Goal: Task Accomplishment & Management: Manage account settings

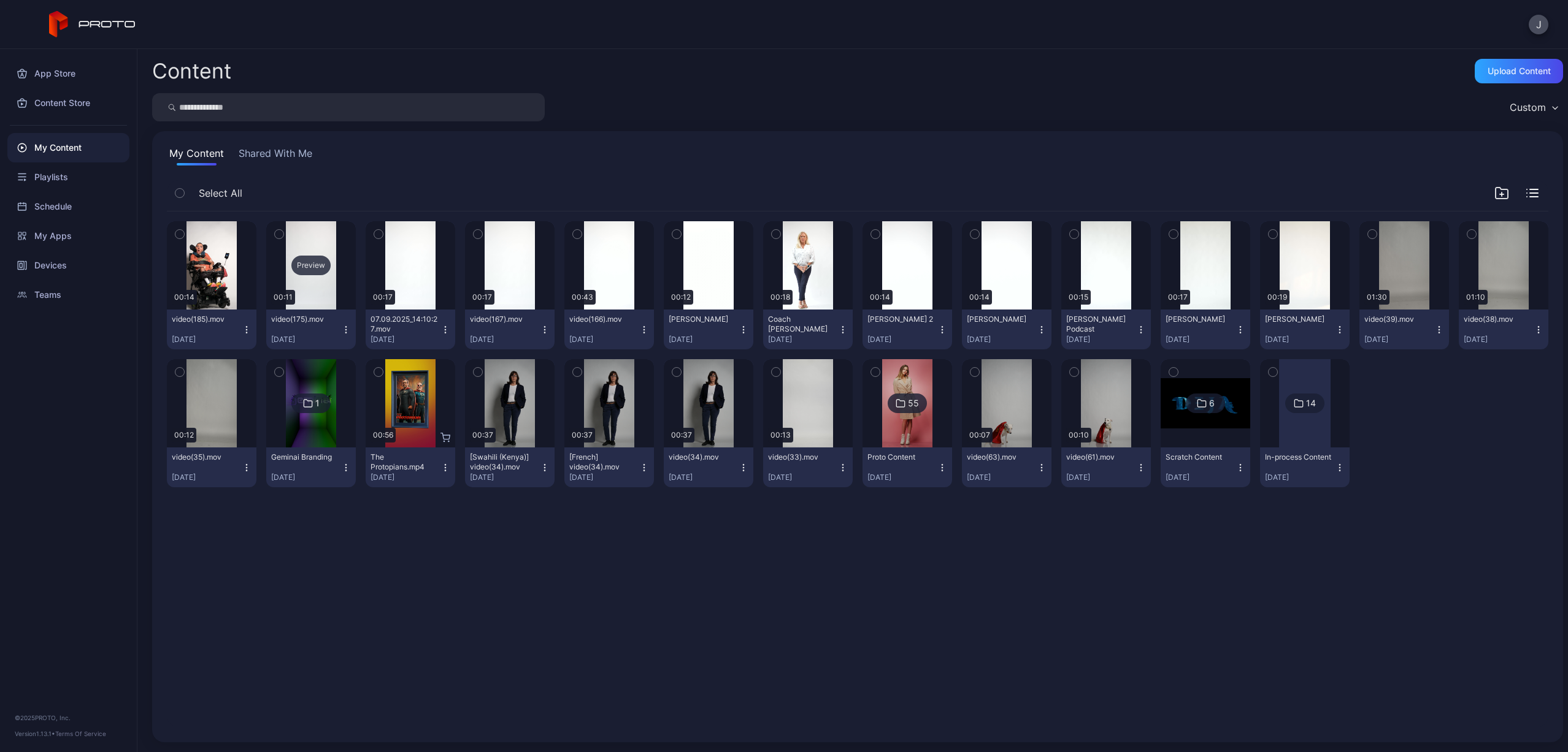
click at [306, 267] on div "Preview" at bounding box center [311, 265] width 39 height 20
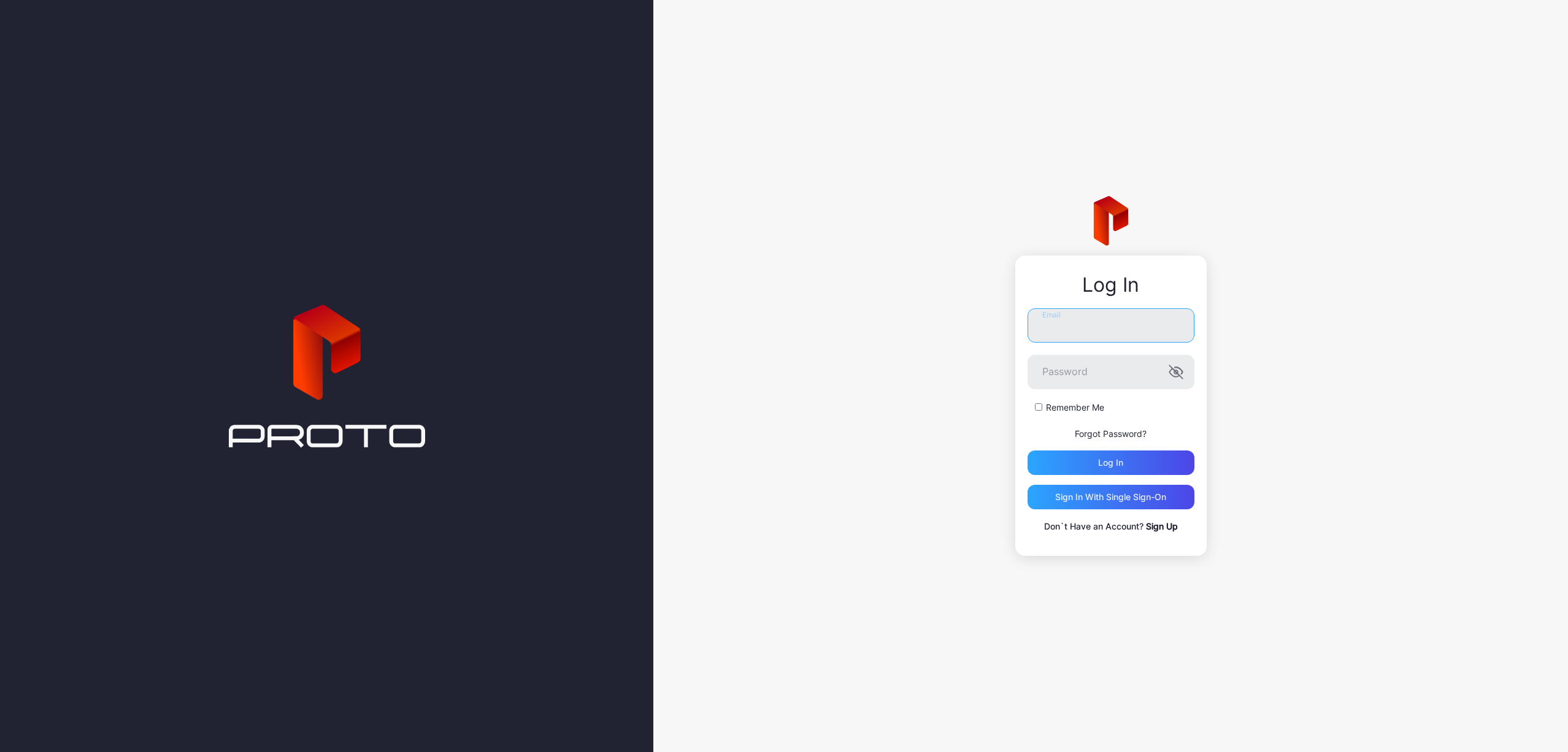
type input "**********"
click at [1110, 462] on button "Log in" at bounding box center [1111, 463] width 167 height 25
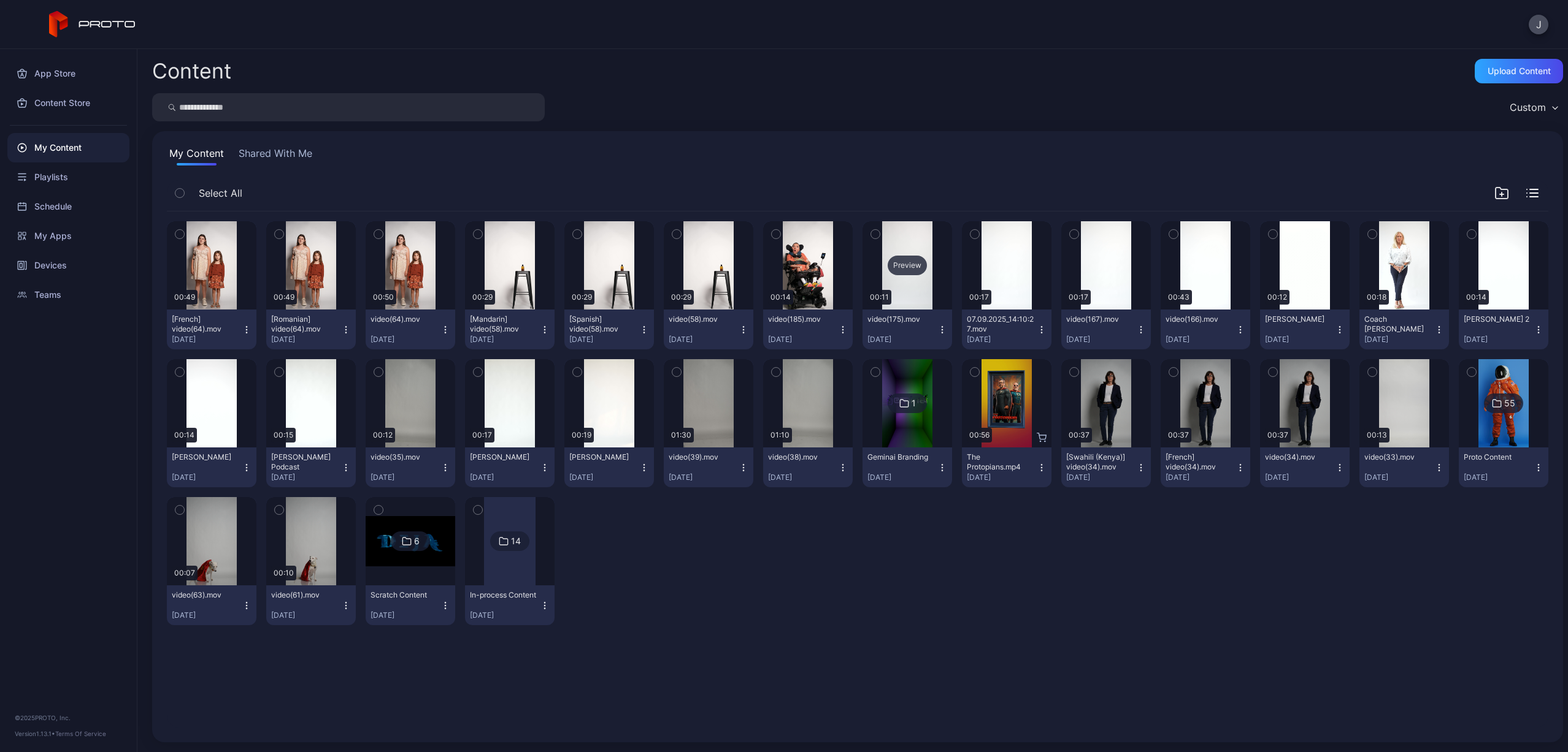
click at [891, 267] on div "Preview" at bounding box center [907, 265] width 39 height 20
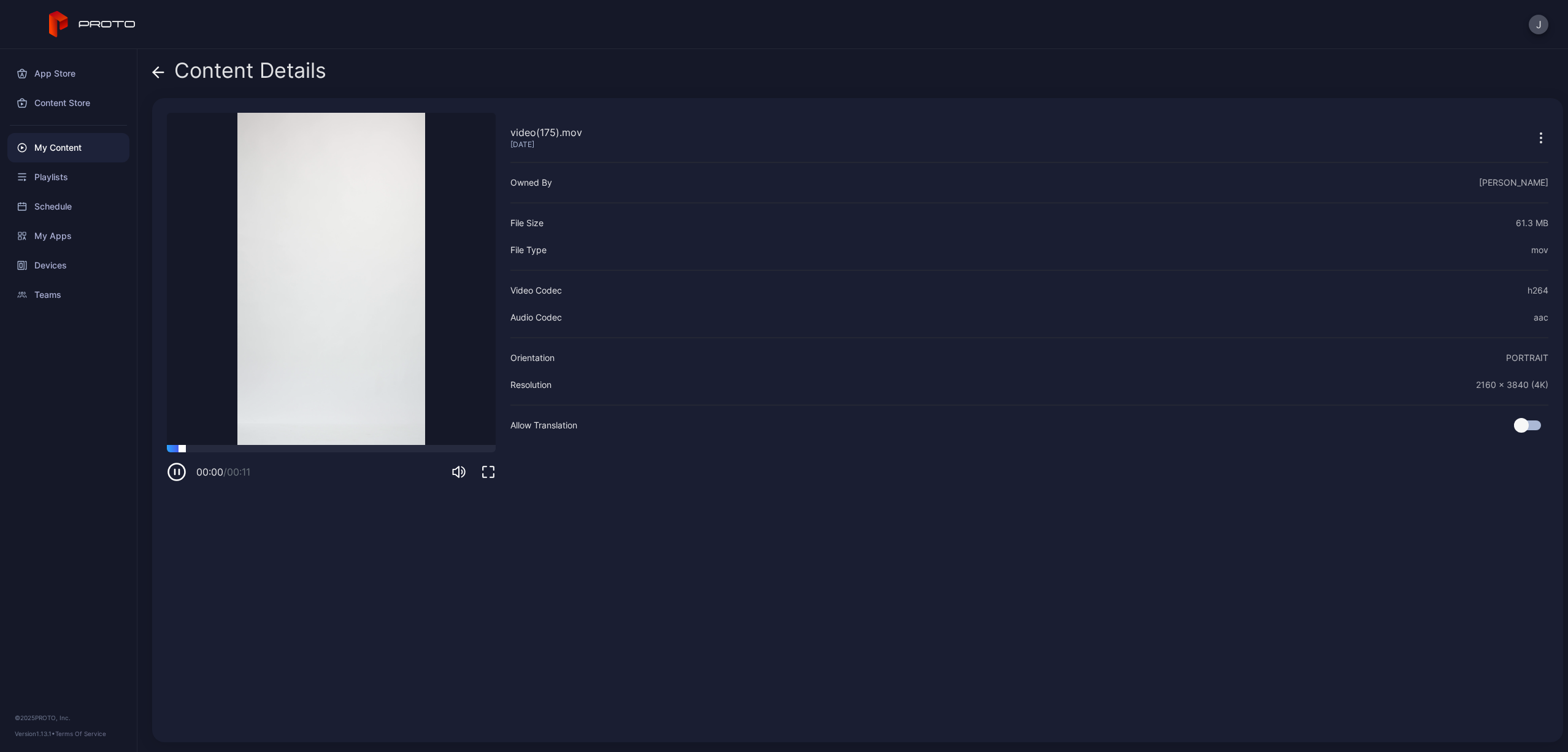
click at [305, 445] on div at bounding box center [331, 449] width 329 height 7
click at [163, 74] on icon at bounding box center [158, 73] width 12 height 12
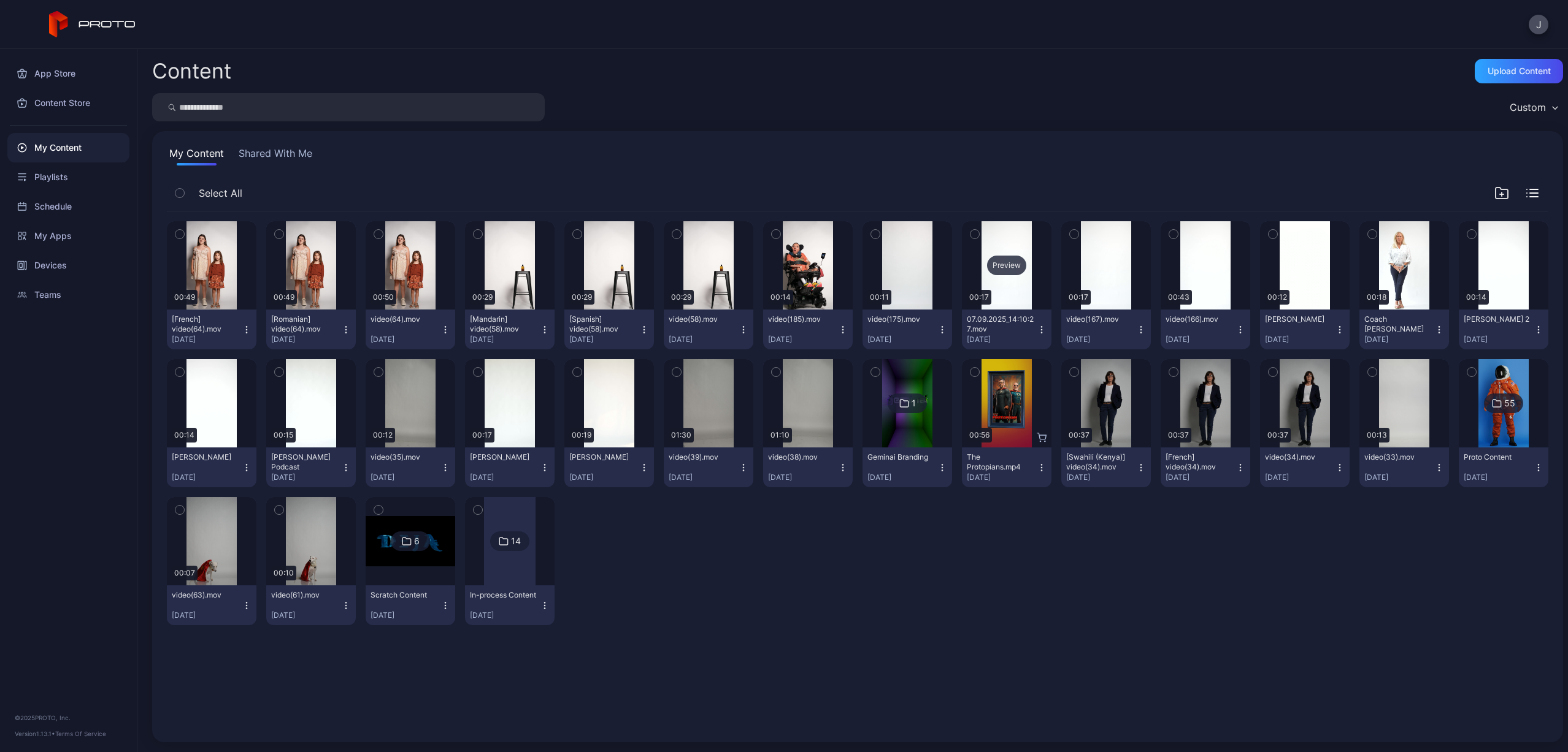
click at [1003, 258] on div "Preview" at bounding box center [1006, 265] width 39 height 20
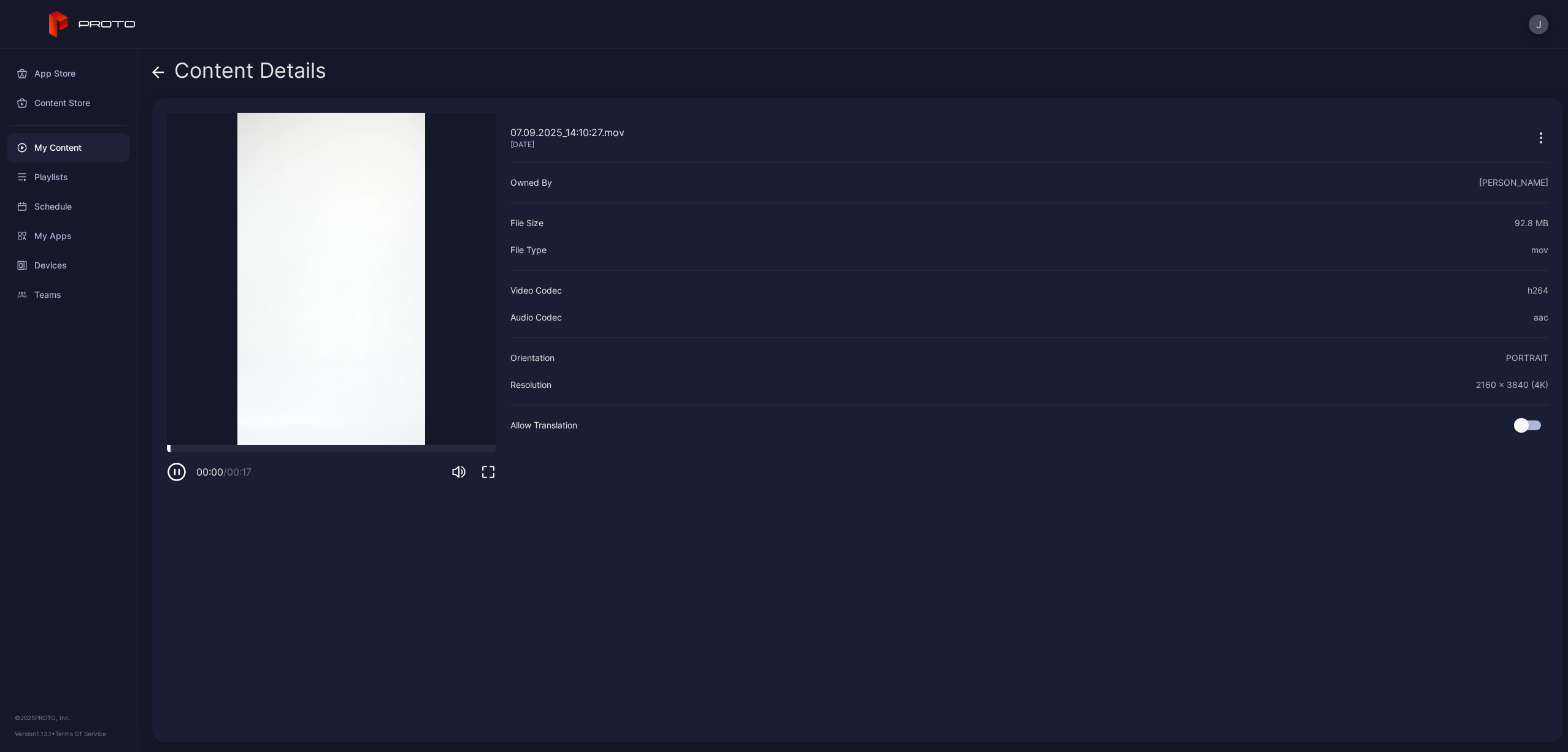
click at [295, 451] on div at bounding box center [331, 449] width 329 height 7
click at [162, 76] on icon at bounding box center [158, 73] width 12 height 12
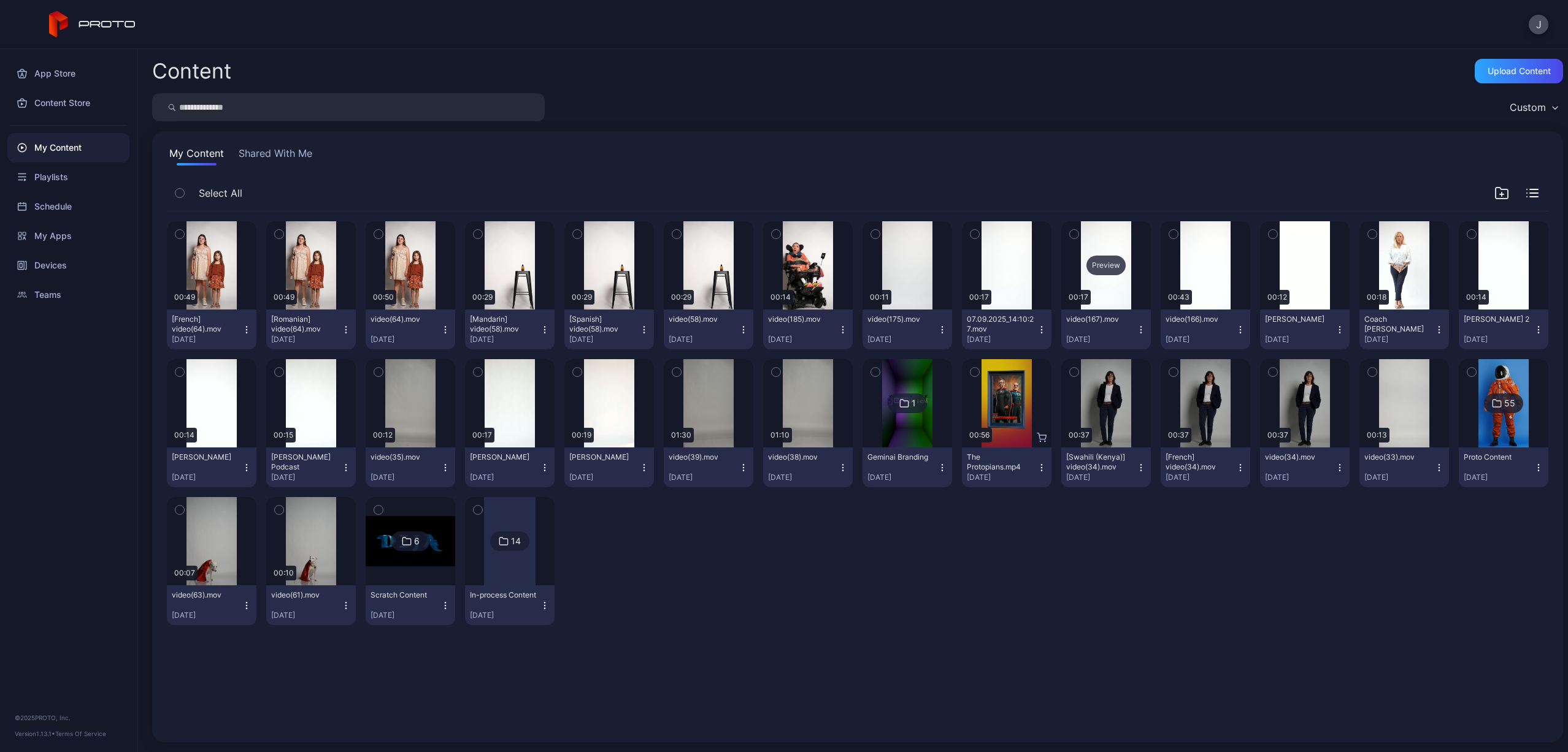
click at [1098, 263] on div "Preview" at bounding box center [1106, 265] width 39 height 20
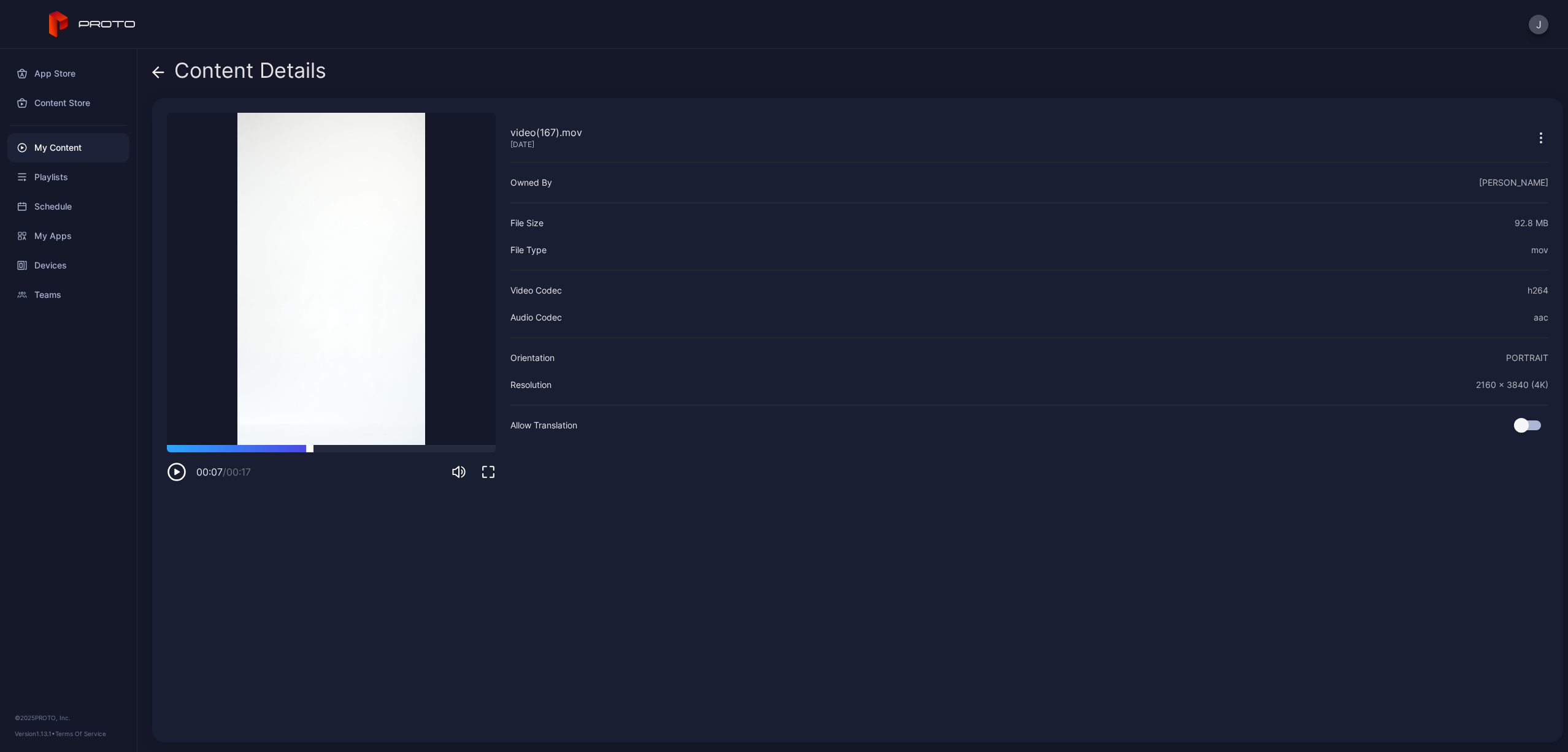
click at [310, 451] on div at bounding box center [331, 449] width 329 height 7
click at [161, 74] on icon at bounding box center [158, 73] width 12 height 12
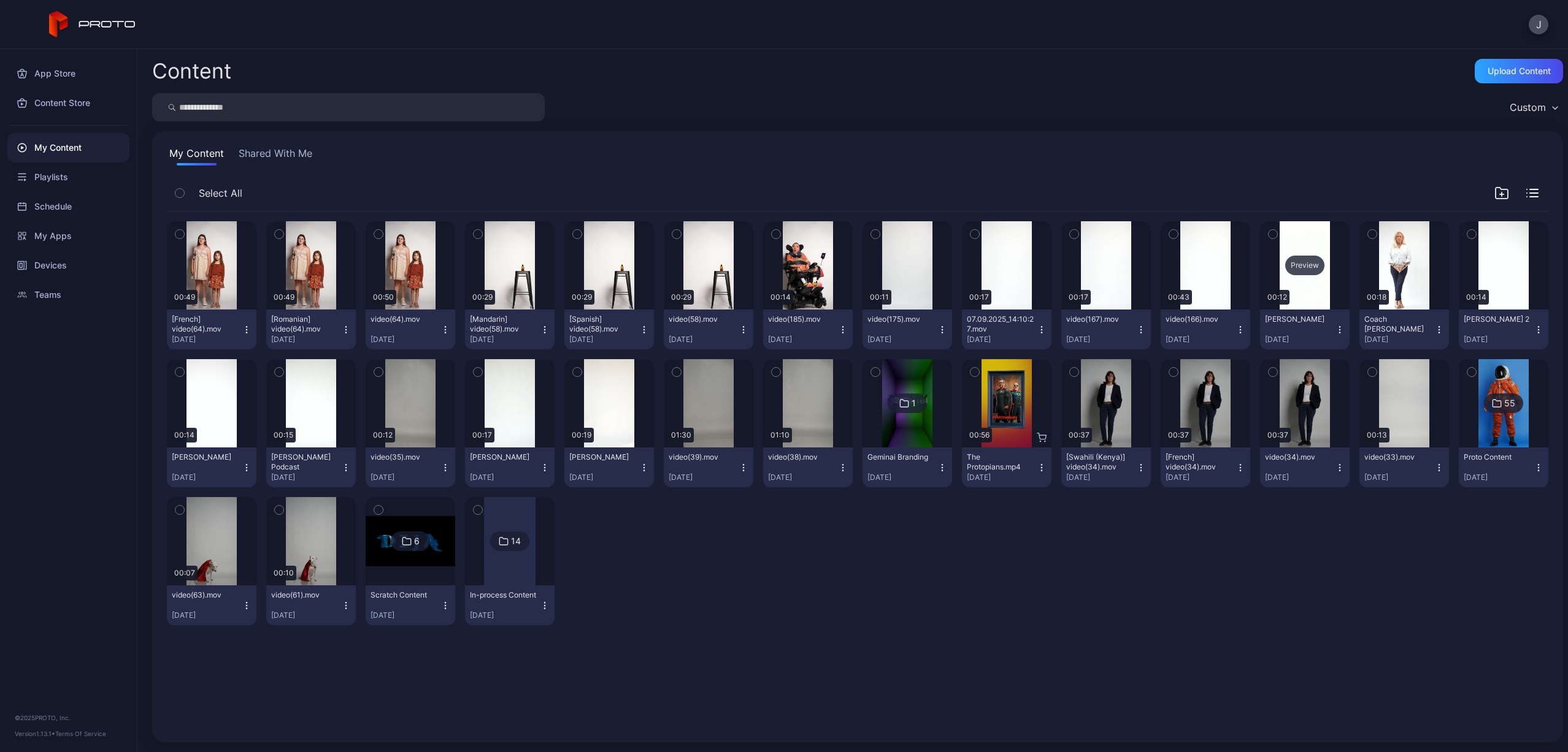
click at [1293, 264] on div "Preview" at bounding box center [1304, 265] width 39 height 20
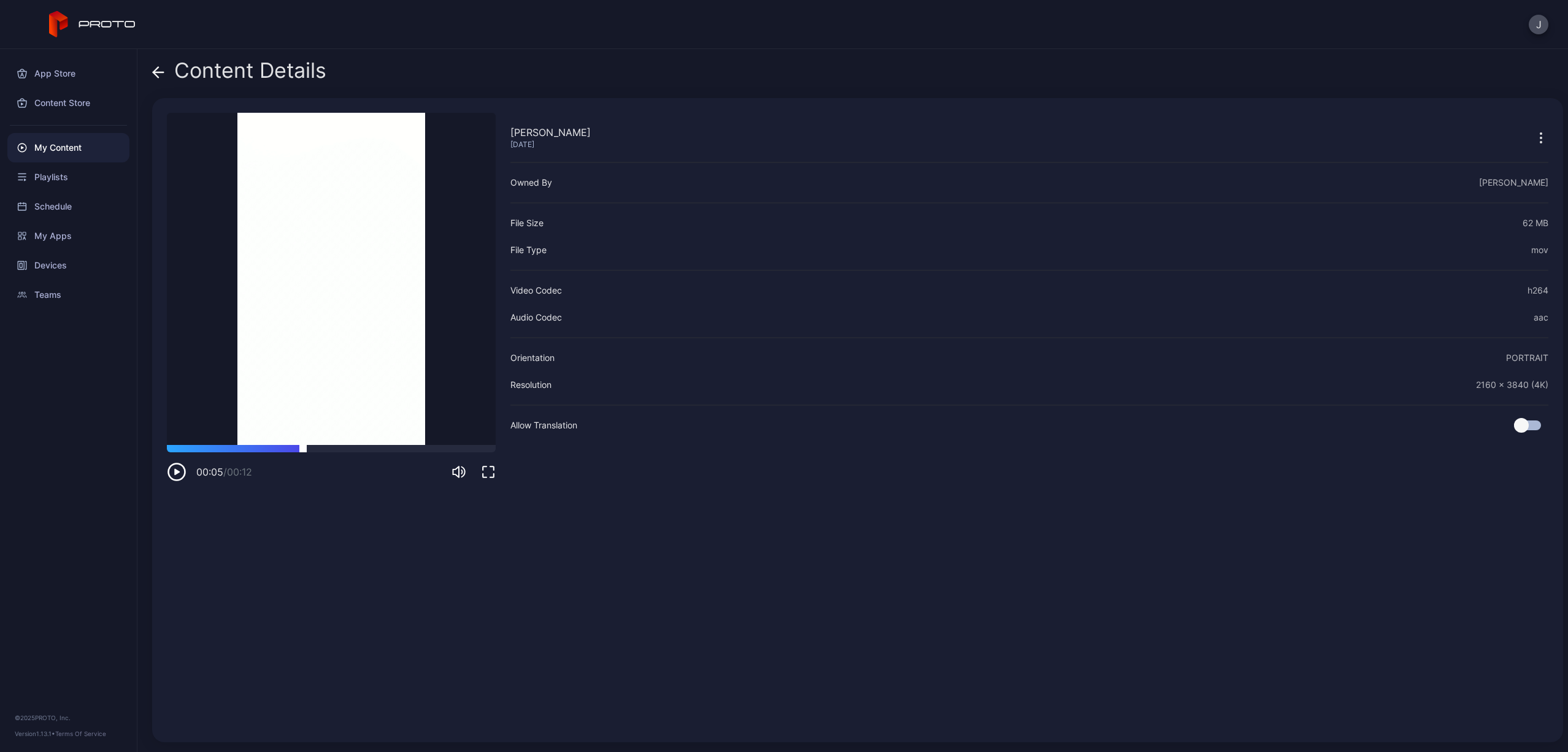
click at [303, 450] on div at bounding box center [331, 449] width 329 height 7
click at [161, 69] on icon at bounding box center [158, 73] width 12 height 12
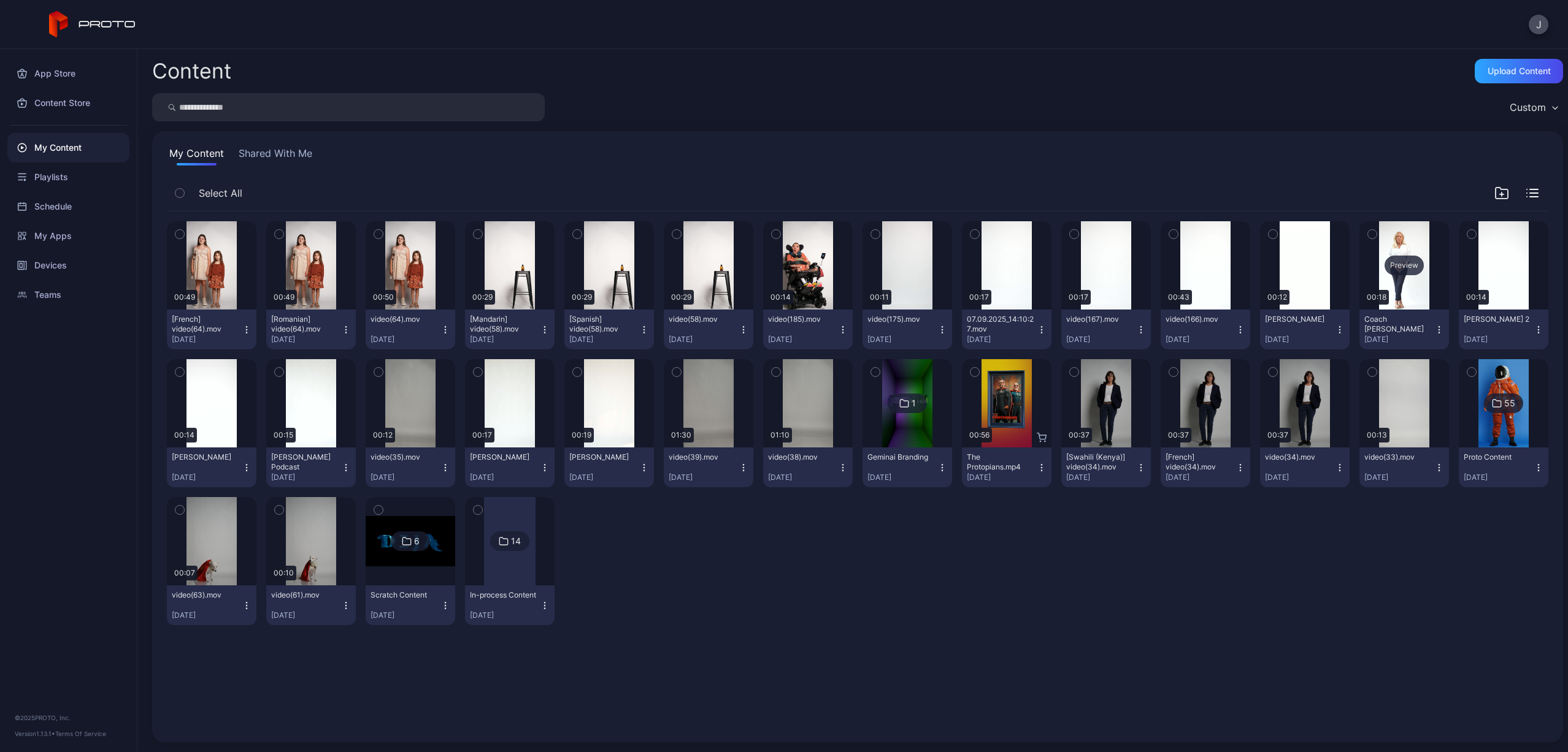
click at [1384, 261] on div "Preview" at bounding box center [1404, 265] width 39 height 20
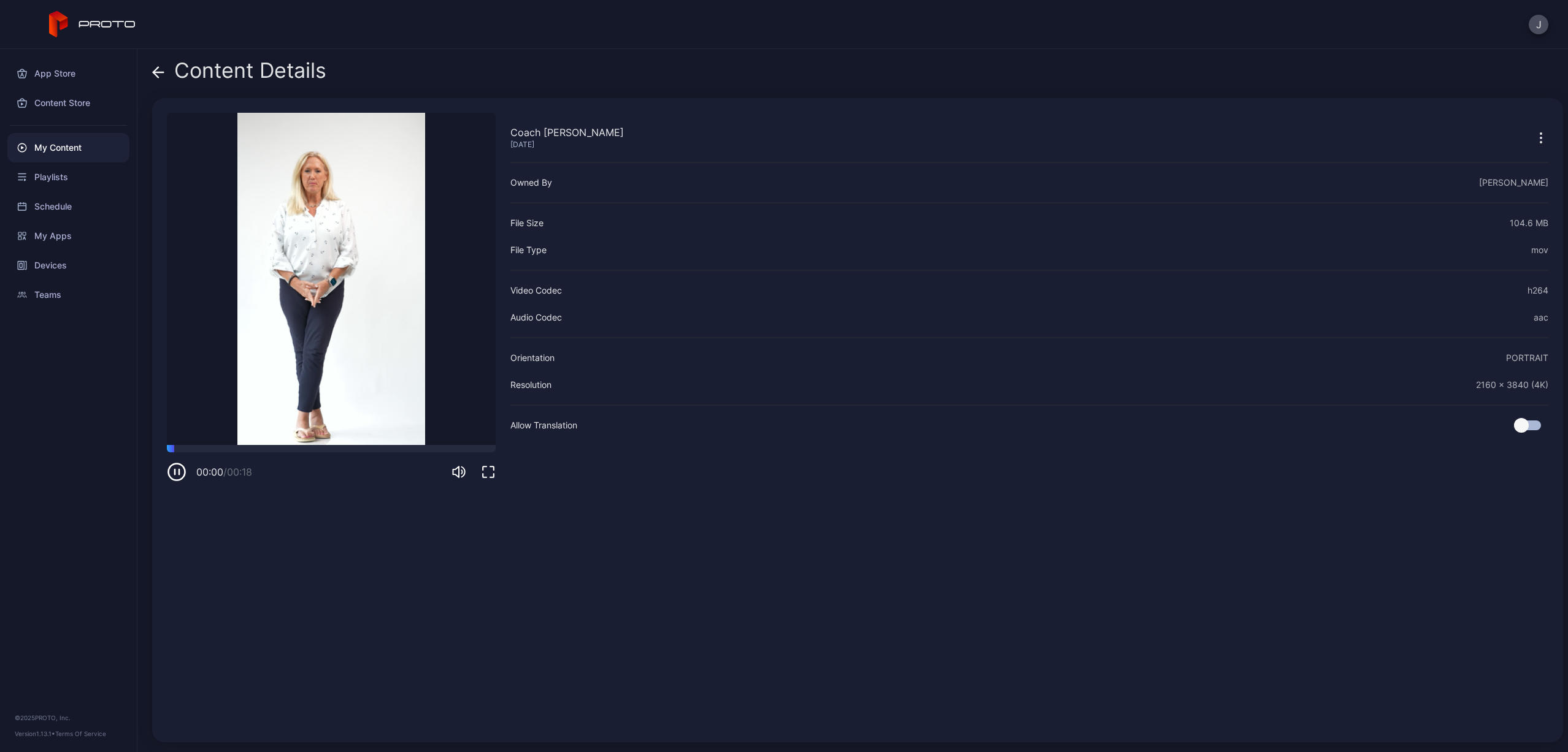
click at [164, 59] on div "Content Details Coach [PERSON_NAME] [DATE] Sorry, your browser doesn‘t support …" at bounding box center [853, 400] width 1430 height 703
click at [162, 74] on icon at bounding box center [158, 73] width 12 height 12
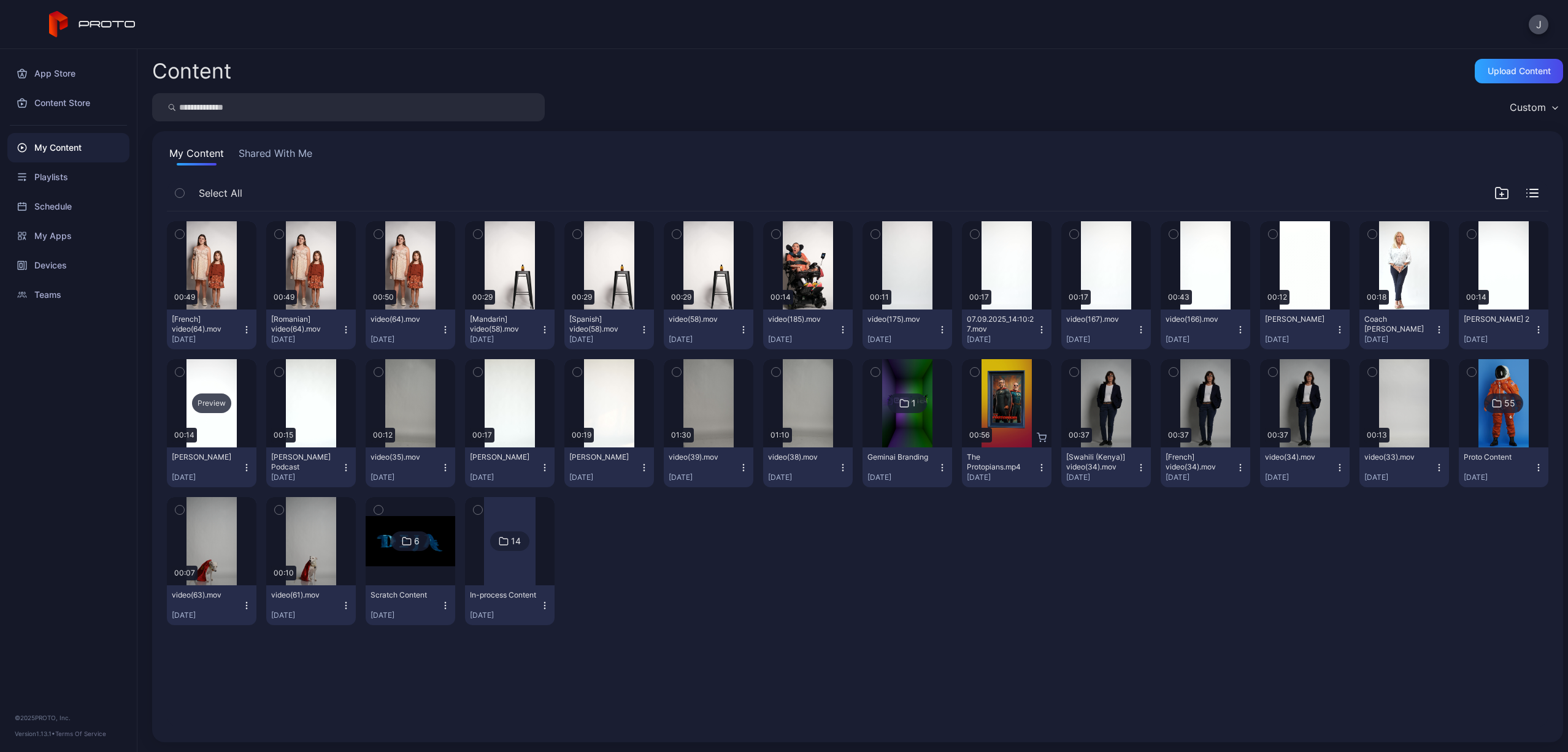
click at [220, 403] on div "Preview" at bounding box center [211, 403] width 39 height 20
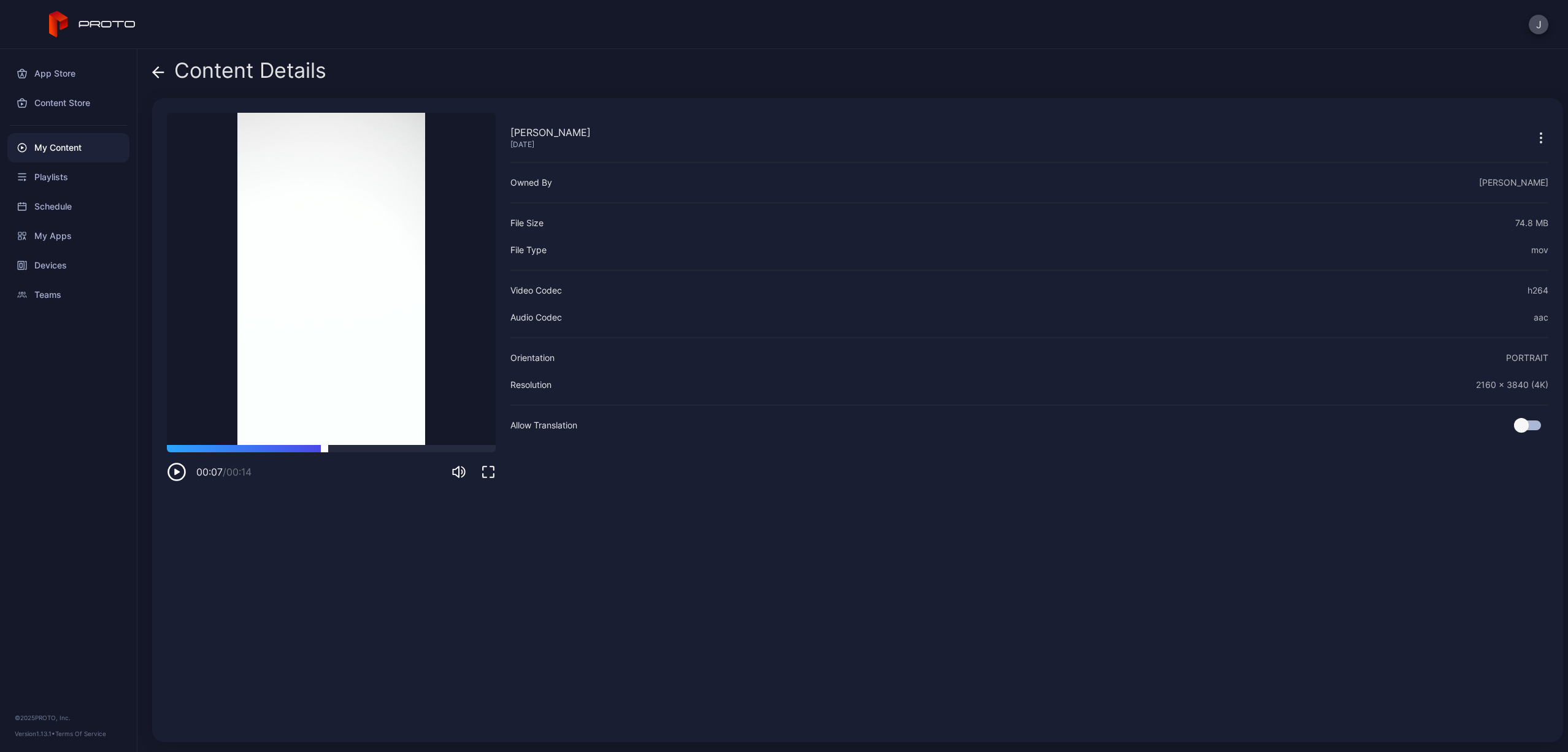
click at [325, 449] on div at bounding box center [331, 449] width 329 height 7
click at [163, 76] on icon at bounding box center [158, 73] width 12 height 12
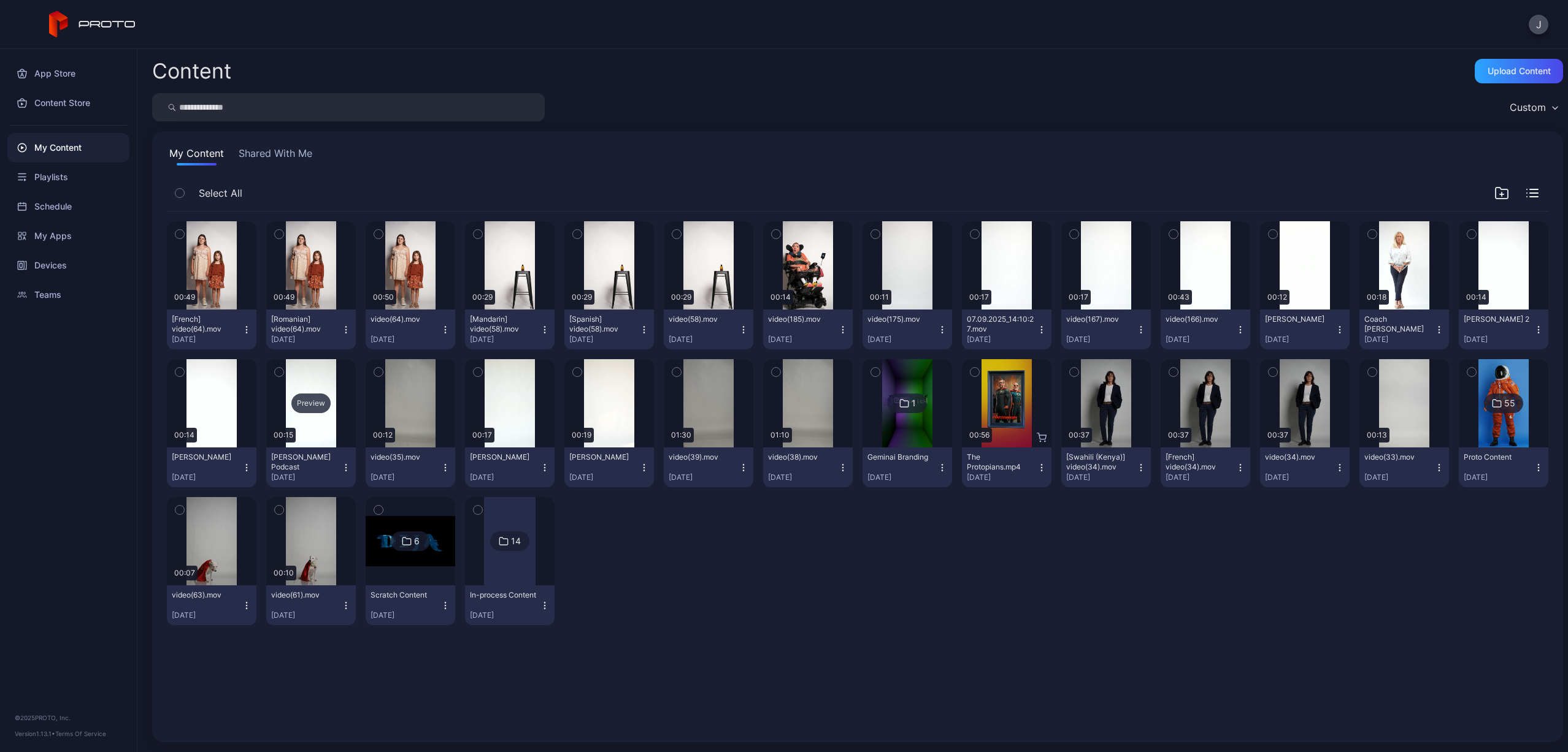
click at [317, 407] on div "Preview" at bounding box center [311, 403] width 39 height 20
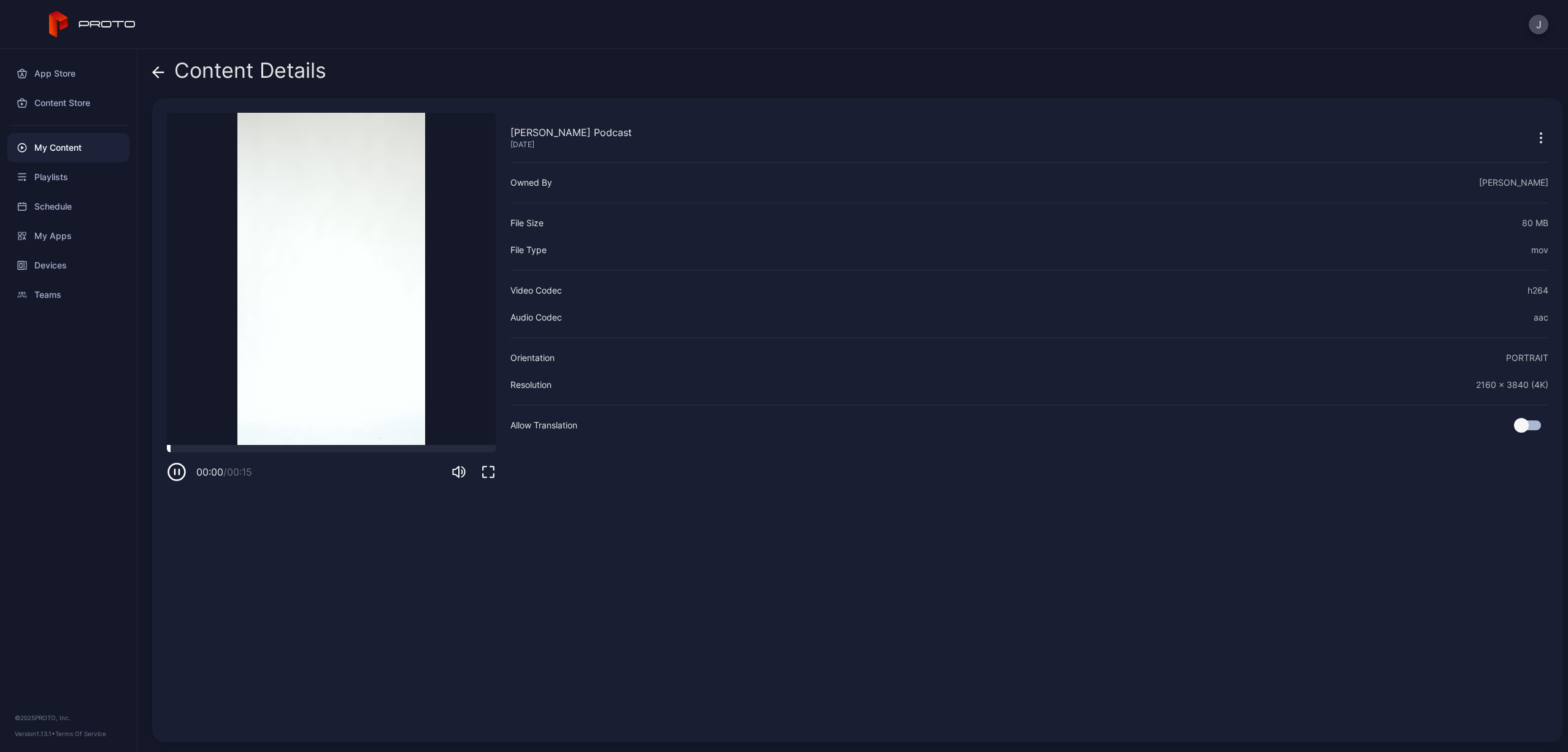
click at [311, 447] on div at bounding box center [331, 449] width 329 height 7
click at [157, 73] on icon at bounding box center [159, 73] width 11 height 0
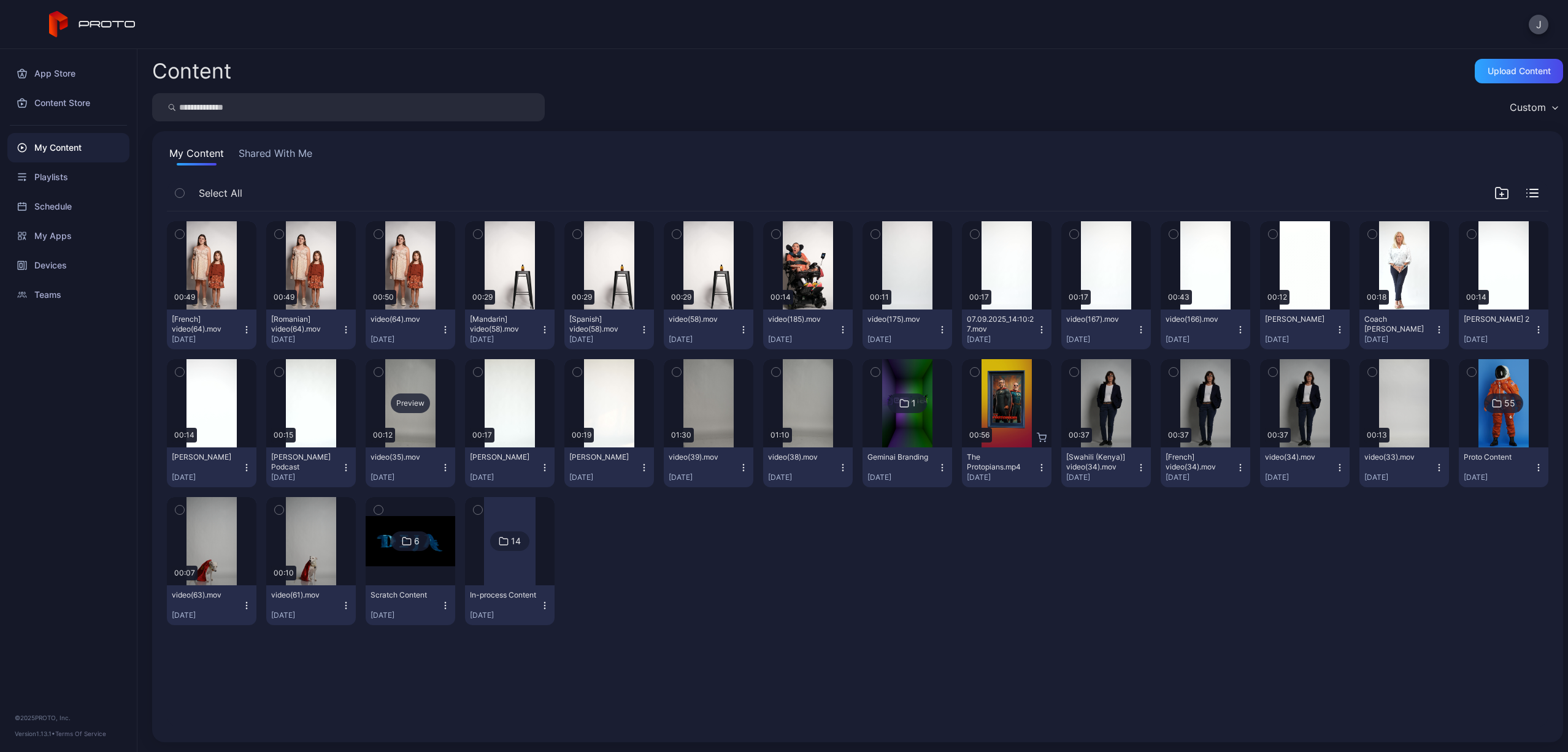
click at [426, 407] on div "Preview" at bounding box center [410, 403] width 39 height 20
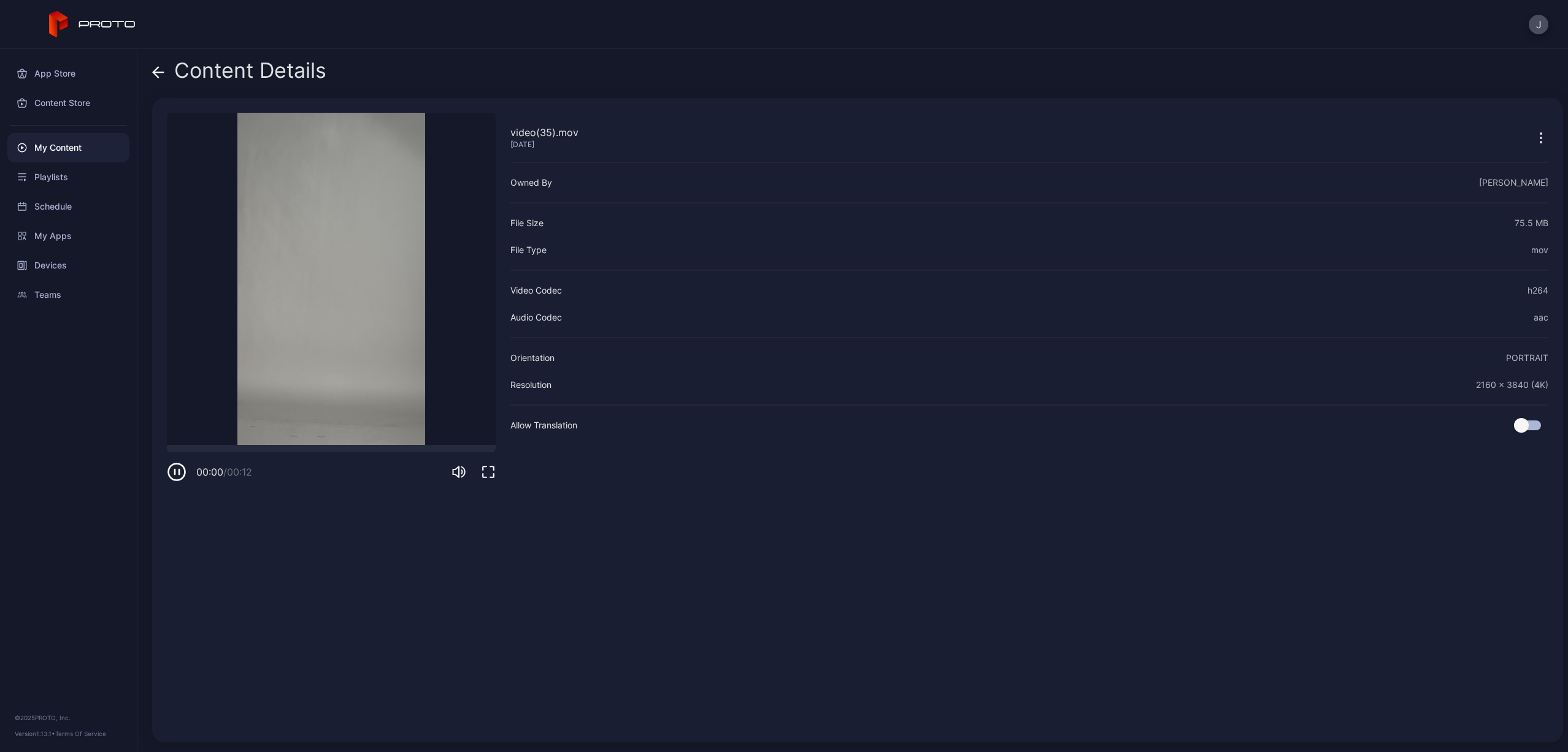
click at [295, 443] on video "Sorry, your browser doesn‘t support embedded videos" at bounding box center [331, 278] width 329 height 333
click at [314, 450] on div at bounding box center [331, 449] width 329 height 7
click at [158, 74] on icon at bounding box center [158, 73] width 12 height 12
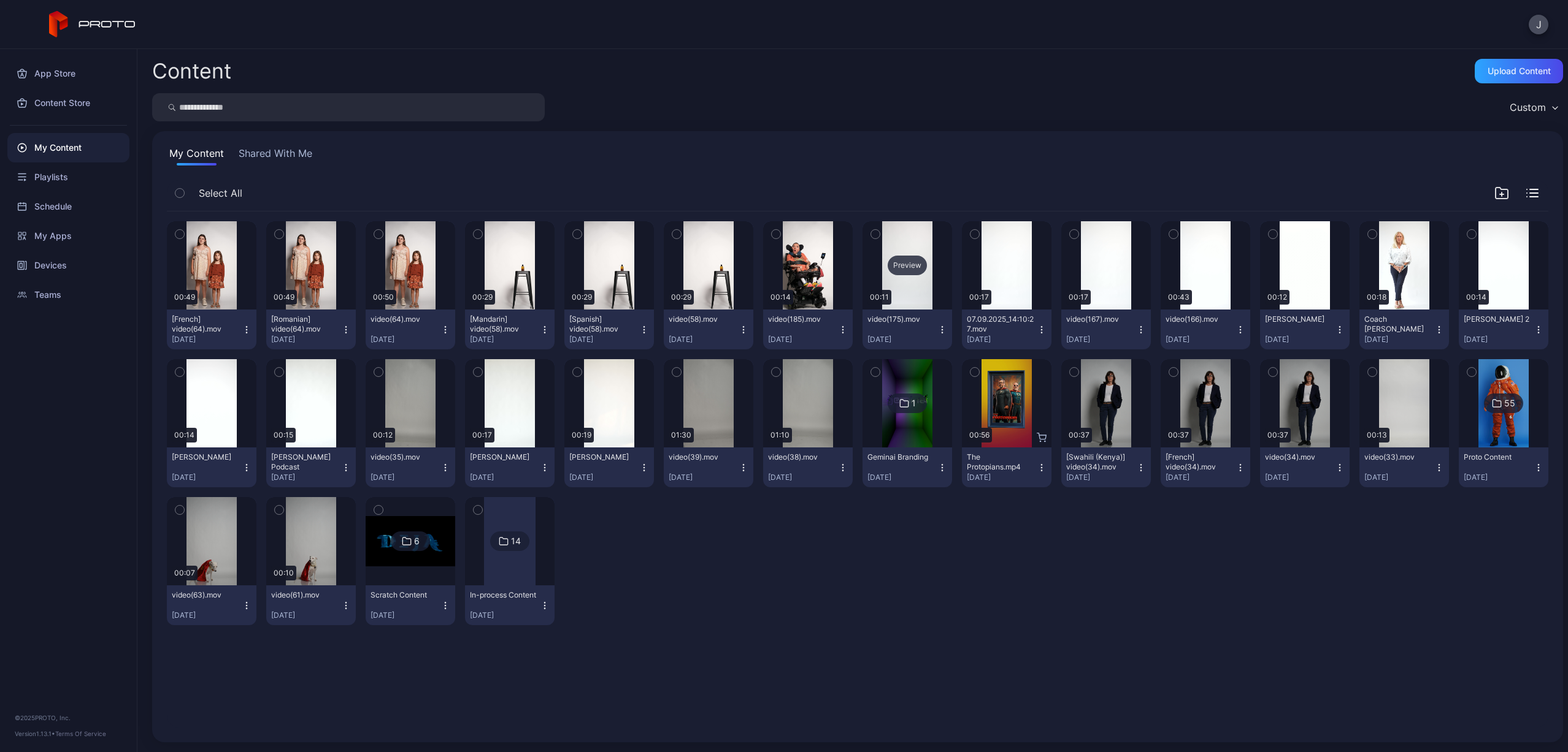
click at [902, 263] on div "Preview" at bounding box center [907, 265] width 39 height 20
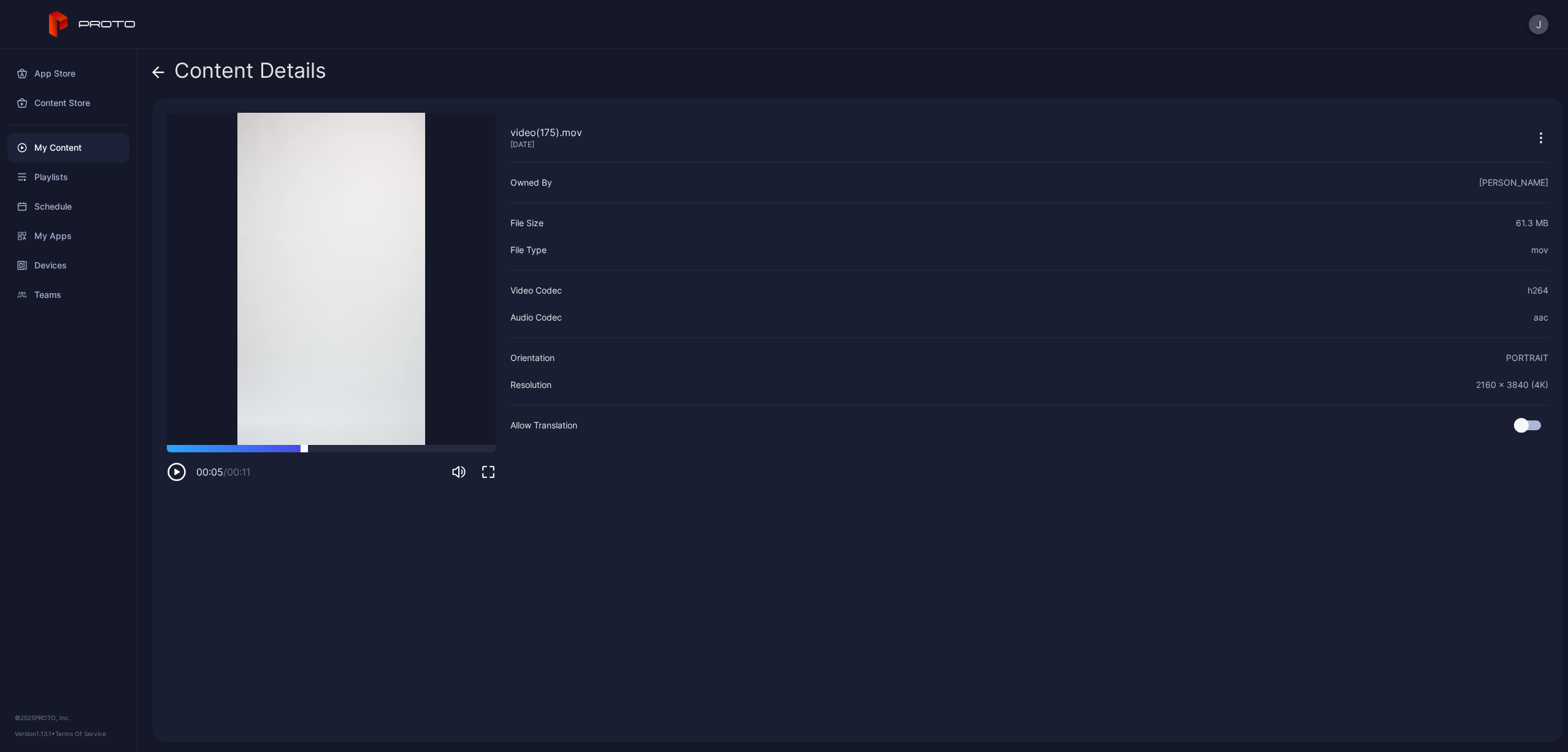
click at [304, 451] on div at bounding box center [331, 449] width 329 height 7
click at [162, 70] on icon at bounding box center [158, 73] width 12 height 12
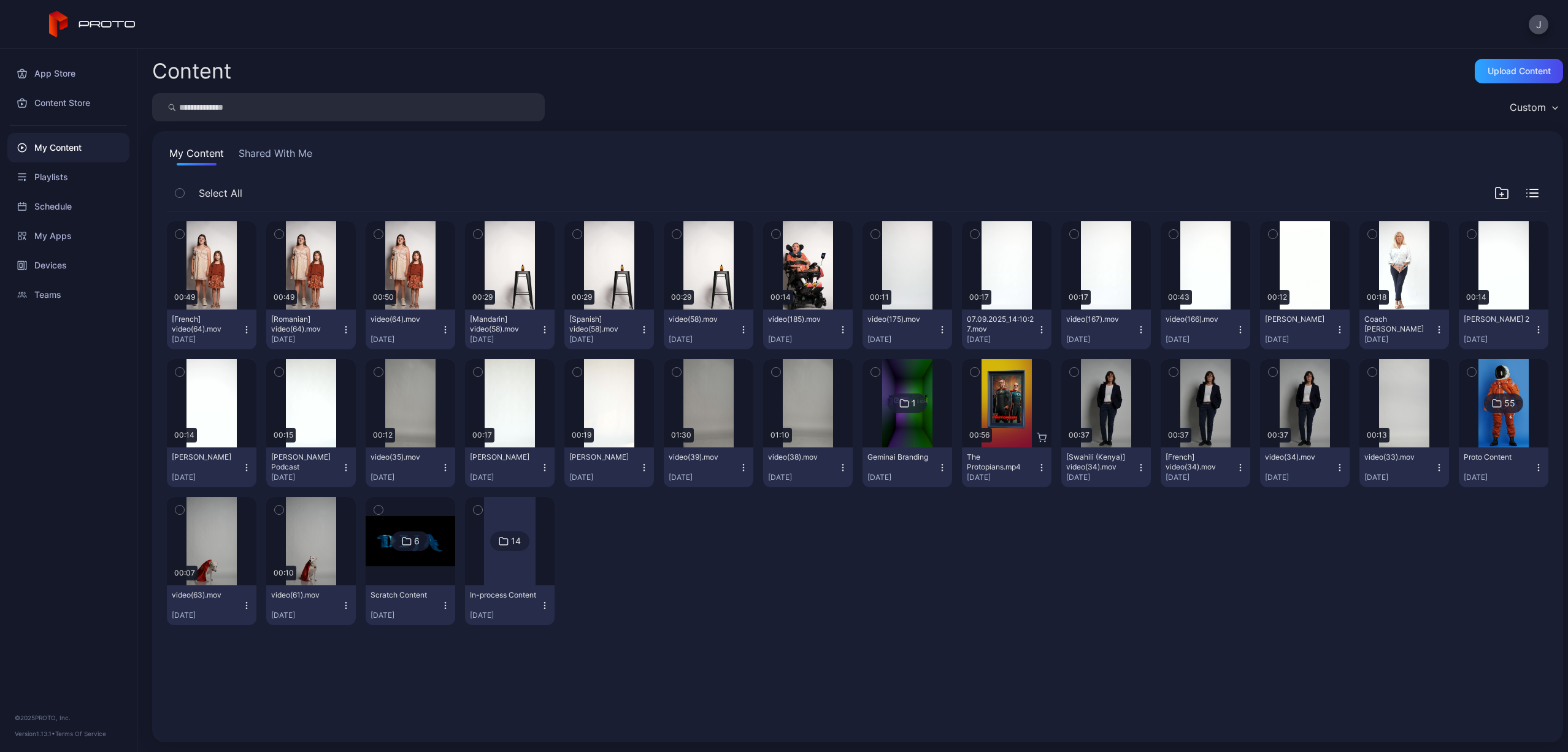
click at [942, 330] on icon "button" at bounding box center [942, 329] width 1 height 1
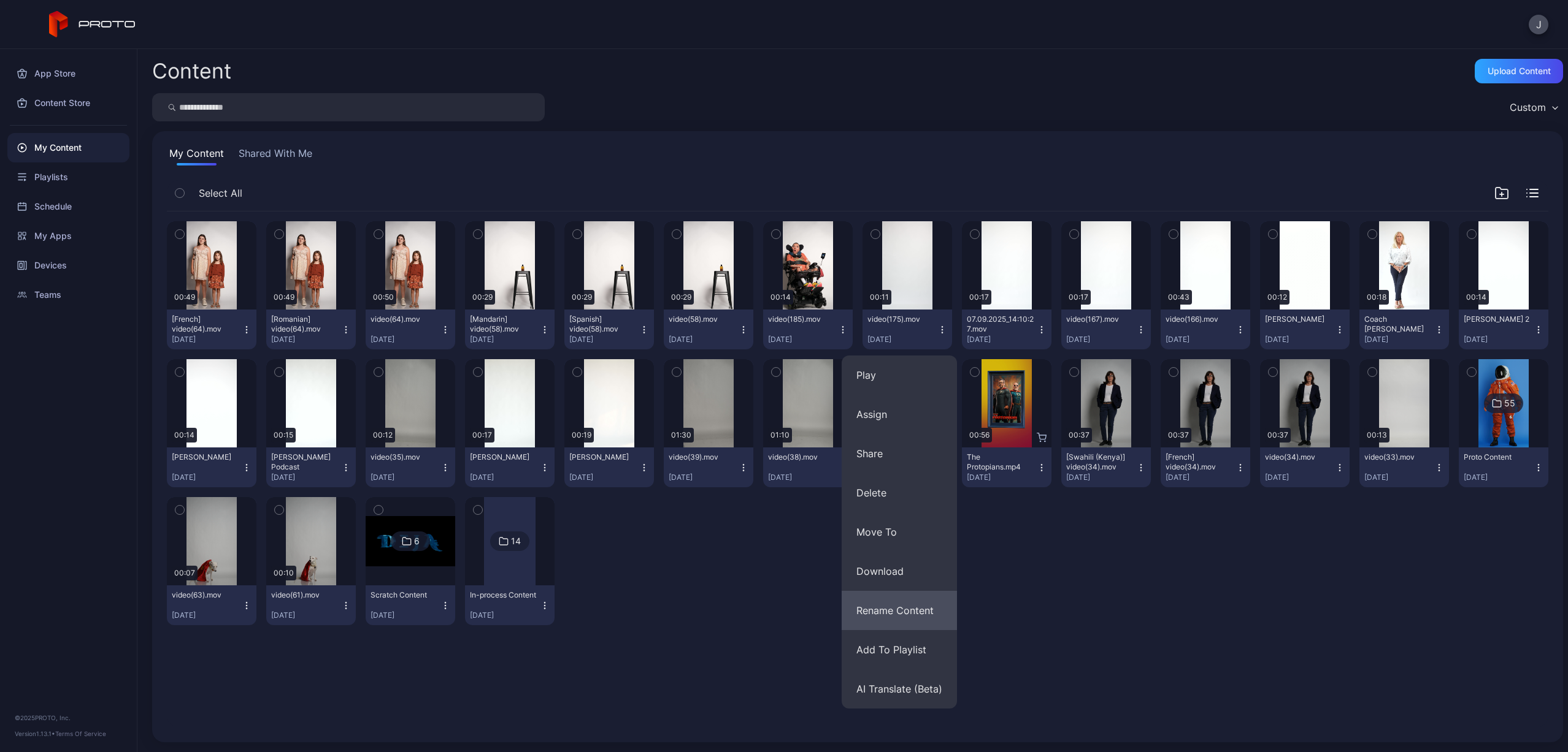
click at [895, 621] on button "Rename Content" at bounding box center [899, 610] width 115 height 39
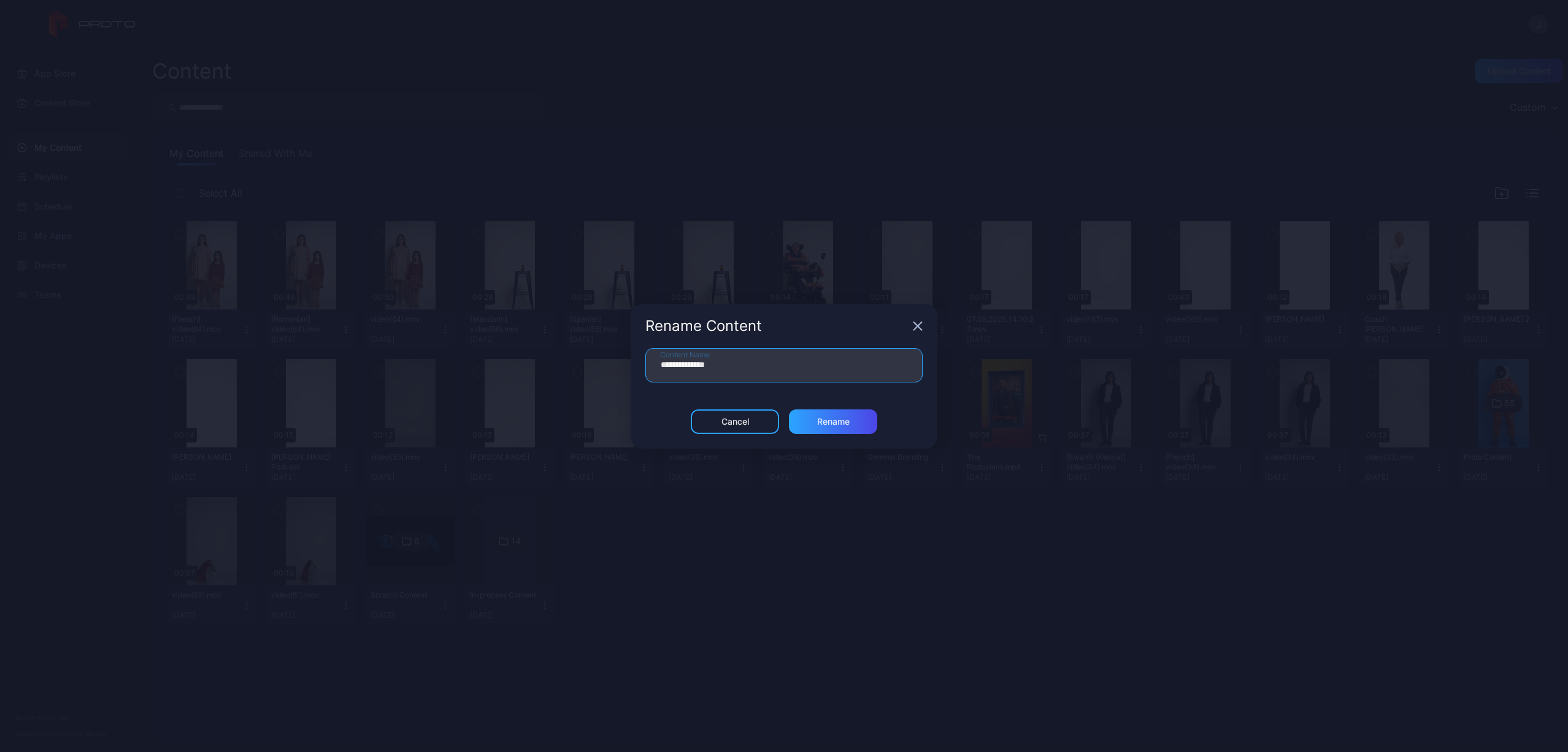
drag, startPoint x: 784, startPoint y: 368, endPoint x: 784, endPoint y: 339, distance: 29.0
click at [784, 343] on div "**********" at bounding box center [784, 376] width 307 height 145
type input "**********"
click at [852, 413] on div "Rename" at bounding box center [833, 422] width 89 height 25
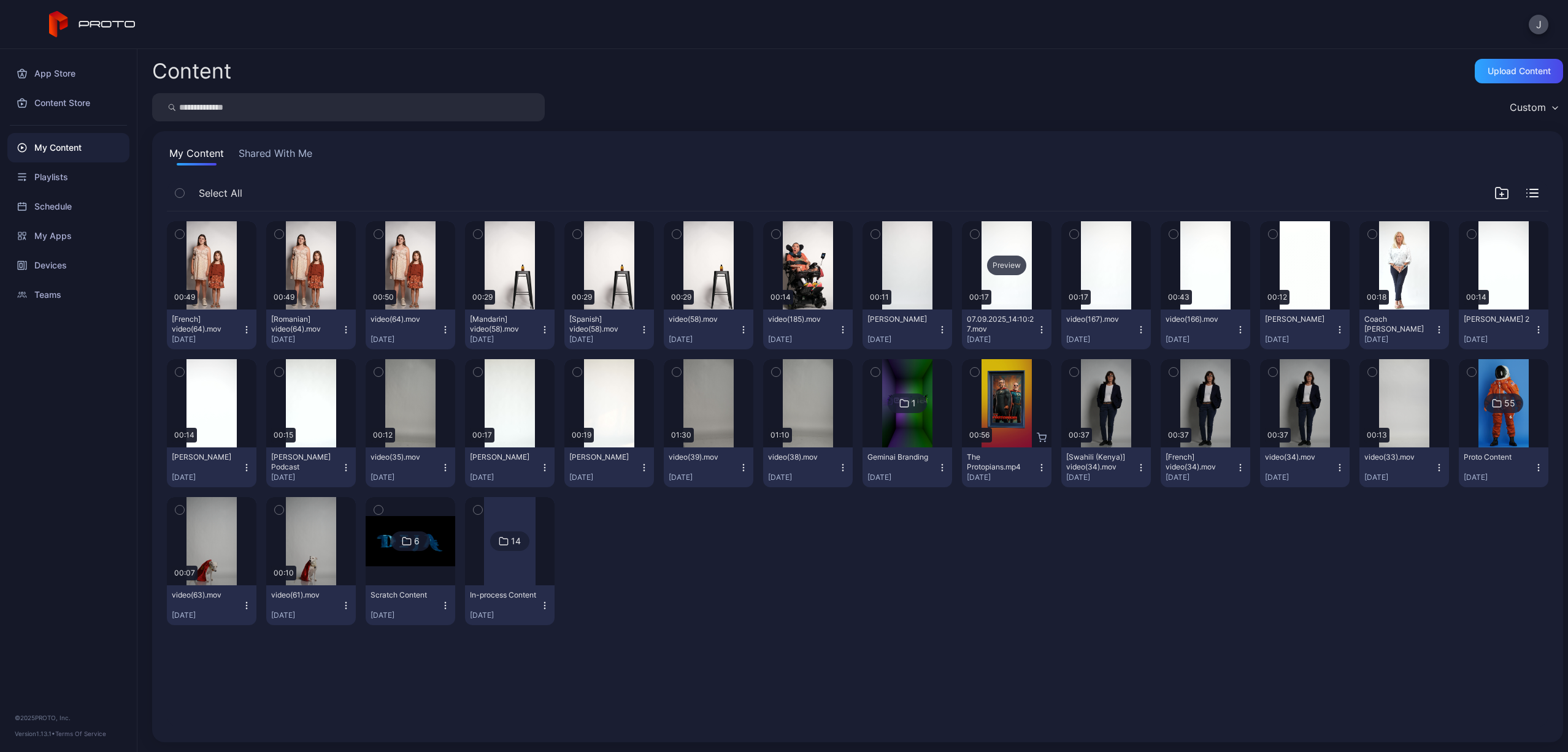
click at [997, 265] on div "Preview" at bounding box center [1006, 265] width 39 height 20
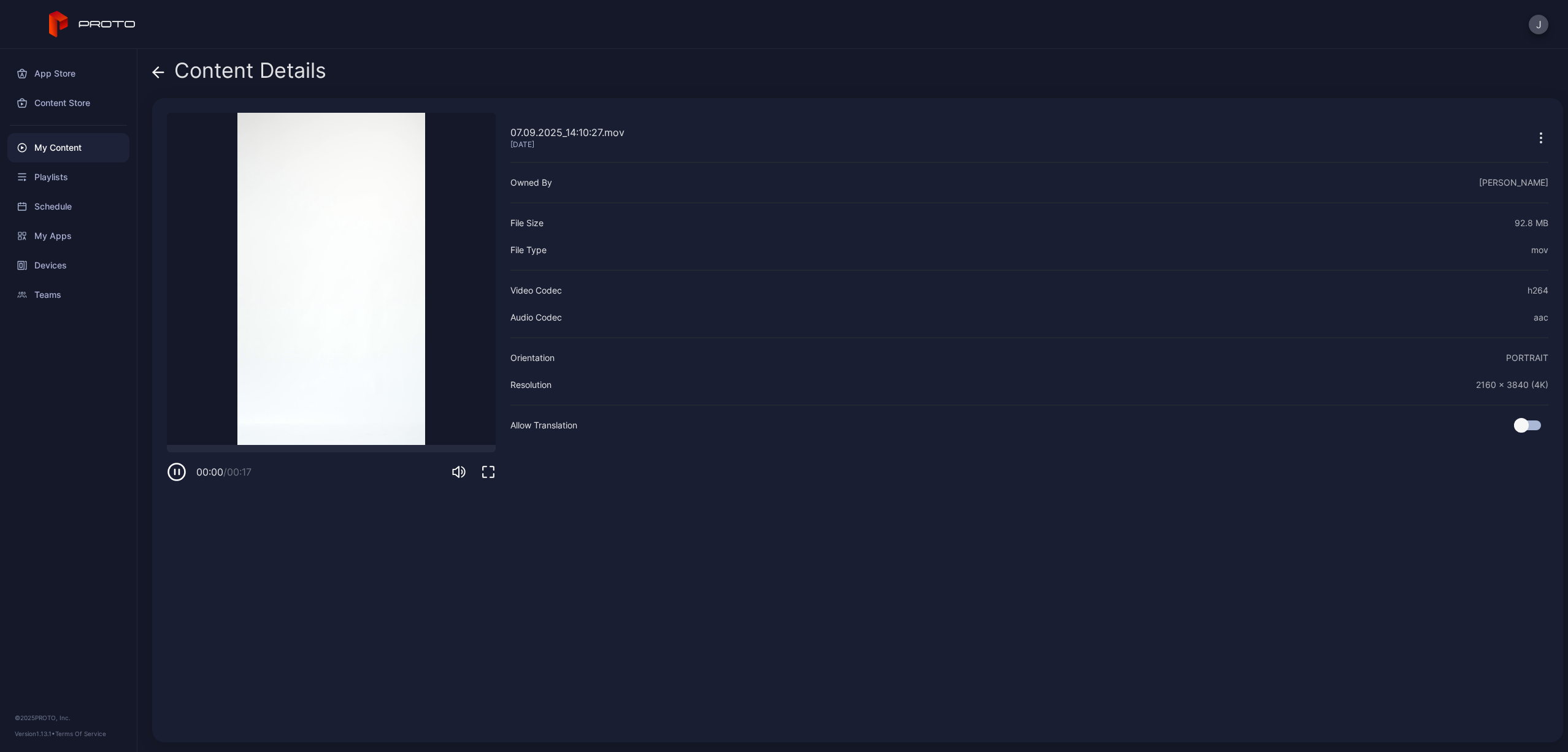
click at [310, 454] on div "00:00 / 00:17" at bounding box center [331, 463] width 329 height 36
click at [309, 448] on div at bounding box center [331, 449] width 329 height 7
click at [162, 69] on icon at bounding box center [158, 73] width 12 height 12
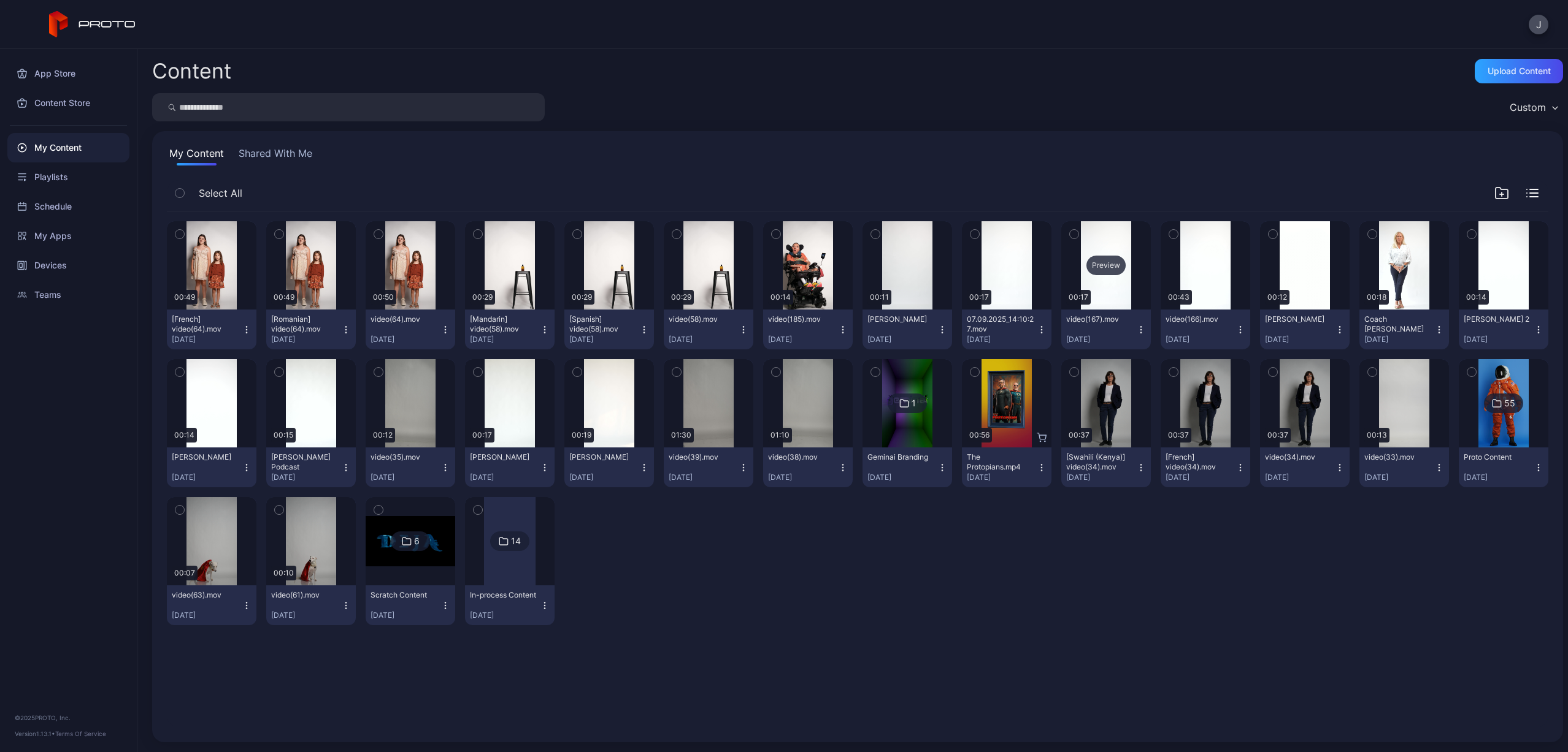
click at [1106, 265] on div "Preview" at bounding box center [1106, 265] width 39 height 20
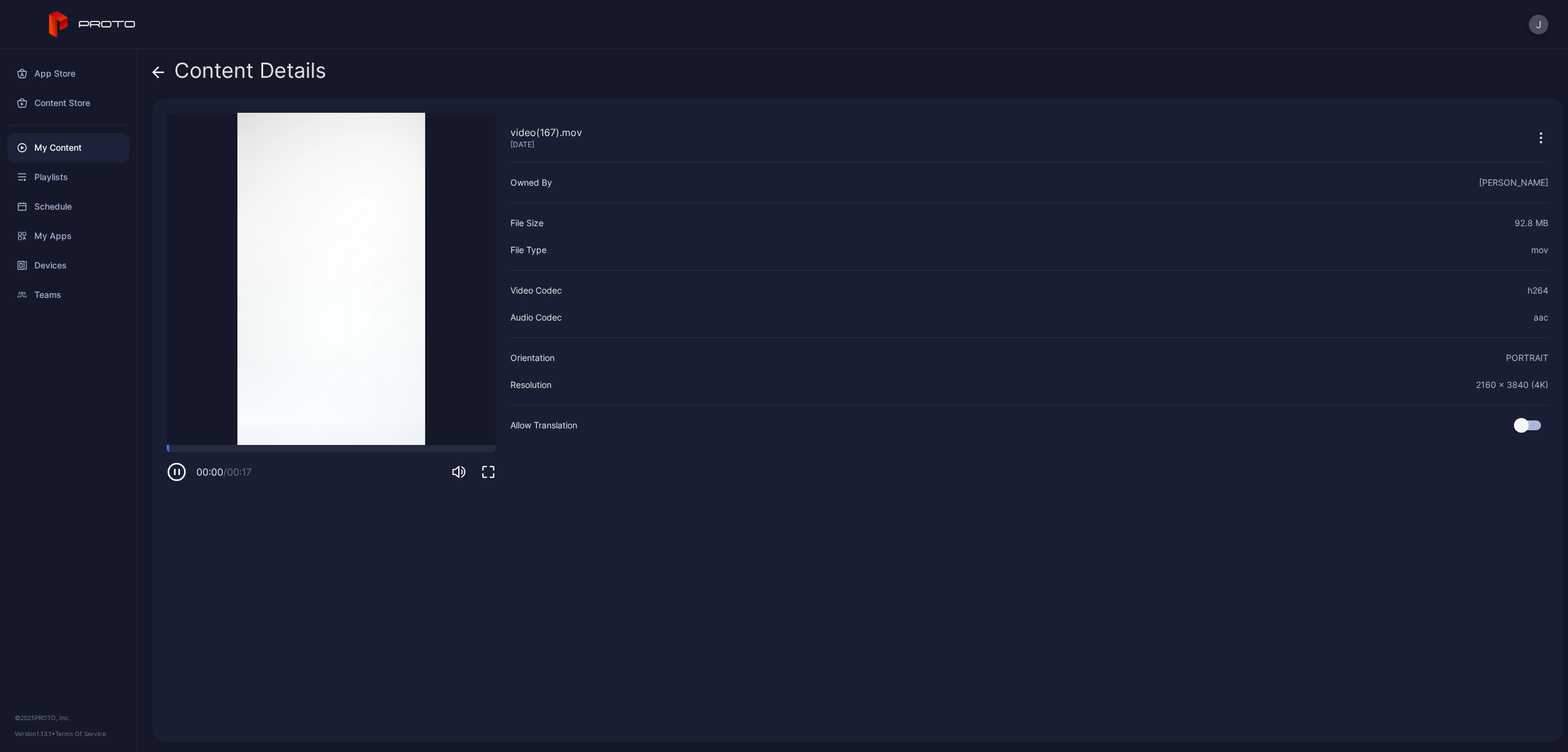
click at [315, 443] on video "Sorry, your browser doesn‘t support embedded videos" at bounding box center [331, 278] width 329 height 333
click at [315, 445] on div at bounding box center [331, 449] width 329 height 7
click at [162, 77] on icon at bounding box center [158, 73] width 12 height 12
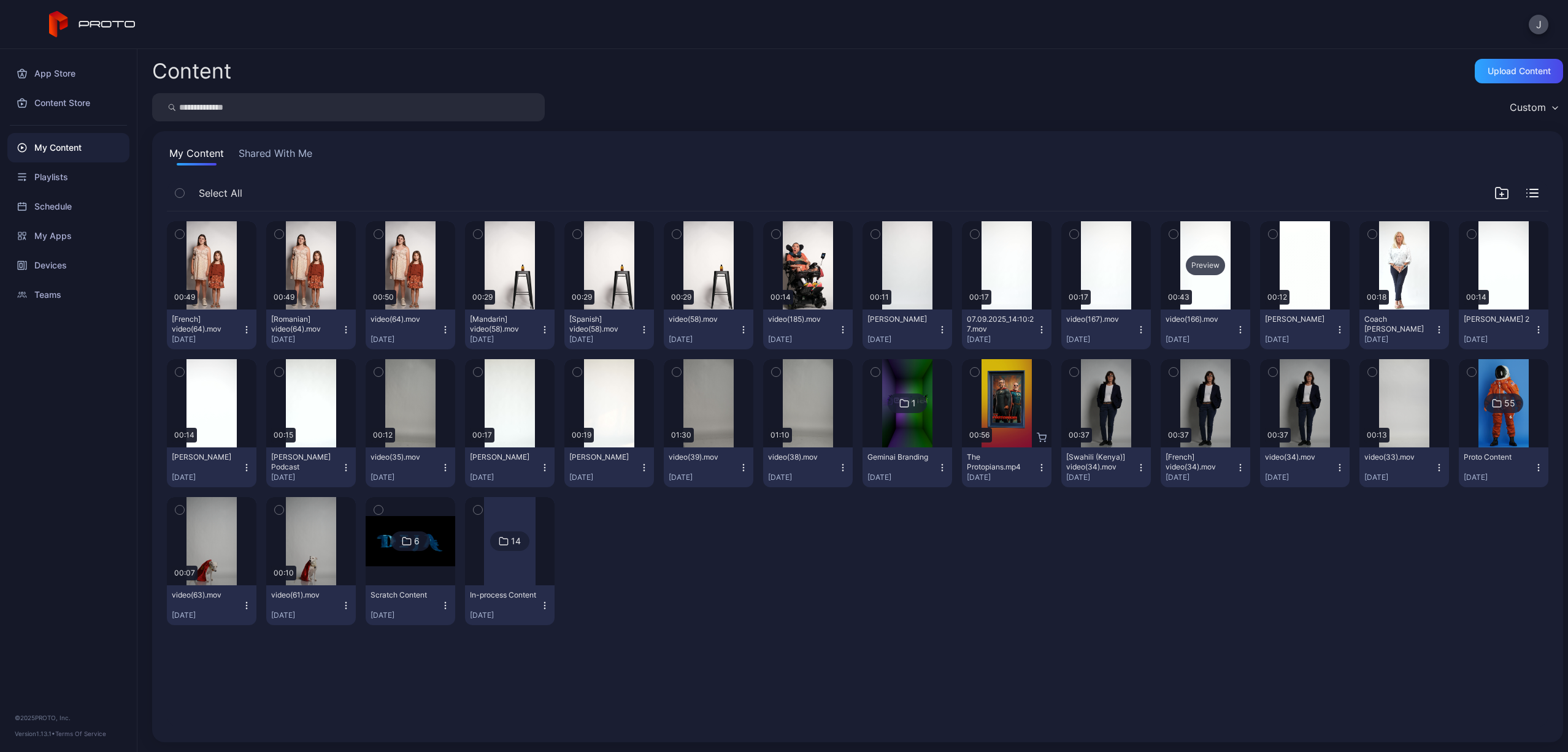
click at [1202, 265] on div "Preview" at bounding box center [1205, 265] width 39 height 20
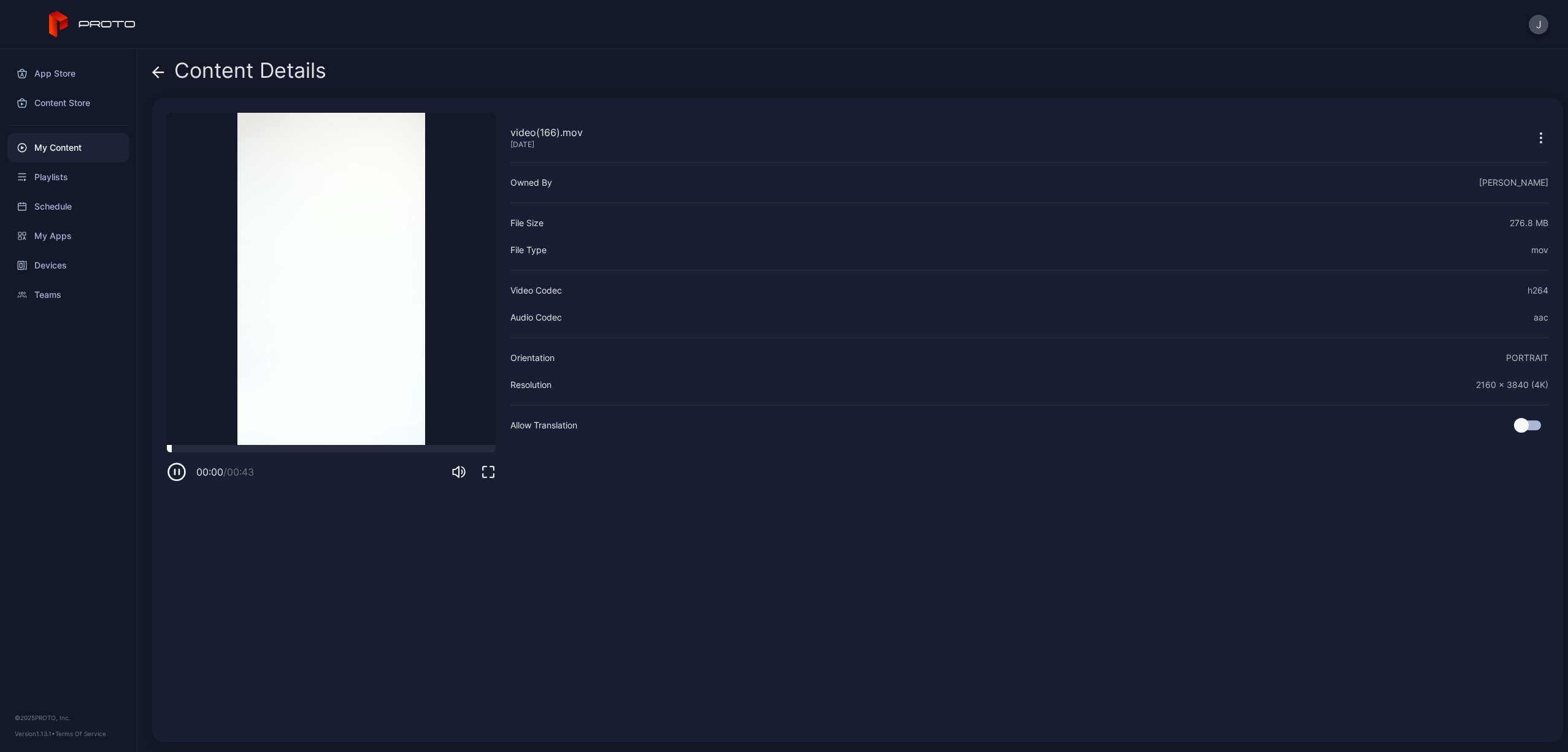
click at [297, 451] on div at bounding box center [331, 449] width 329 height 7
click at [152, 75] on div "Content Details video(166).mov [DATE] Sorry, your browser doesn‘t support embed…" at bounding box center [853, 400] width 1430 height 703
click at [159, 67] on icon at bounding box center [158, 73] width 12 height 12
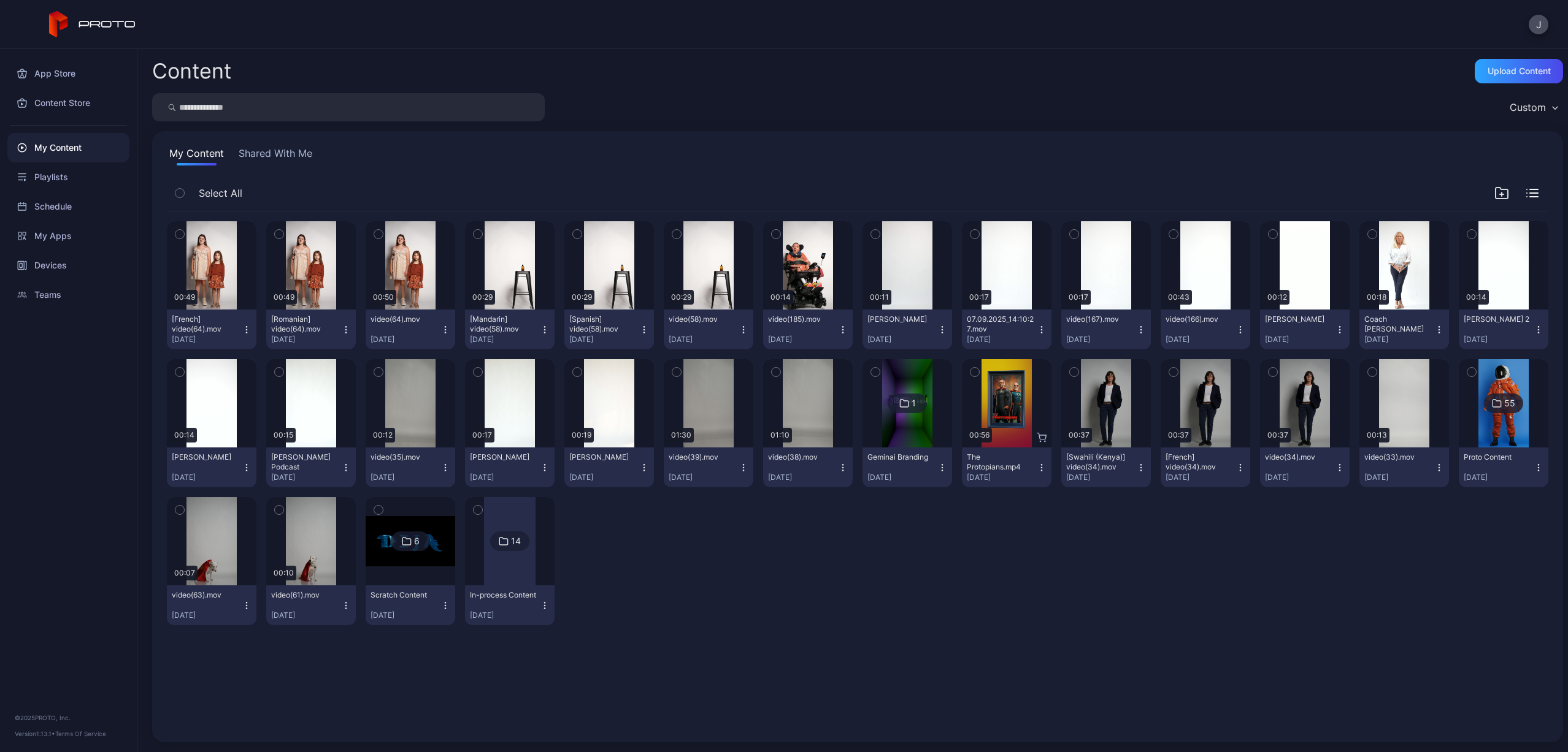
click at [937, 331] on icon "button" at bounding box center [942, 329] width 10 height 10
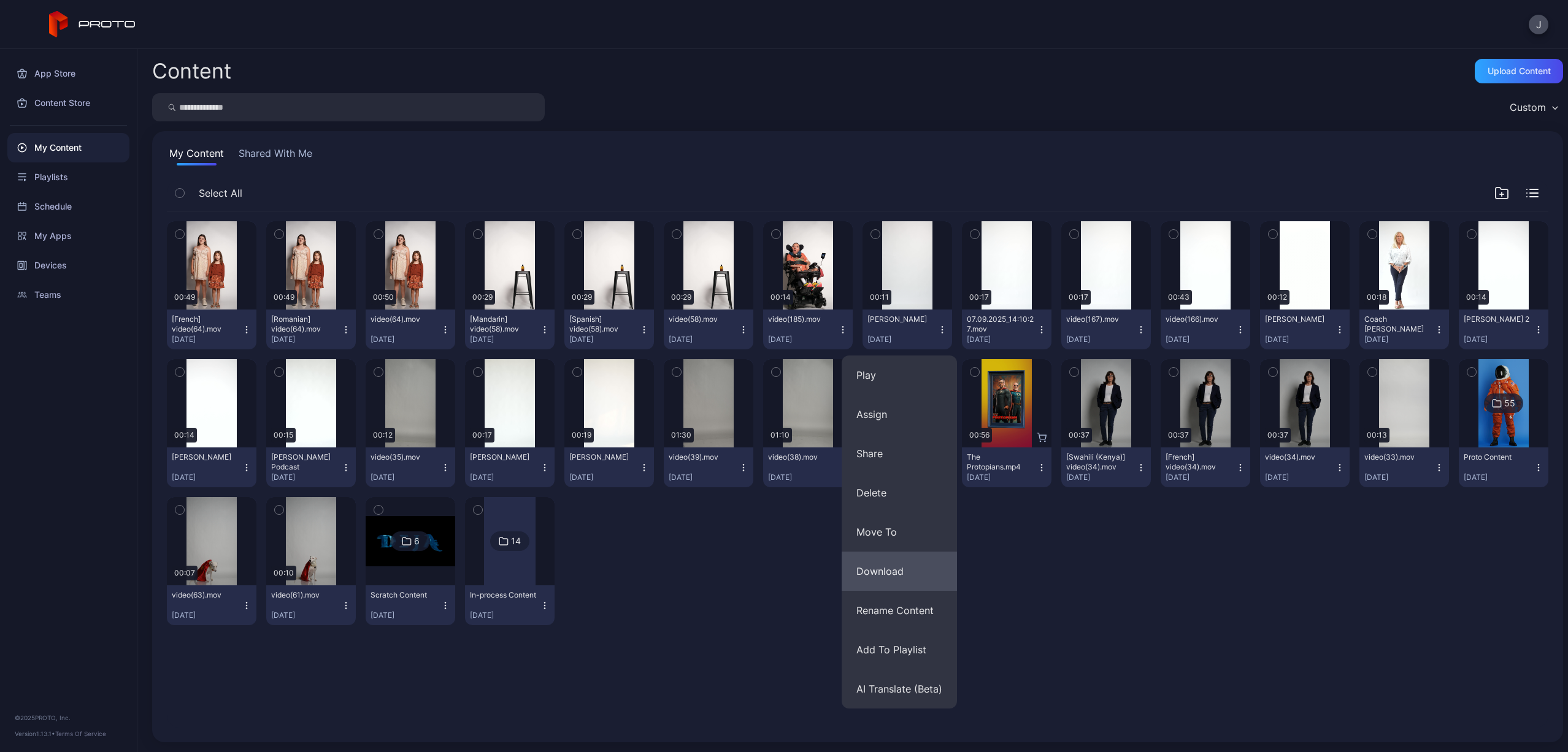
click at [875, 570] on button "Download" at bounding box center [899, 571] width 115 height 39
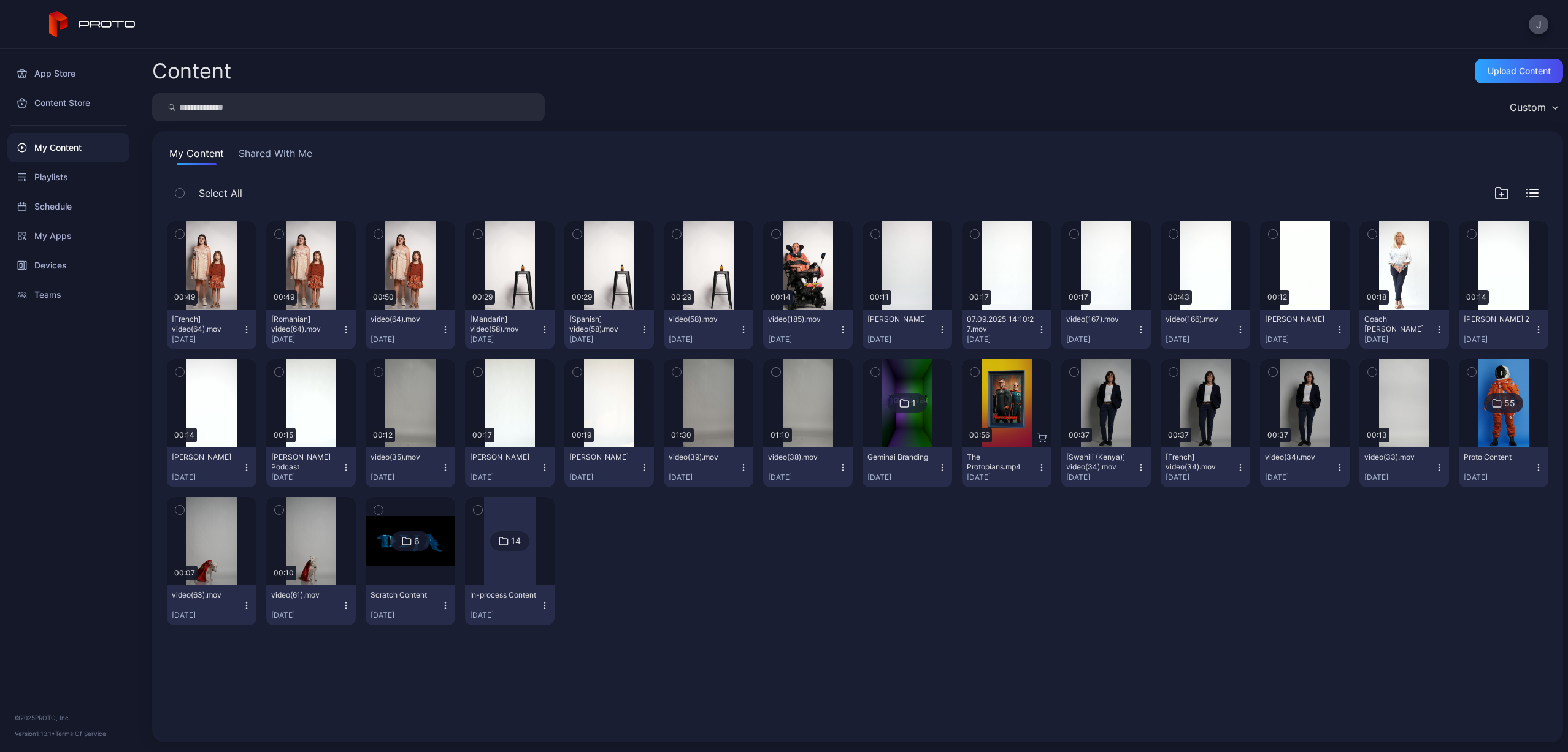
click at [942, 333] on icon "button" at bounding box center [942, 333] width 1 height 1
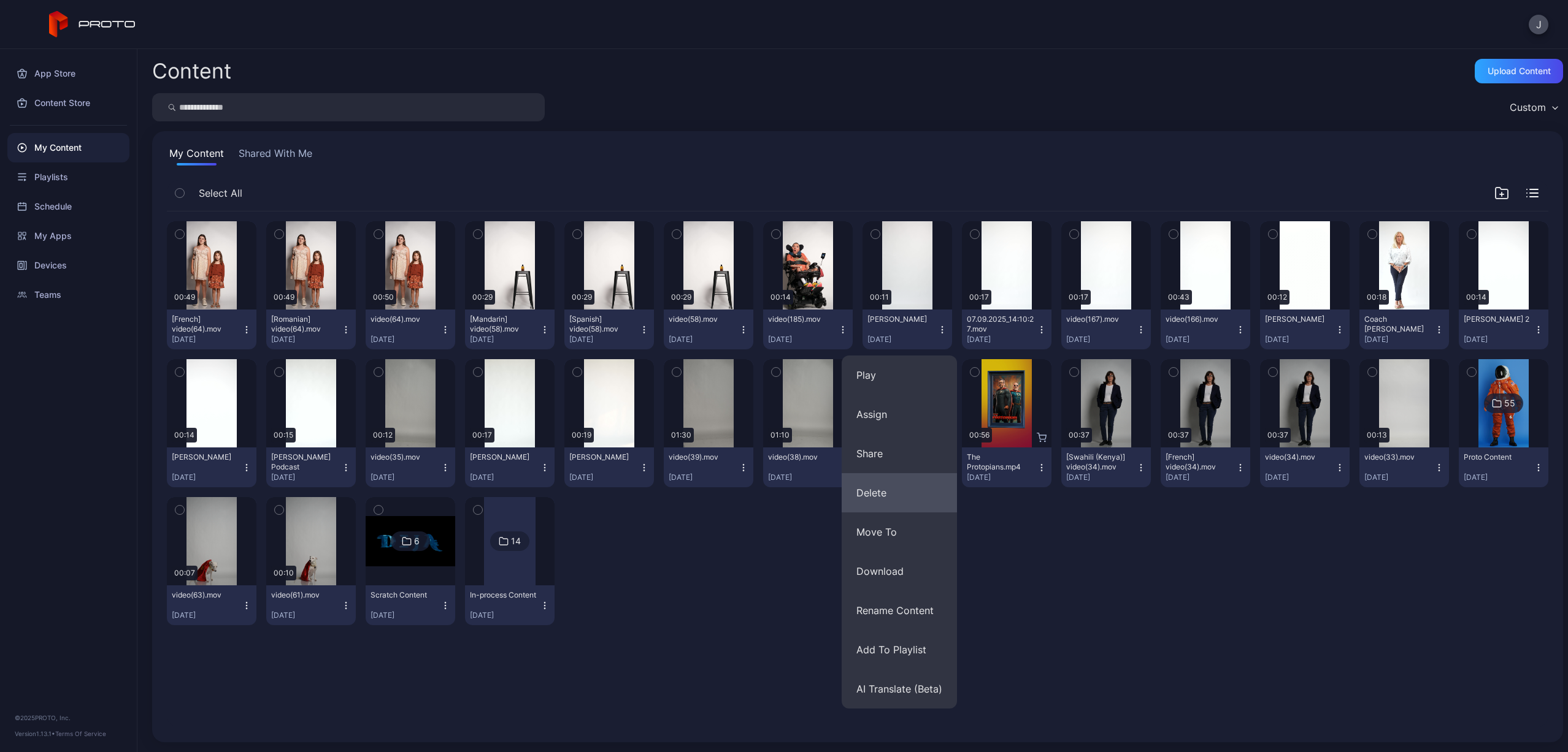
click at [878, 504] on button "Delete" at bounding box center [899, 493] width 115 height 39
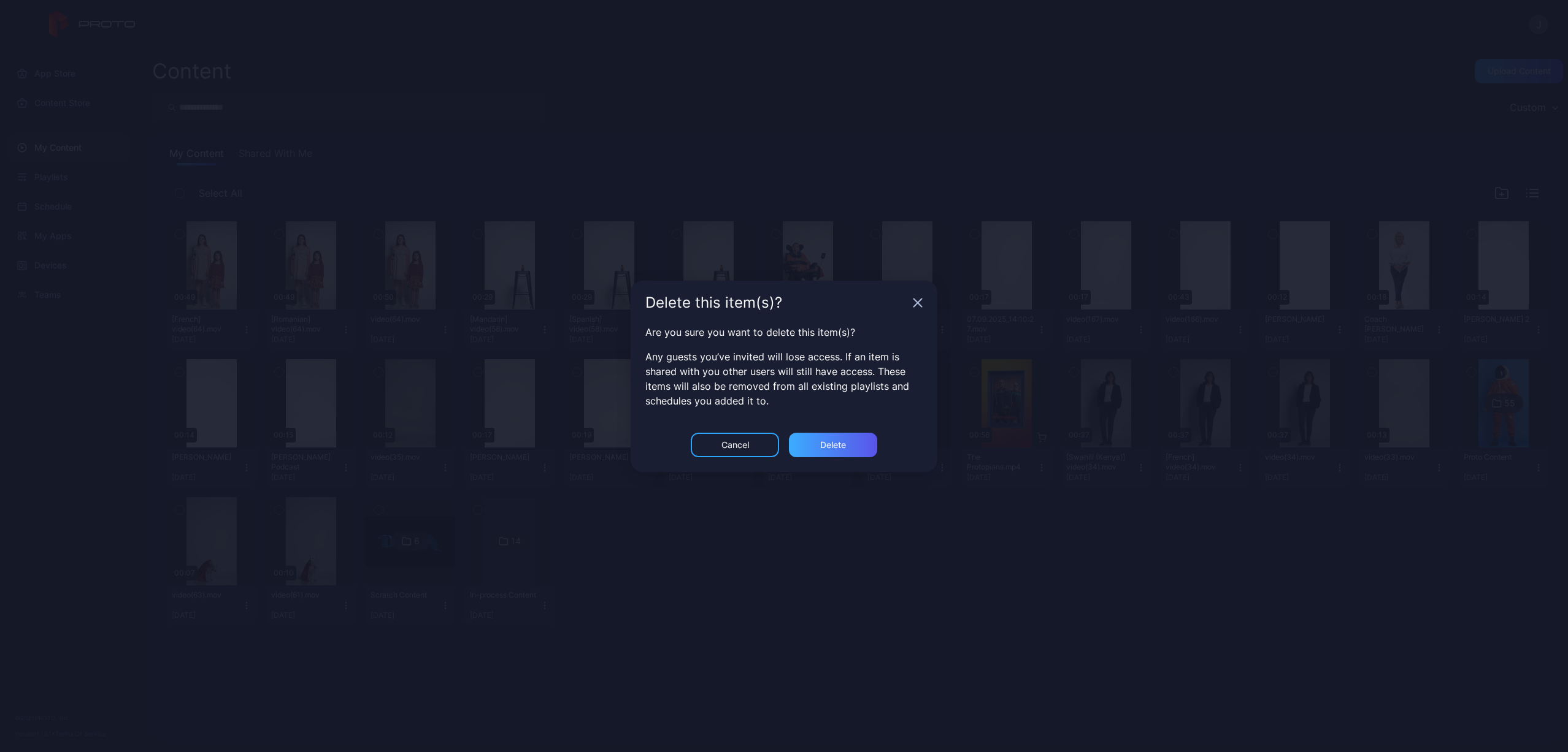
click at [839, 446] on div "Delete" at bounding box center [832, 444] width 26 height 10
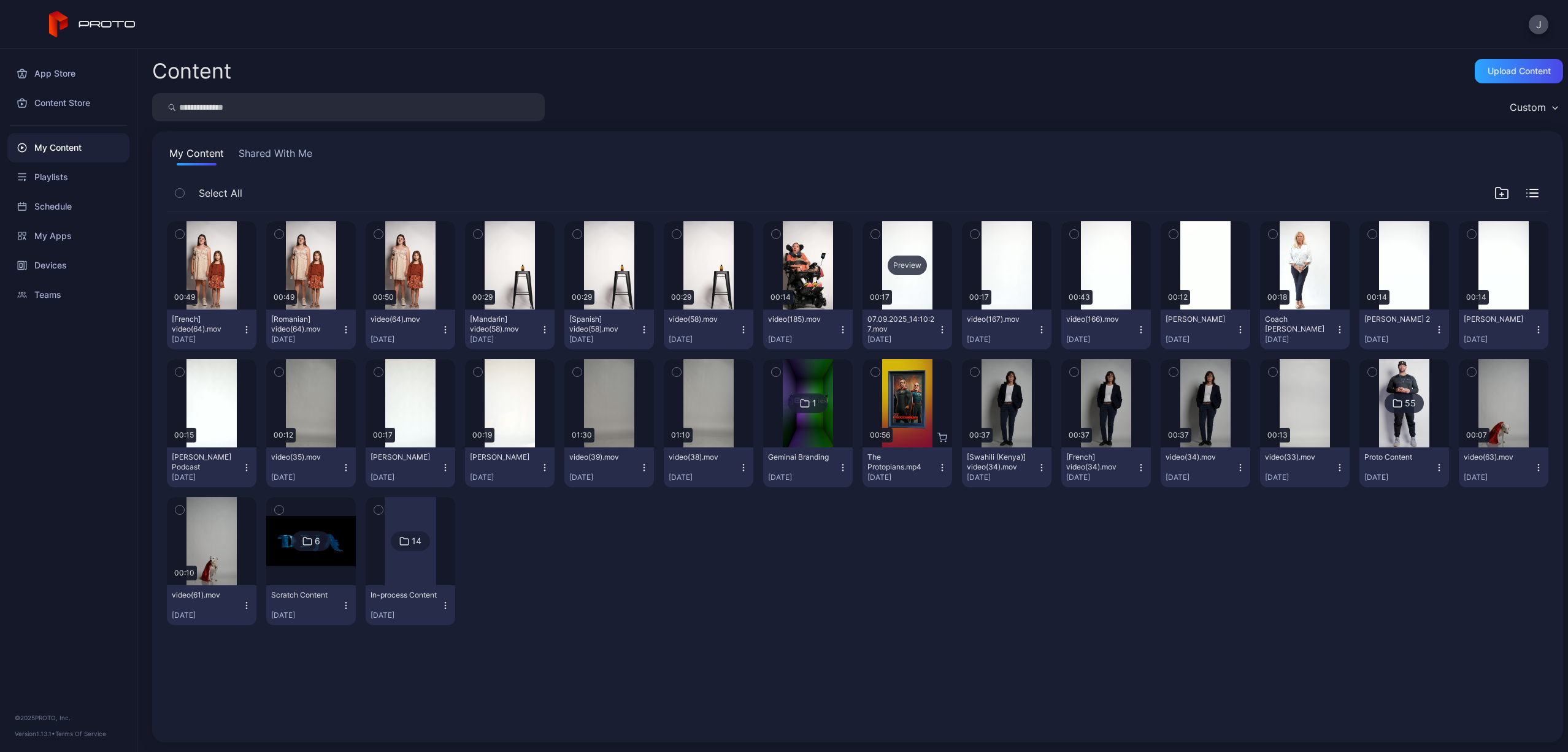
click at [899, 267] on div "Preview" at bounding box center [907, 265] width 39 height 20
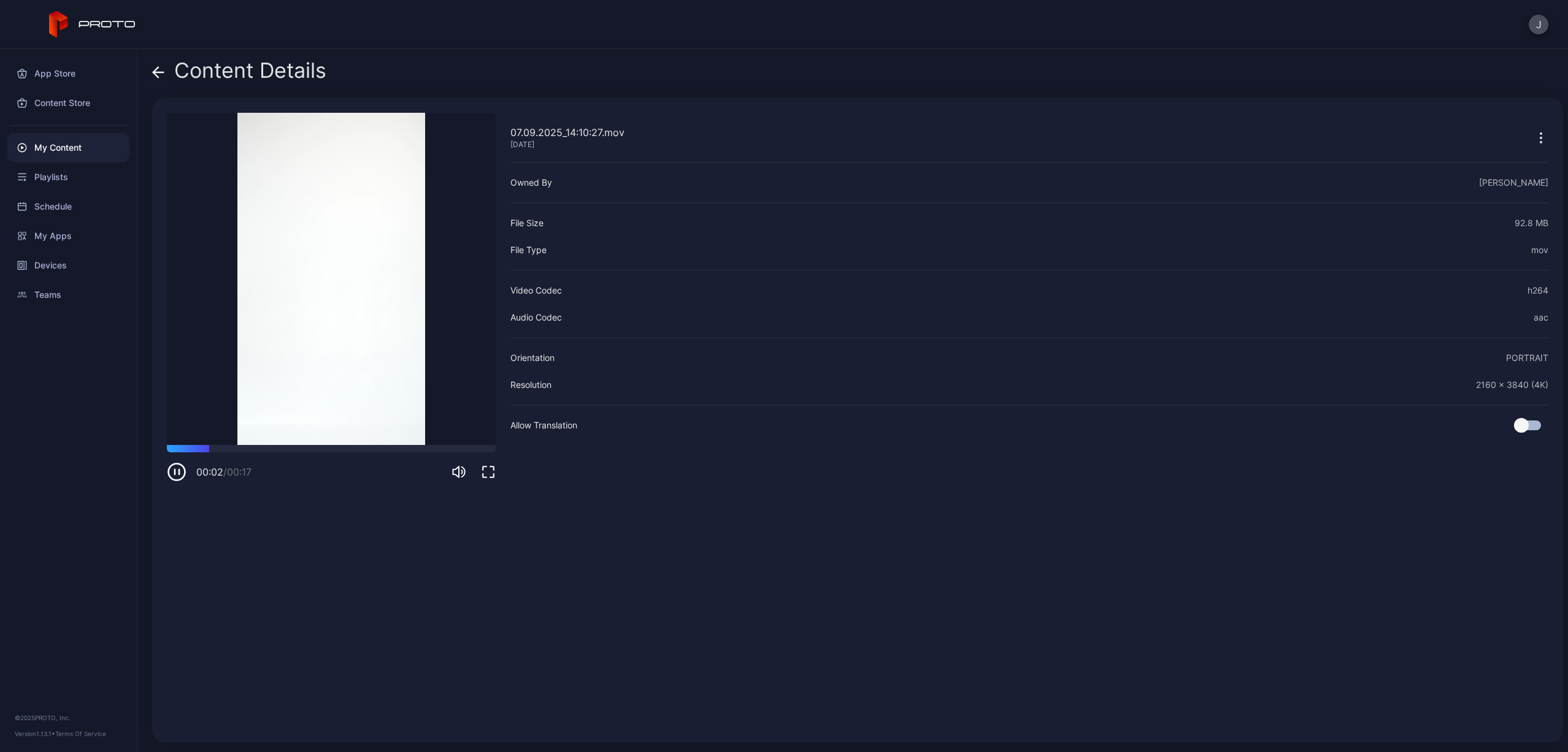
click at [317, 442] on video "Sorry, your browser doesn‘t support embedded videos" at bounding box center [331, 278] width 329 height 333
click at [319, 448] on div at bounding box center [331, 449] width 329 height 7
click at [177, 470] on icon "button" at bounding box center [177, 472] width 20 height 20
click at [164, 72] on icon at bounding box center [158, 73] width 12 height 12
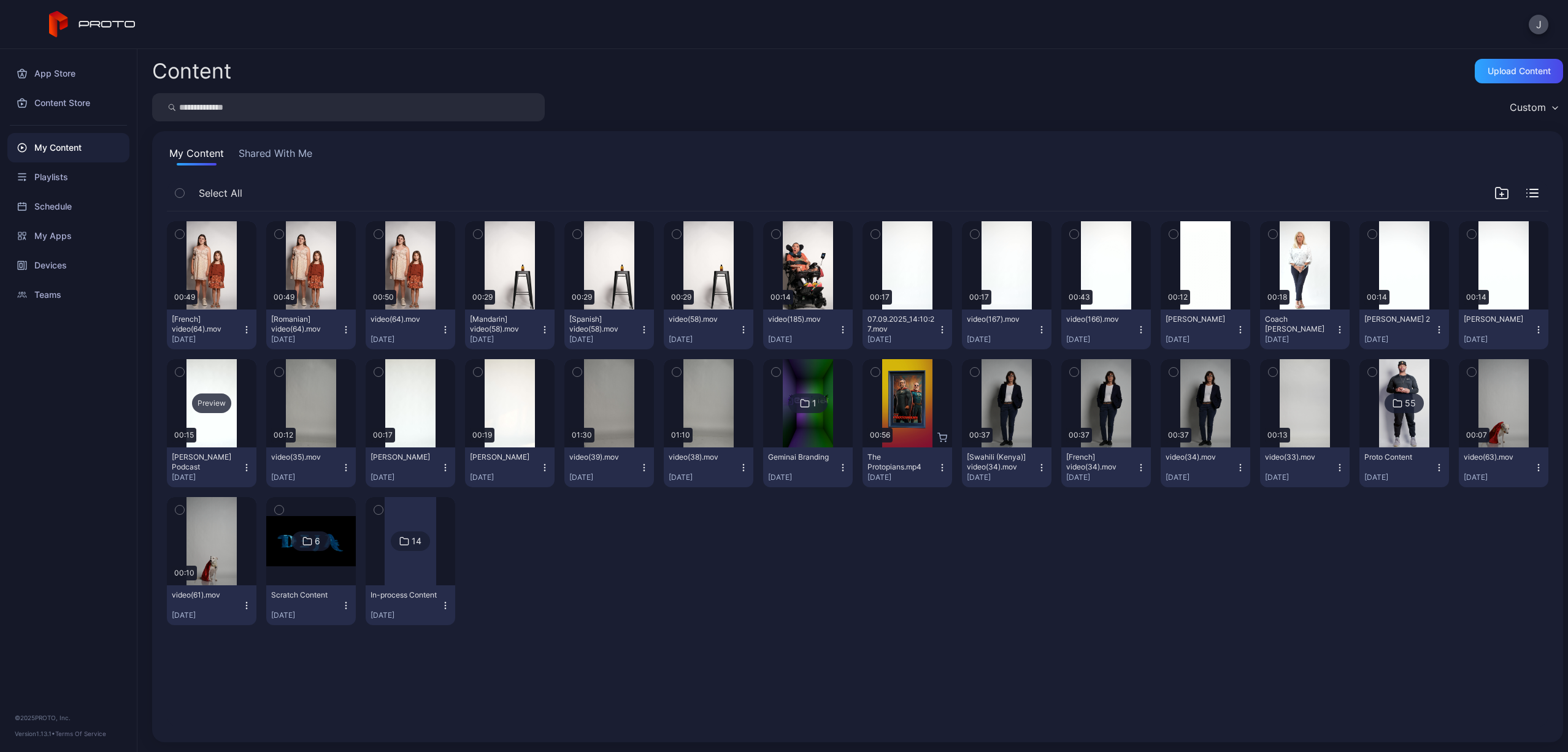
click at [213, 402] on div "Preview" at bounding box center [211, 403] width 39 height 20
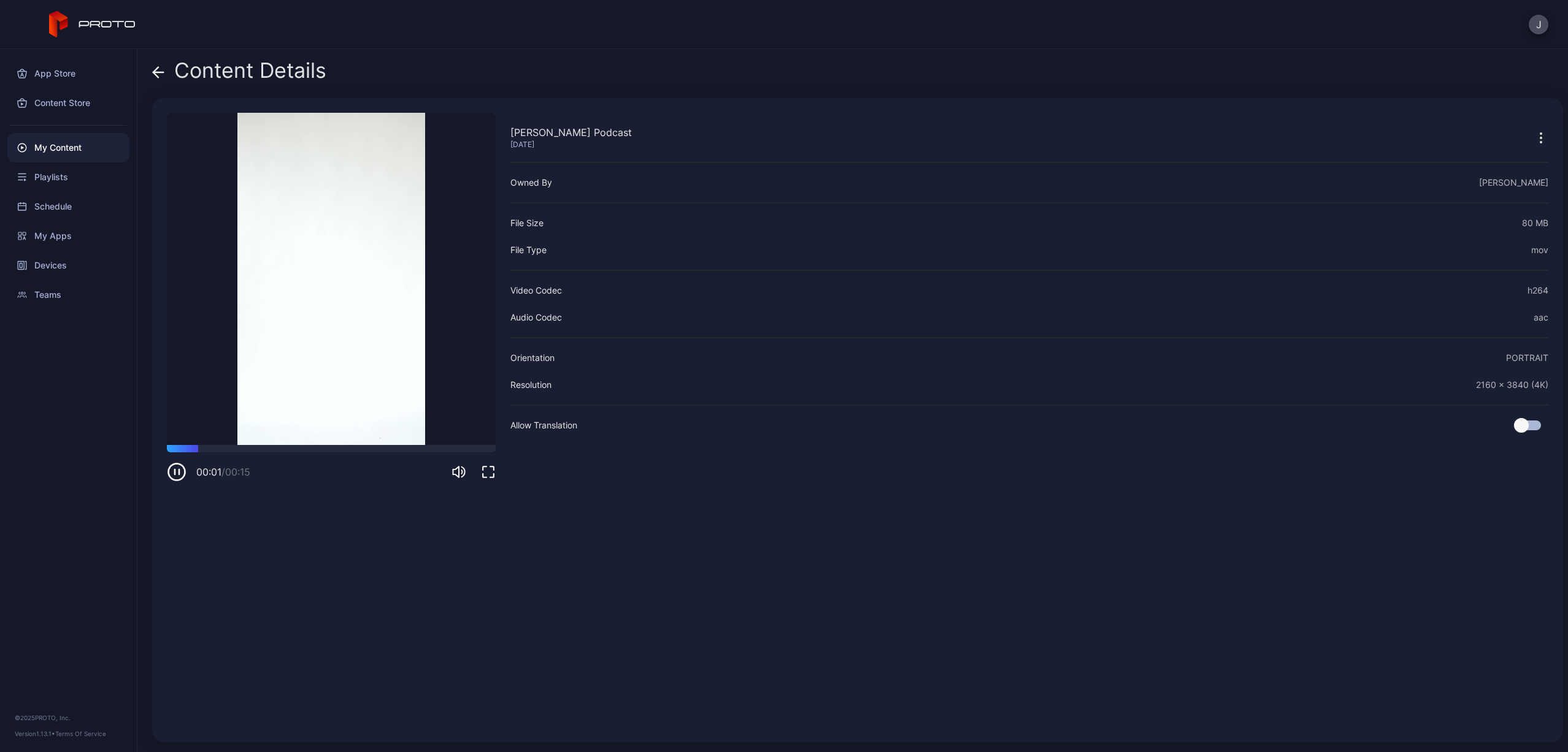
click at [248, 456] on div "00:01 / 00:15" at bounding box center [331, 463] width 329 height 36
click at [155, 74] on icon at bounding box center [156, 72] width 5 height 11
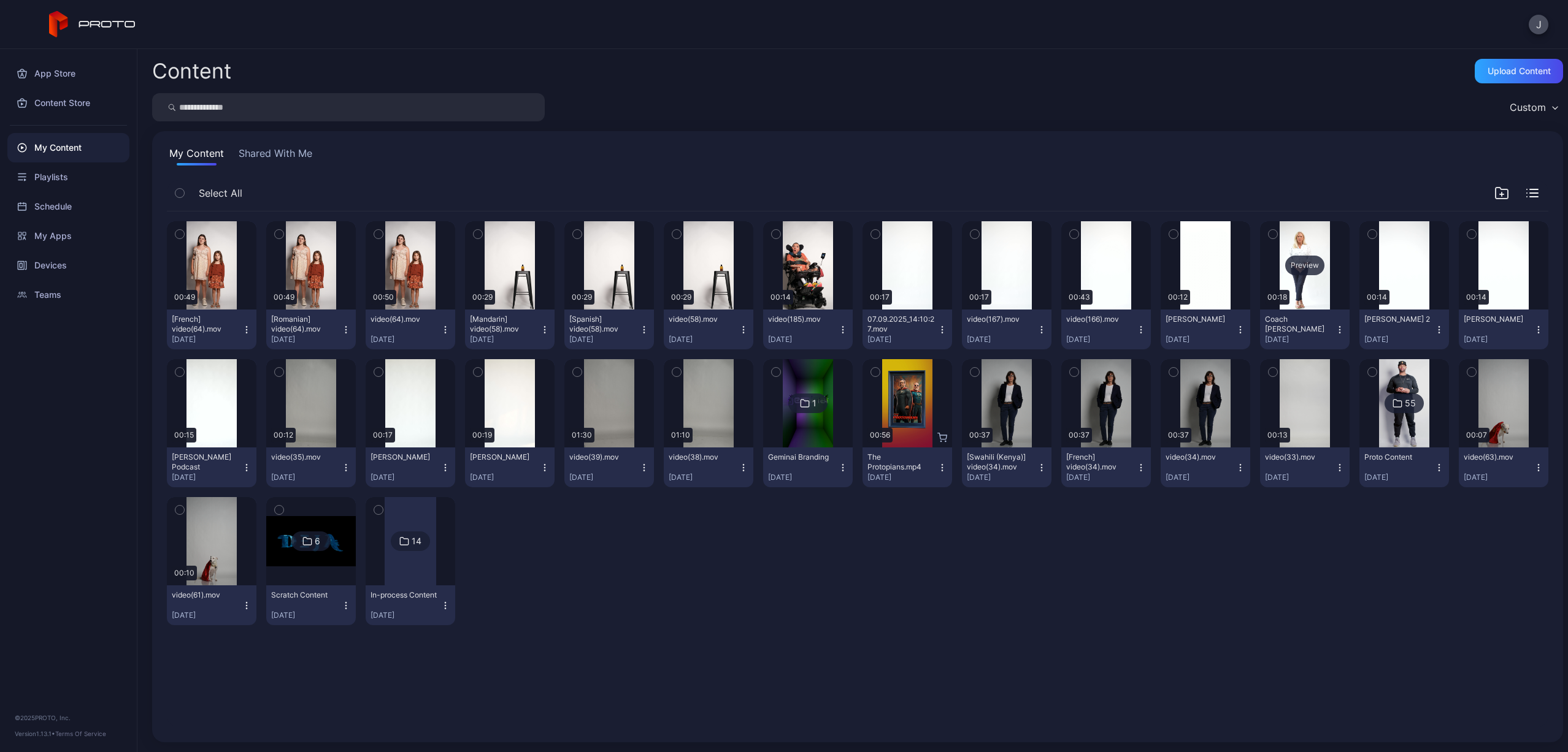
click at [1292, 270] on div "Preview" at bounding box center [1304, 265] width 39 height 20
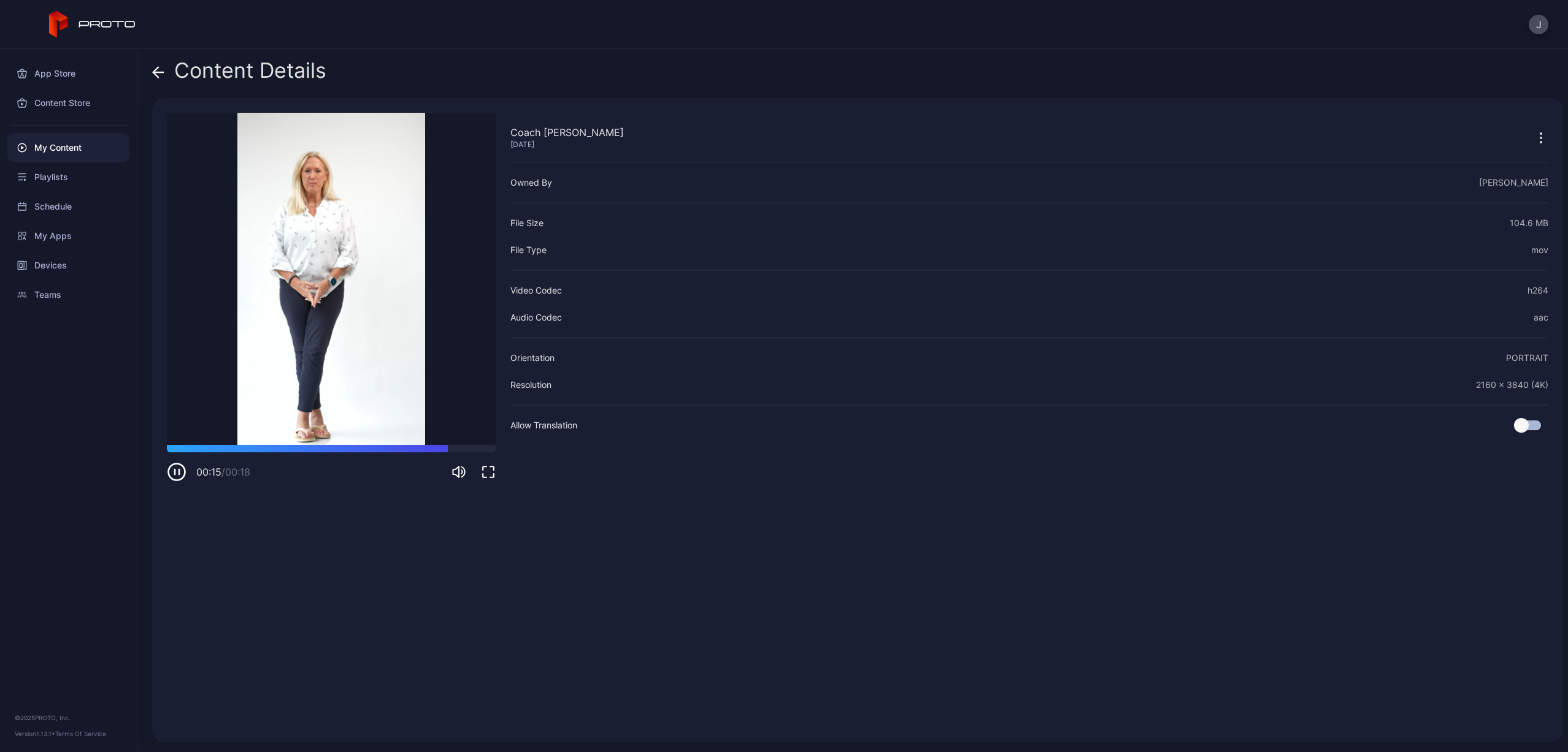
click at [185, 467] on icon "button" at bounding box center [177, 472] width 17 height 17
click at [161, 70] on icon at bounding box center [158, 73] width 12 height 12
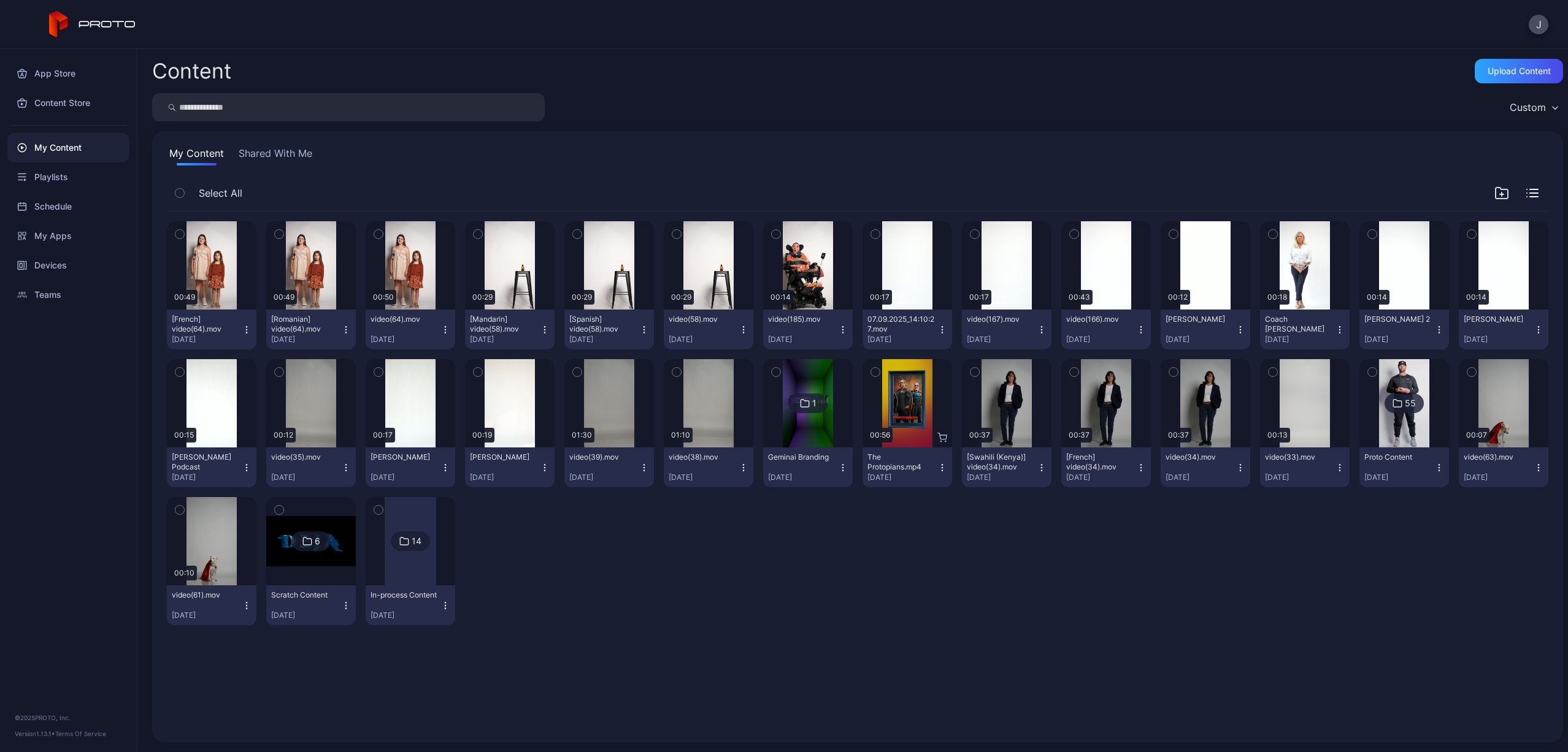
click at [246, 466] on icon "button" at bounding box center [246, 467] width 10 height 10
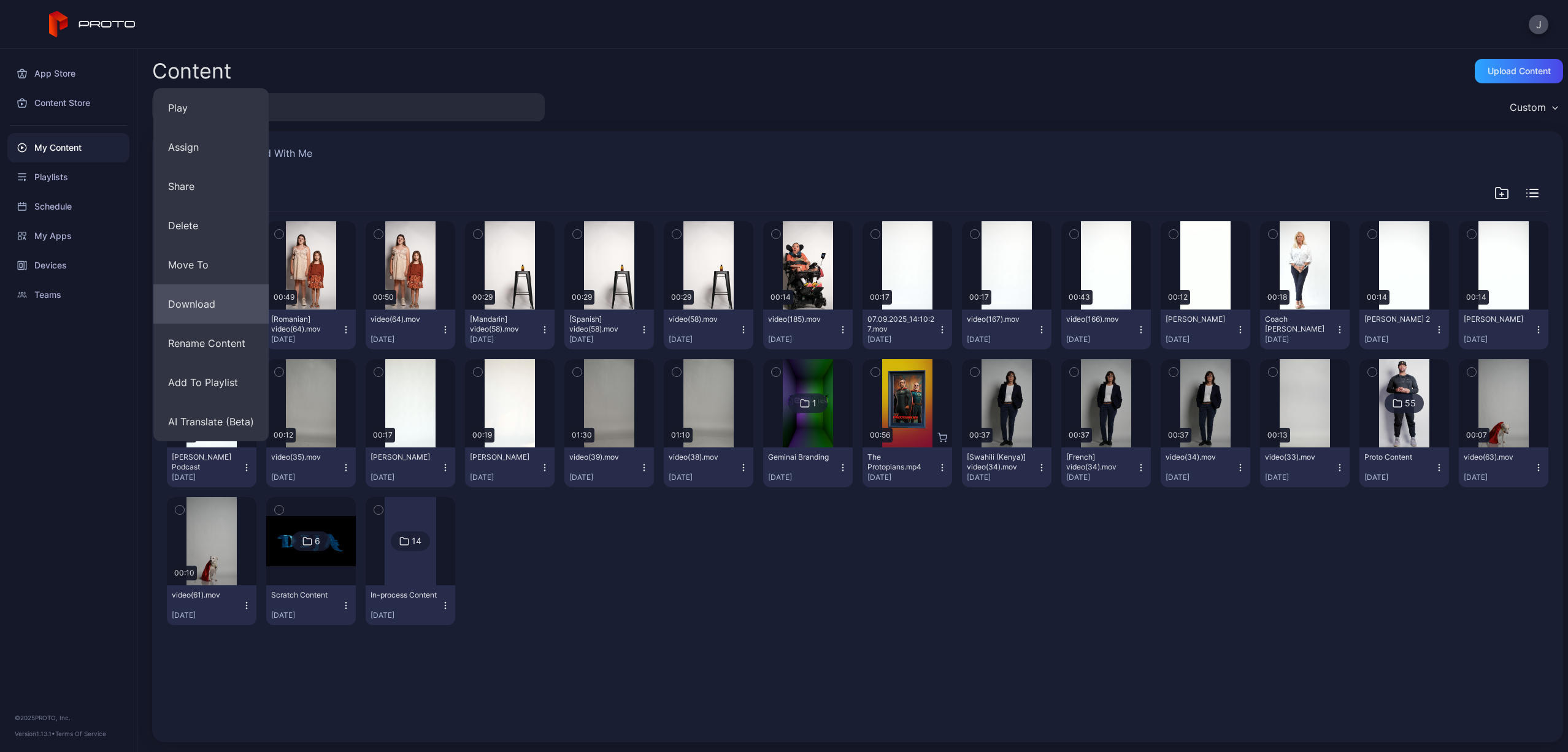
click at [206, 305] on button "Download" at bounding box center [211, 304] width 115 height 39
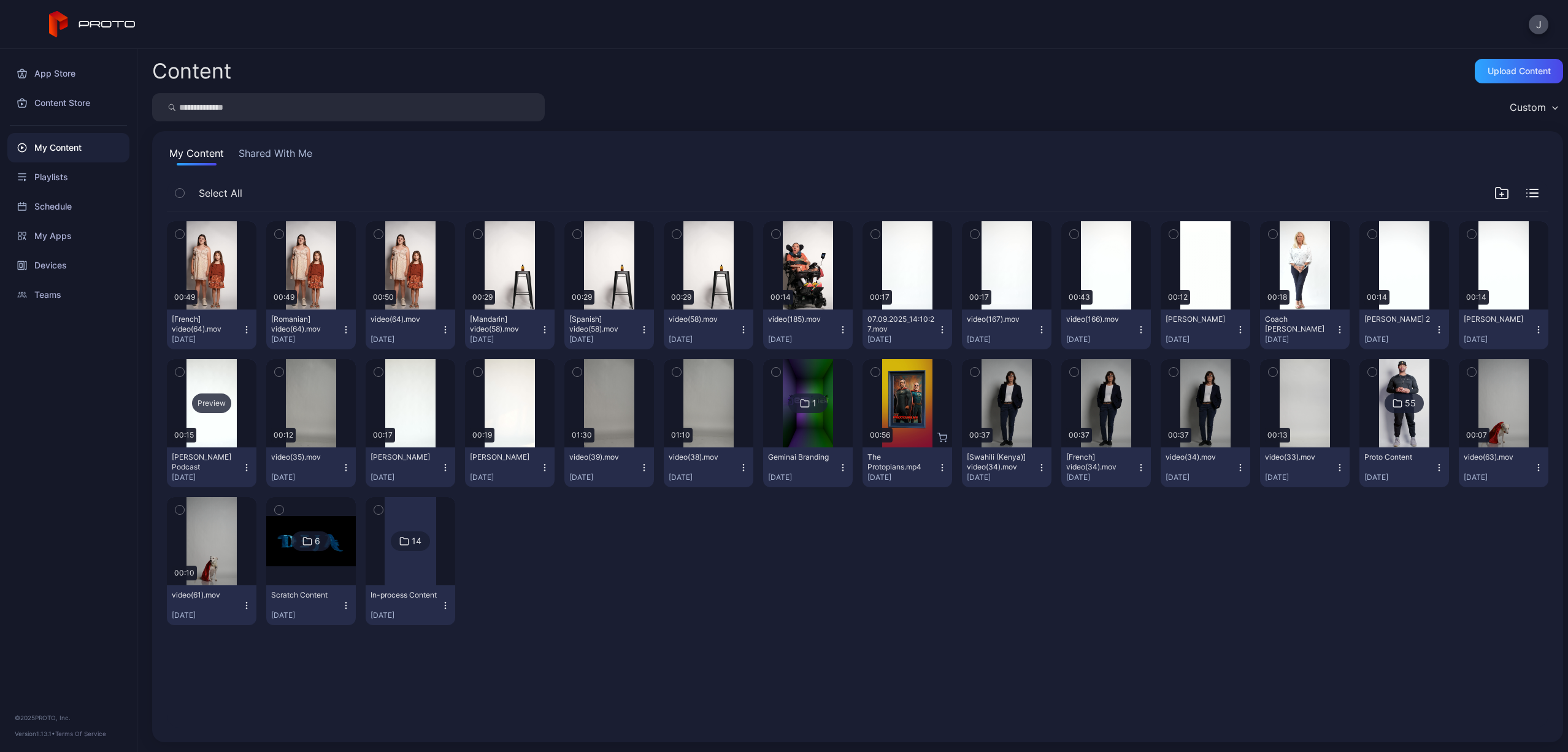
click at [211, 401] on div "Preview" at bounding box center [211, 403] width 39 height 20
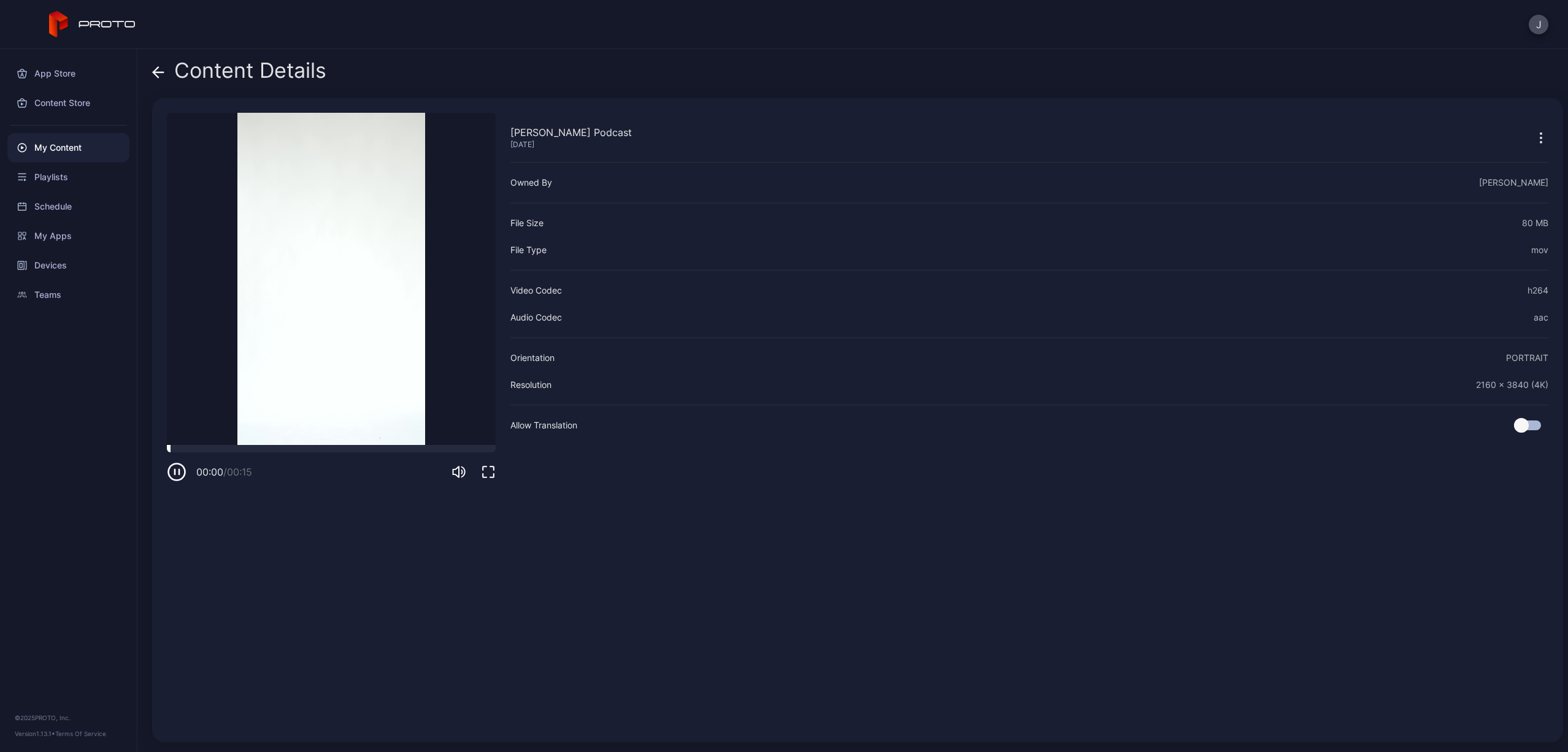
click at [330, 451] on div at bounding box center [331, 449] width 329 height 7
click at [160, 65] on span at bounding box center [158, 70] width 12 height 23
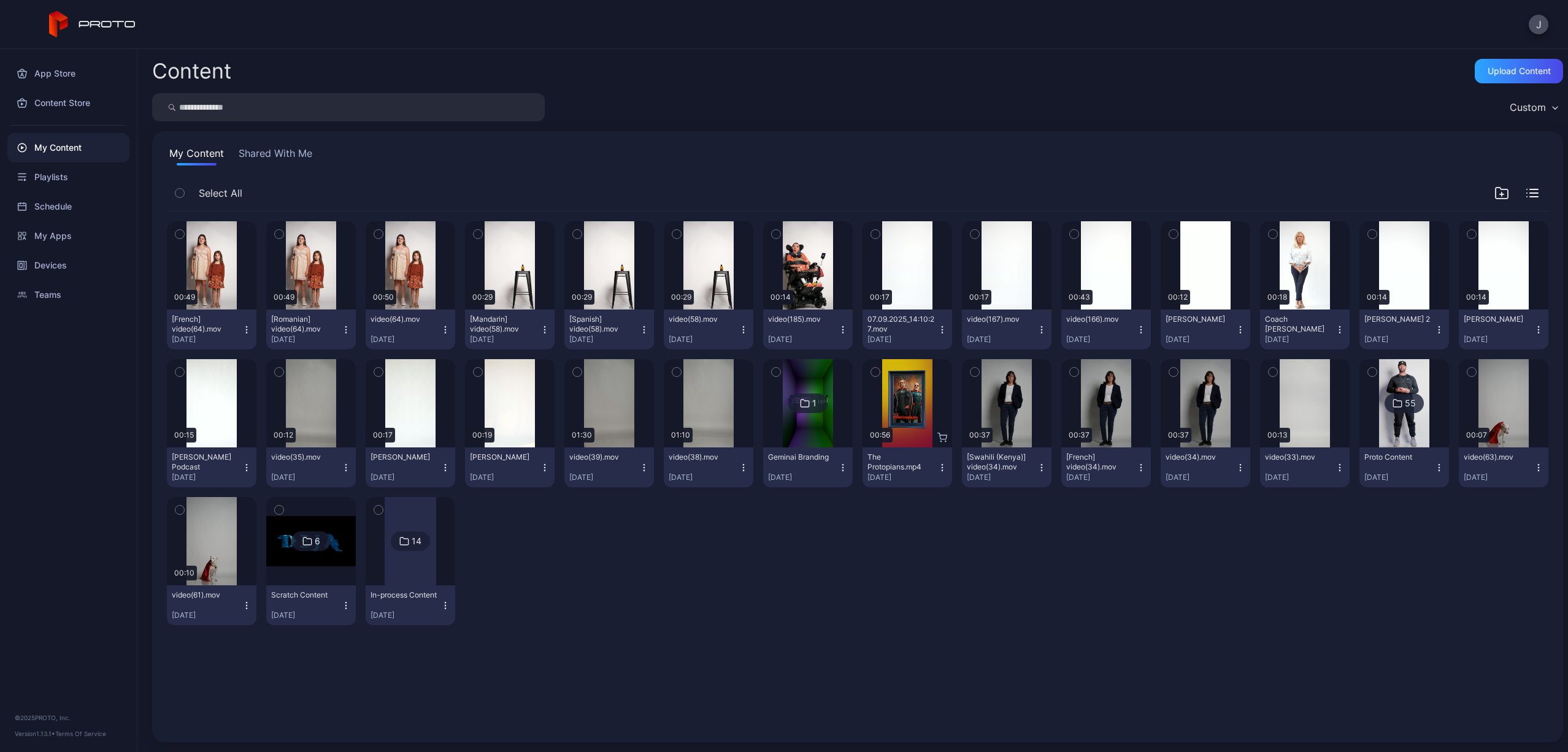
click at [241, 464] on icon "button" at bounding box center [246, 467] width 10 height 10
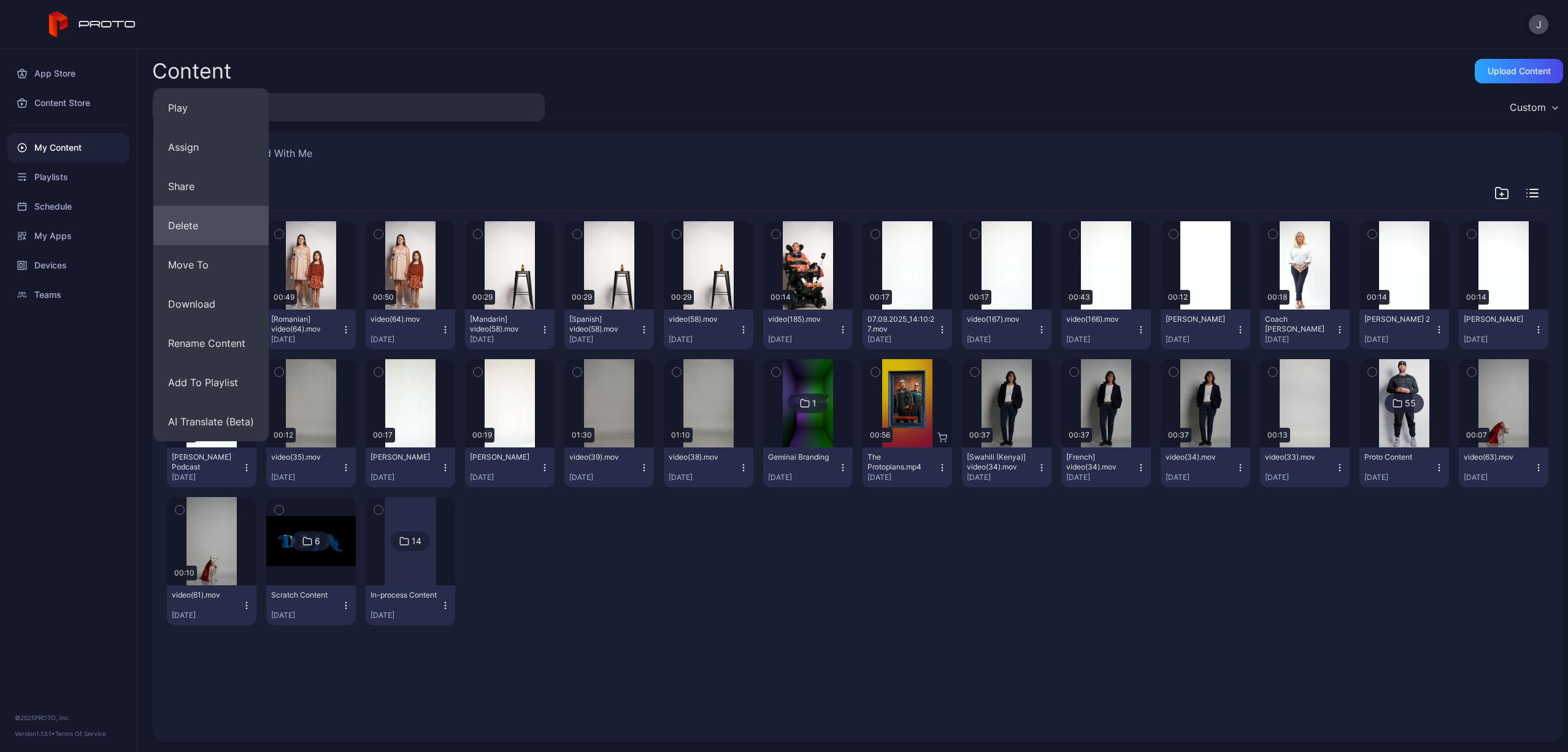
click at [215, 225] on button "Delete" at bounding box center [211, 225] width 115 height 39
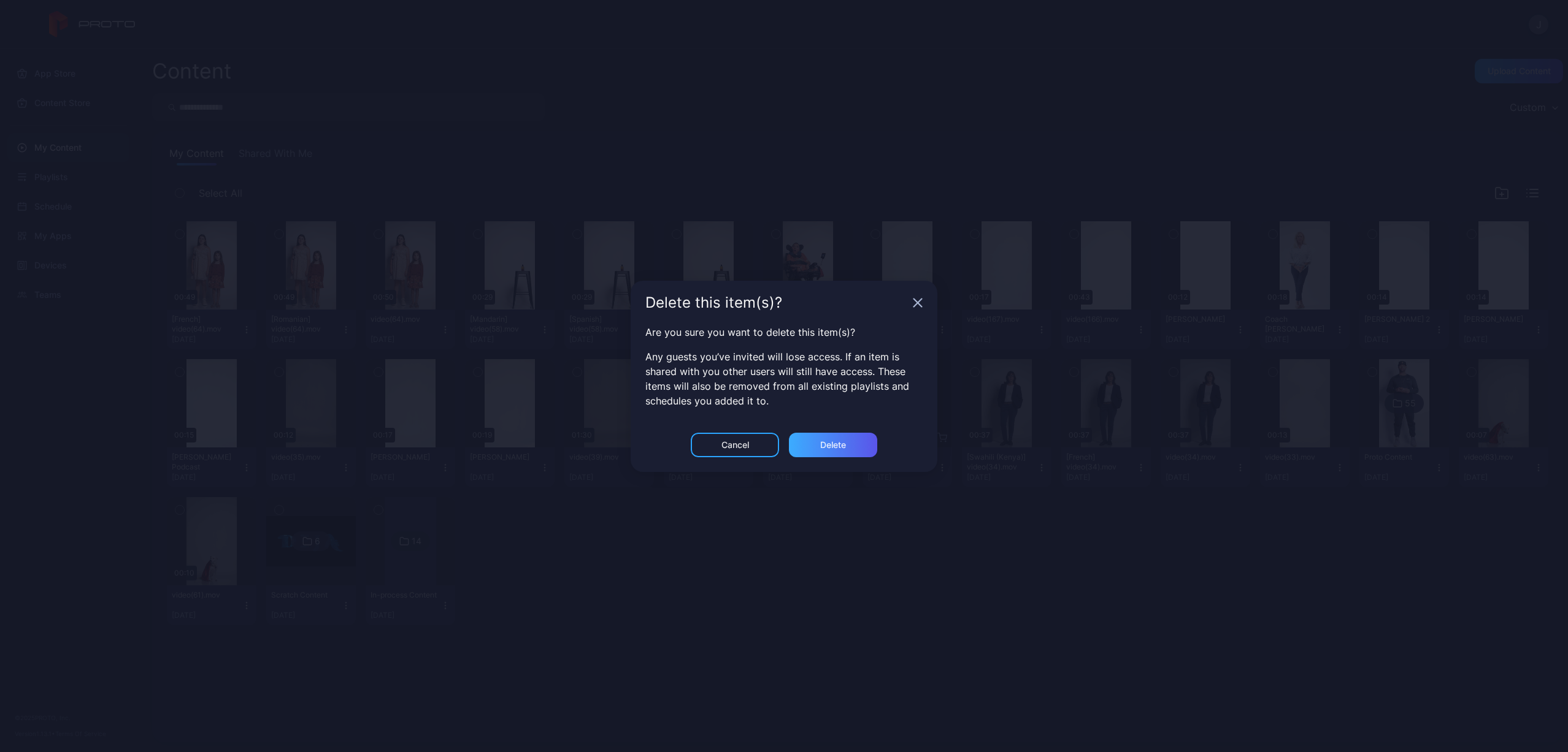
click at [813, 442] on div "Delete" at bounding box center [833, 445] width 89 height 25
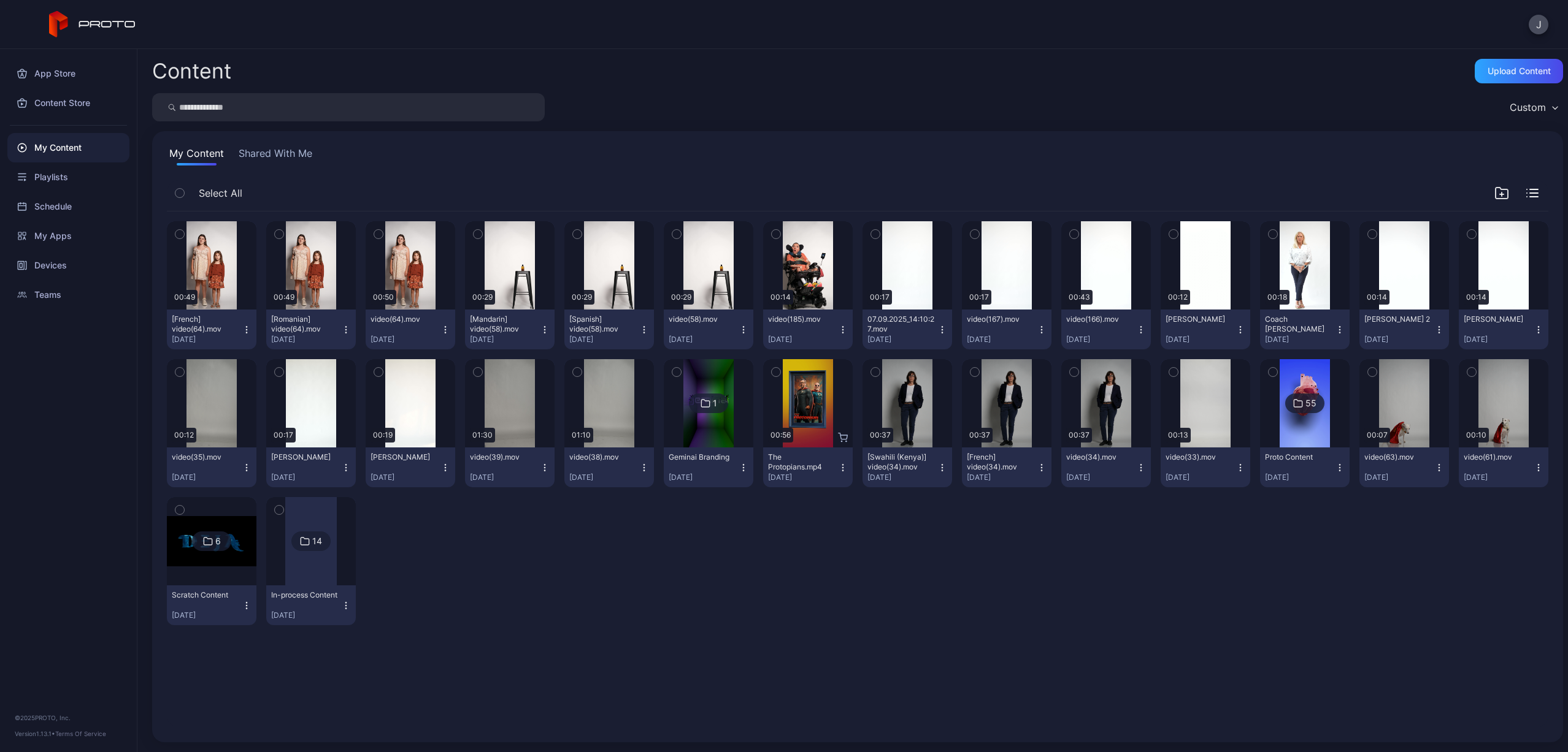
click at [1330, 324] on button "Coach [PERSON_NAME] [DATE]" at bounding box center [1304, 329] width 90 height 40
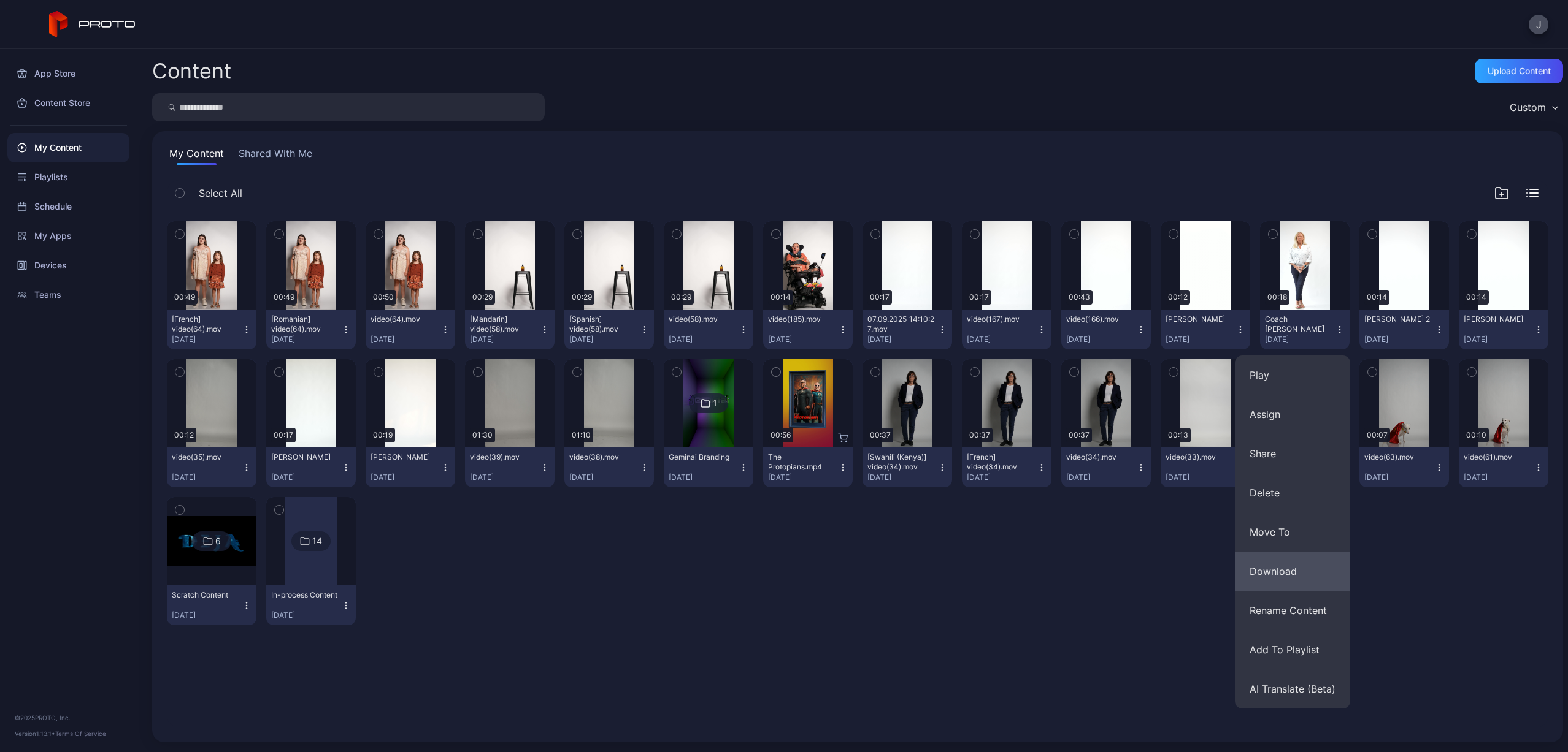
click at [1300, 567] on button "Download" at bounding box center [1293, 571] width 115 height 39
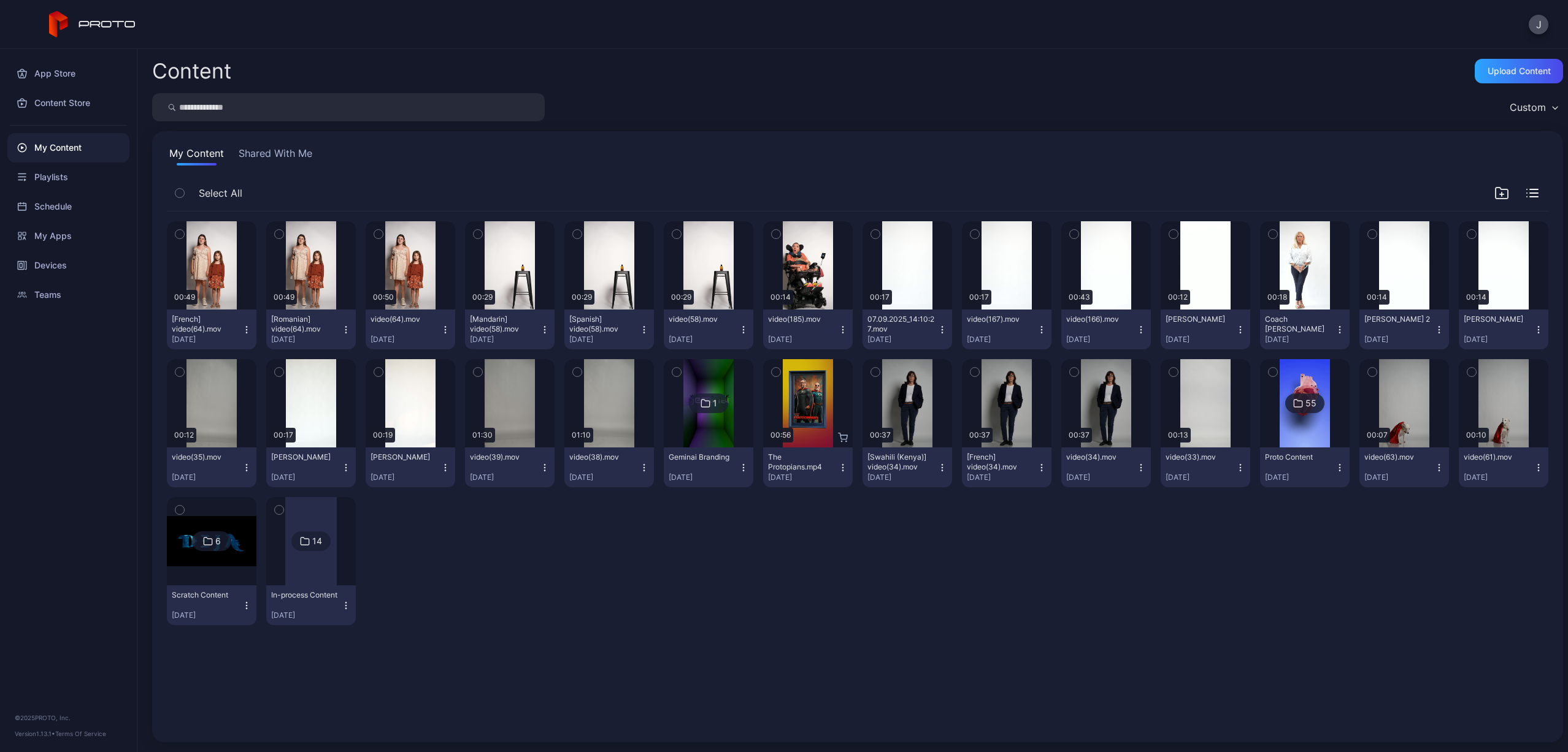
click at [1335, 334] on icon "button" at bounding box center [1339, 329] width 10 height 10
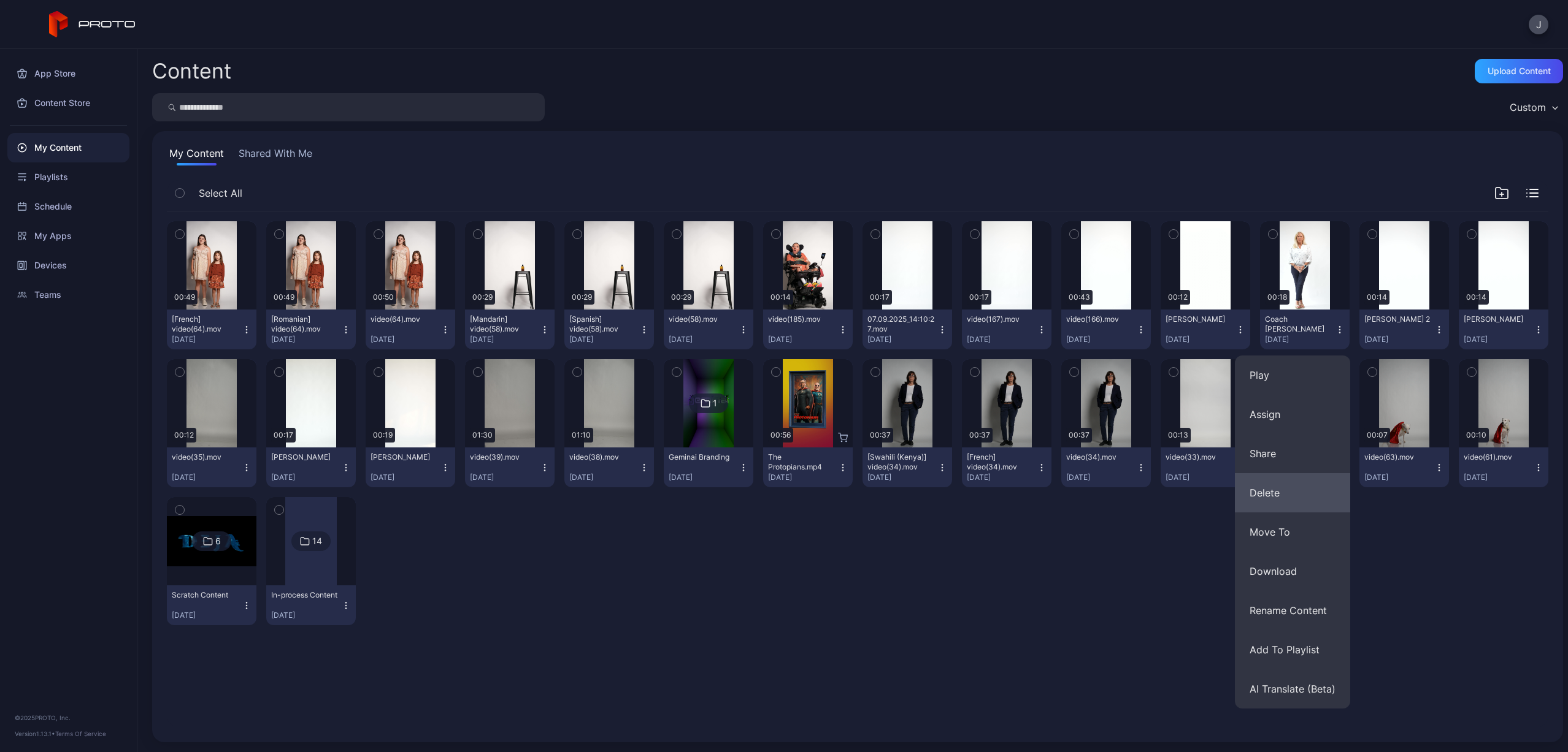
click at [1265, 497] on button "Delete" at bounding box center [1293, 493] width 115 height 39
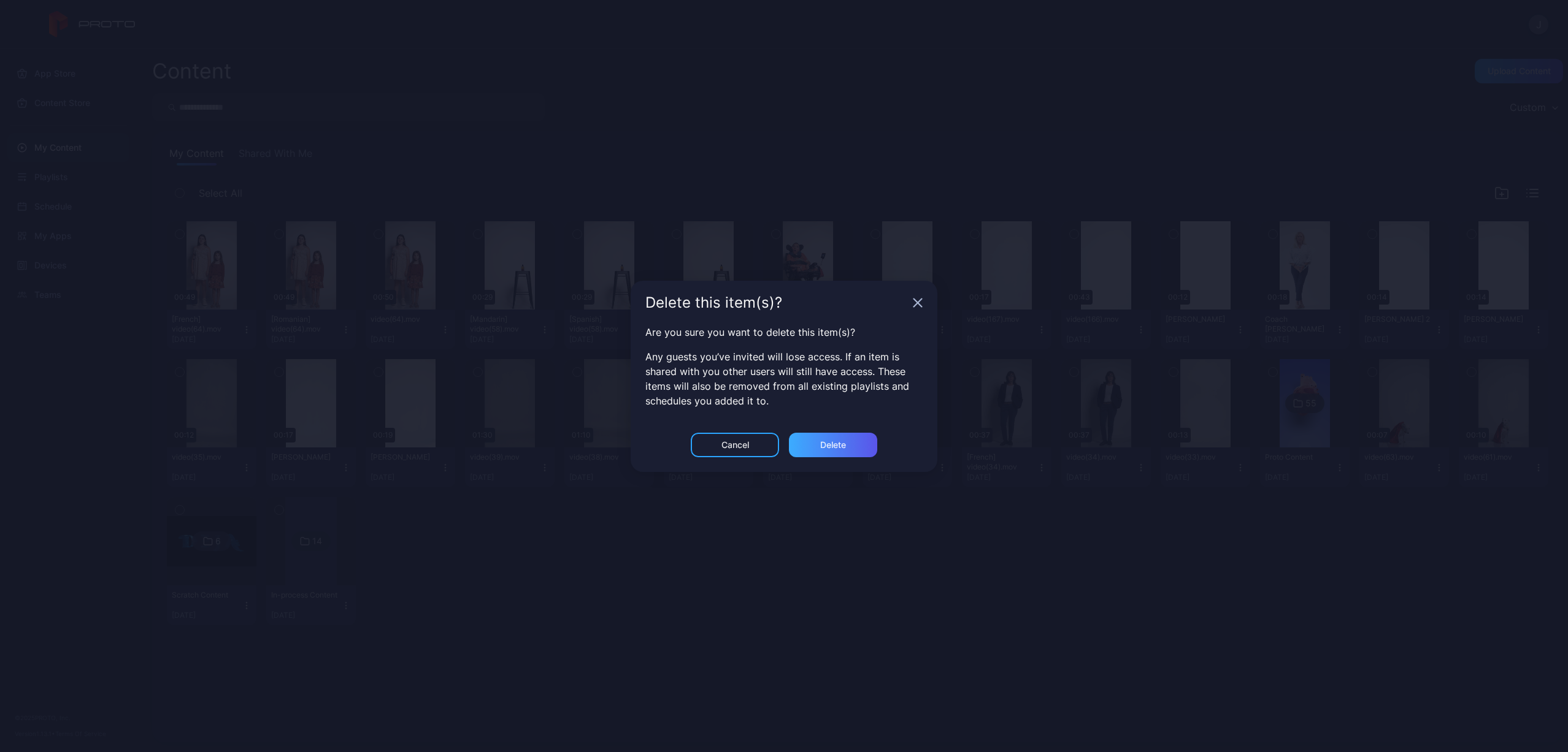
click at [847, 445] on div "Delete" at bounding box center [833, 445] width 89 height 25
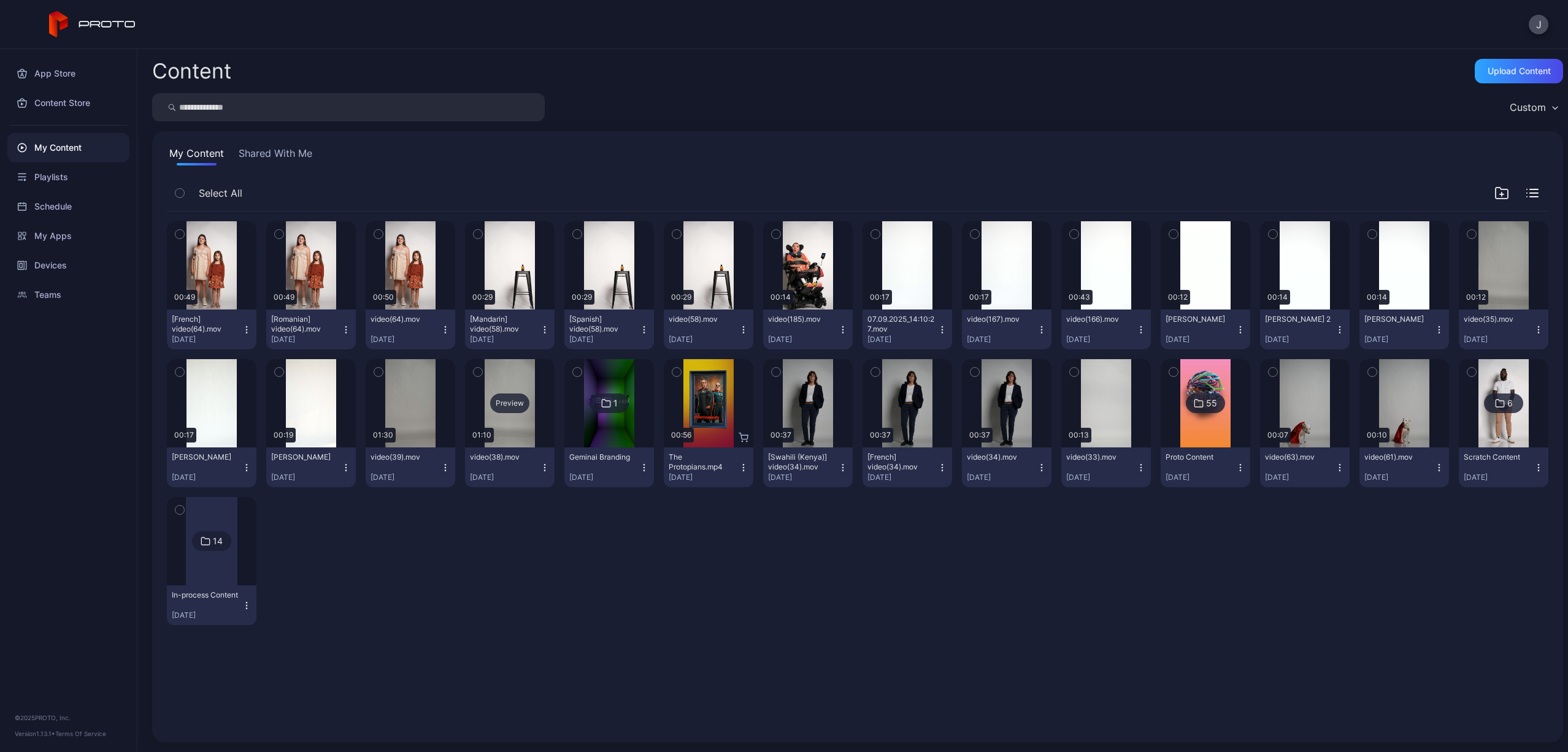
click at [505, 403] on div "Preview" at bounding box center [509, 403] width 39 height 20
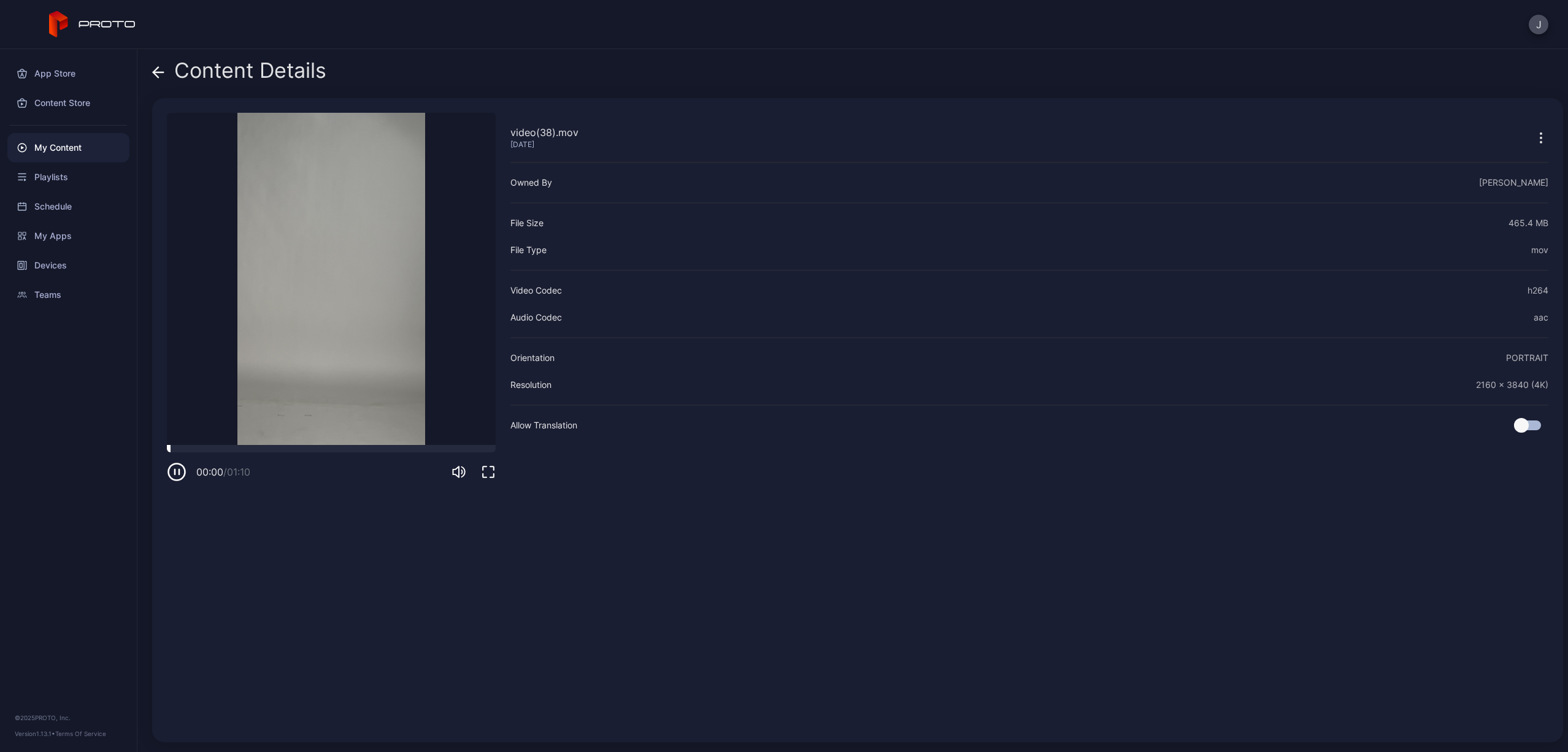
click at [310, 450] on div at bounding box center [331, 449] width 329 height 7
click at [160, 81] on span at bounding box center [158, 70] width 12 height 23
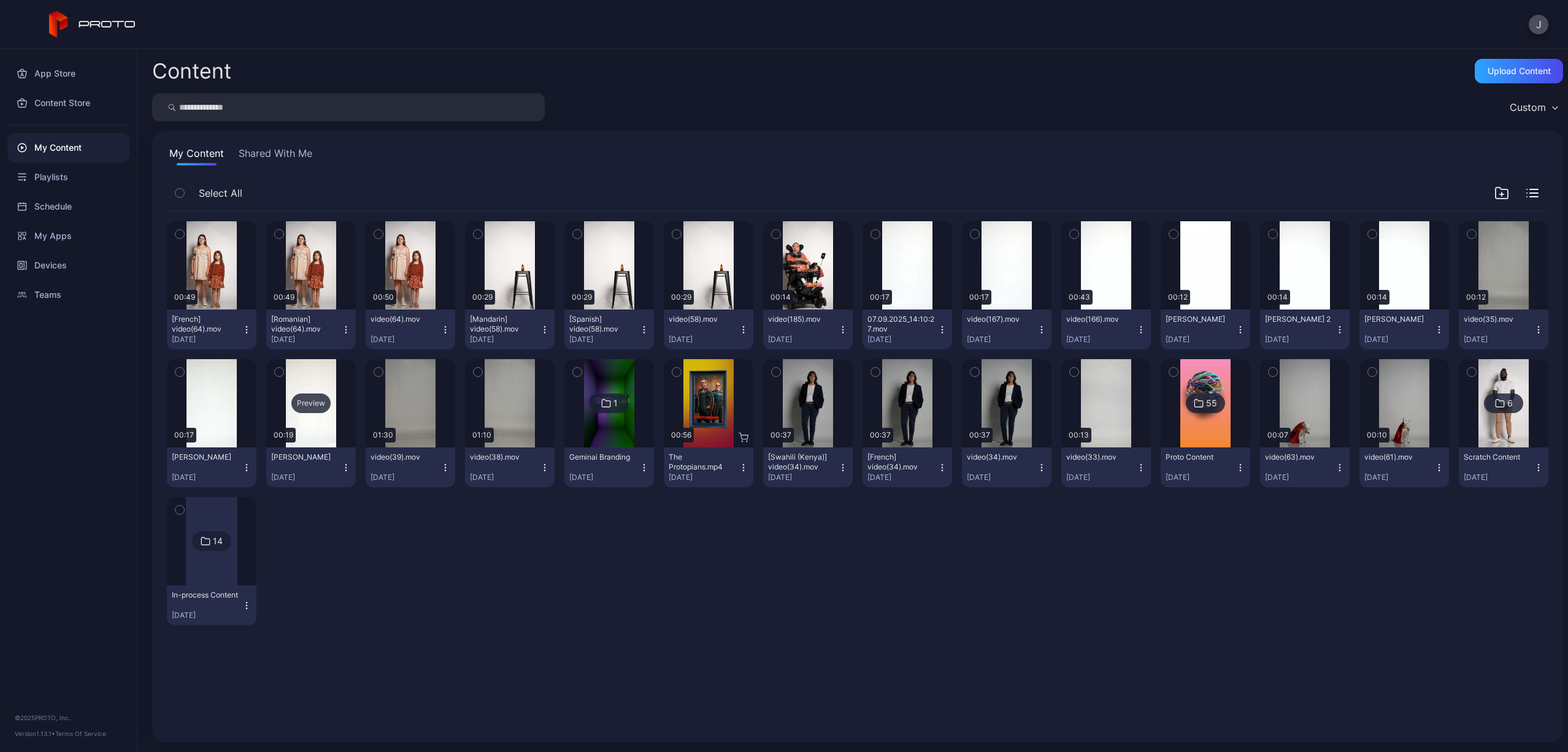
click at [317, 400] on div "Preview" at bounding box center [311, 403] width 39 height 20
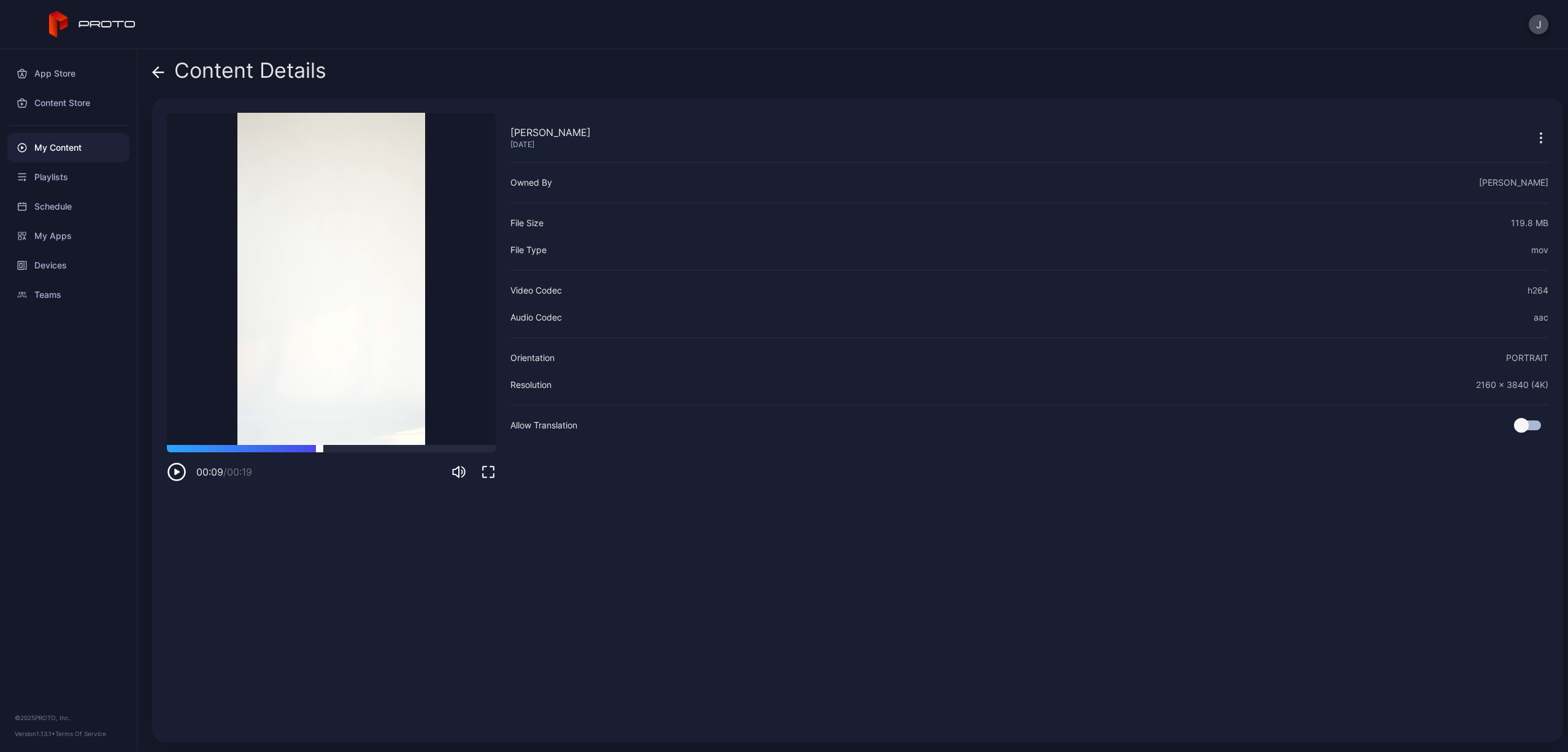
click at [319, 450] on div at bounding box center [331, 449] width 329 height 7
click at [174, 468] on icon "button" at bounding box center [177, 472] width 20 height 20
click at [1533, 141] on icon "button" at bounding box center [1540, 137] width 15 height 15
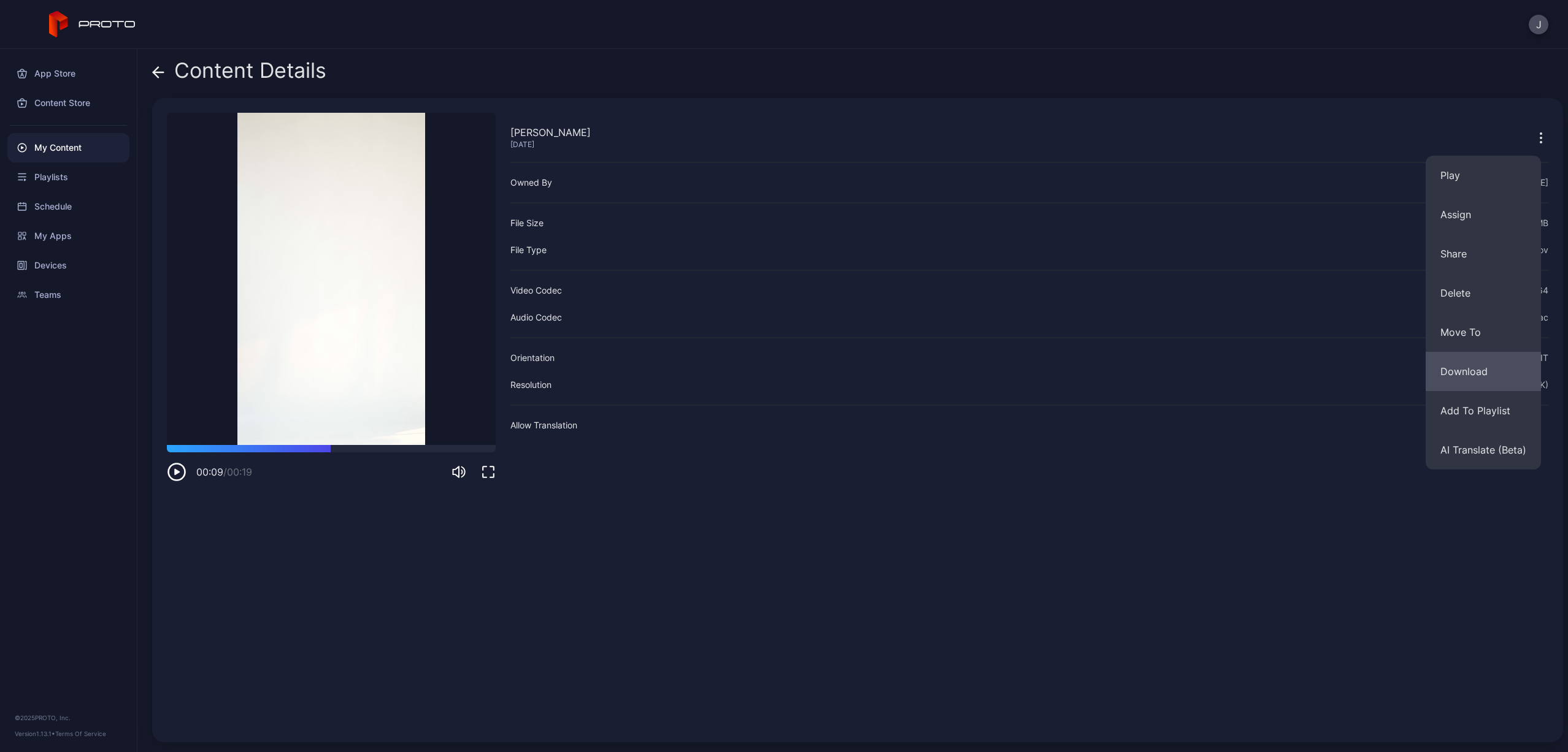
click at [1454, 380] on button "Download" at bounding box center [1484, 372] width 115 height 39
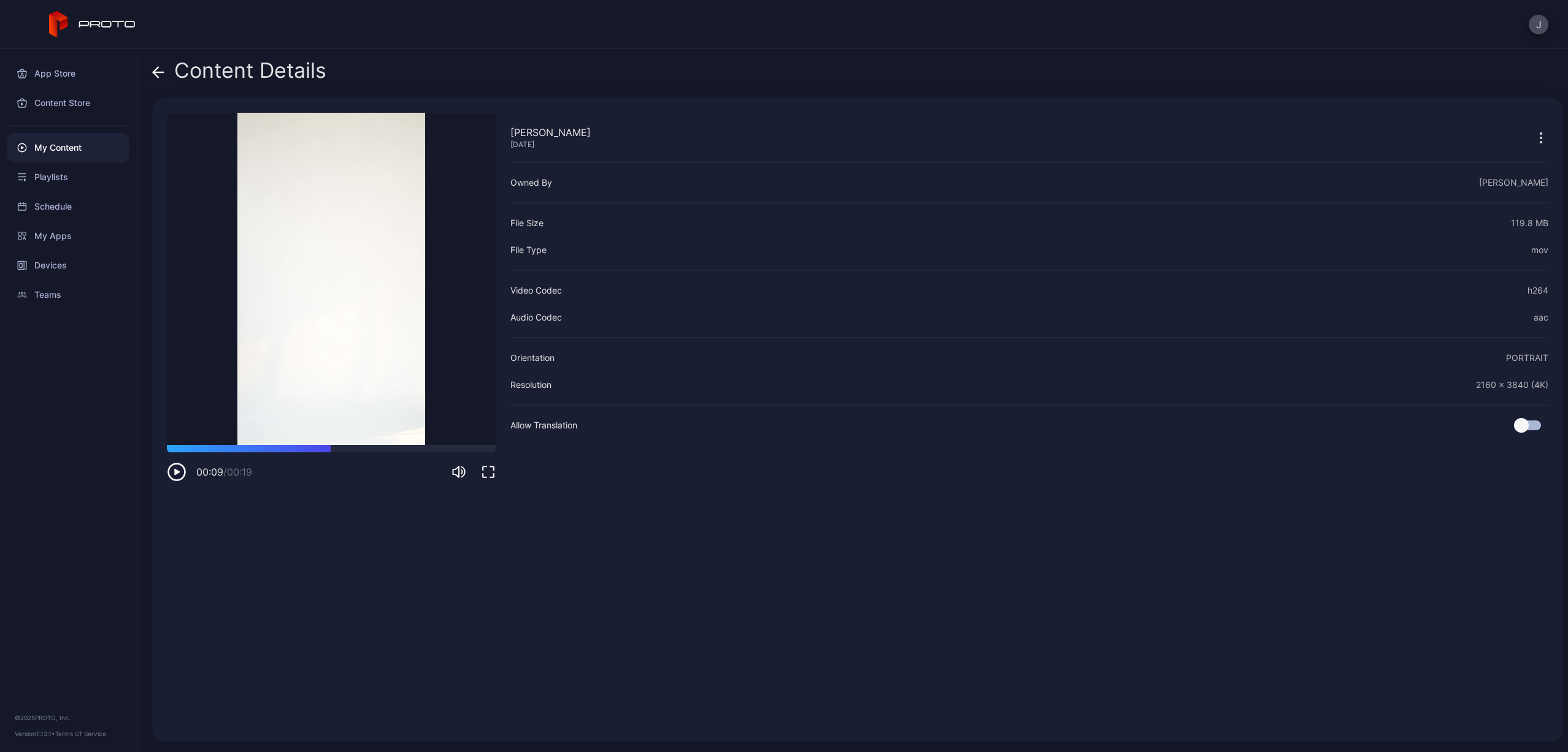
click at [168, 67] on div "Content Details" at bounding box center [239, 73] width 174 height 29
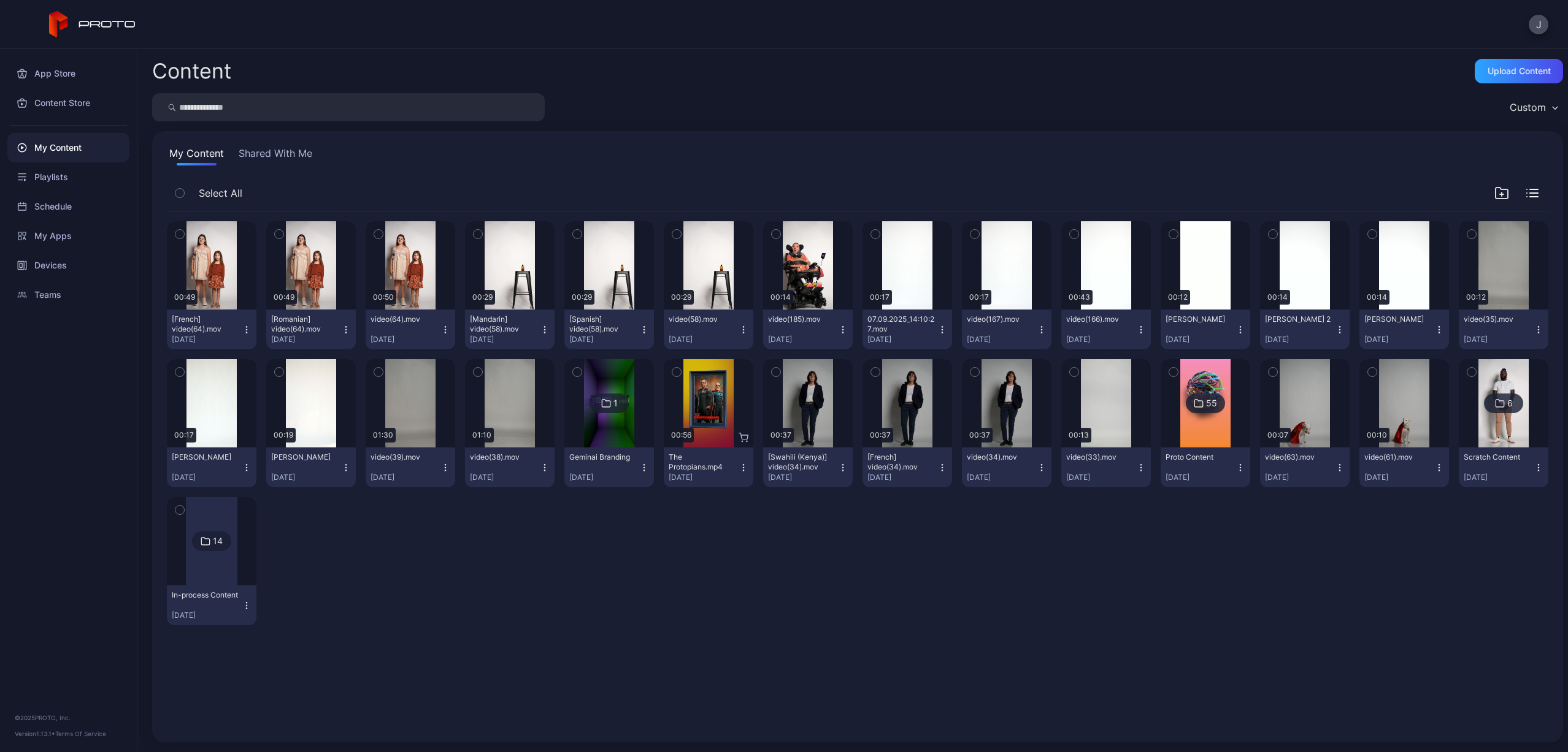
click at [343, 467] on icon "button" at bounding box center [345, 467] width 10 height 10
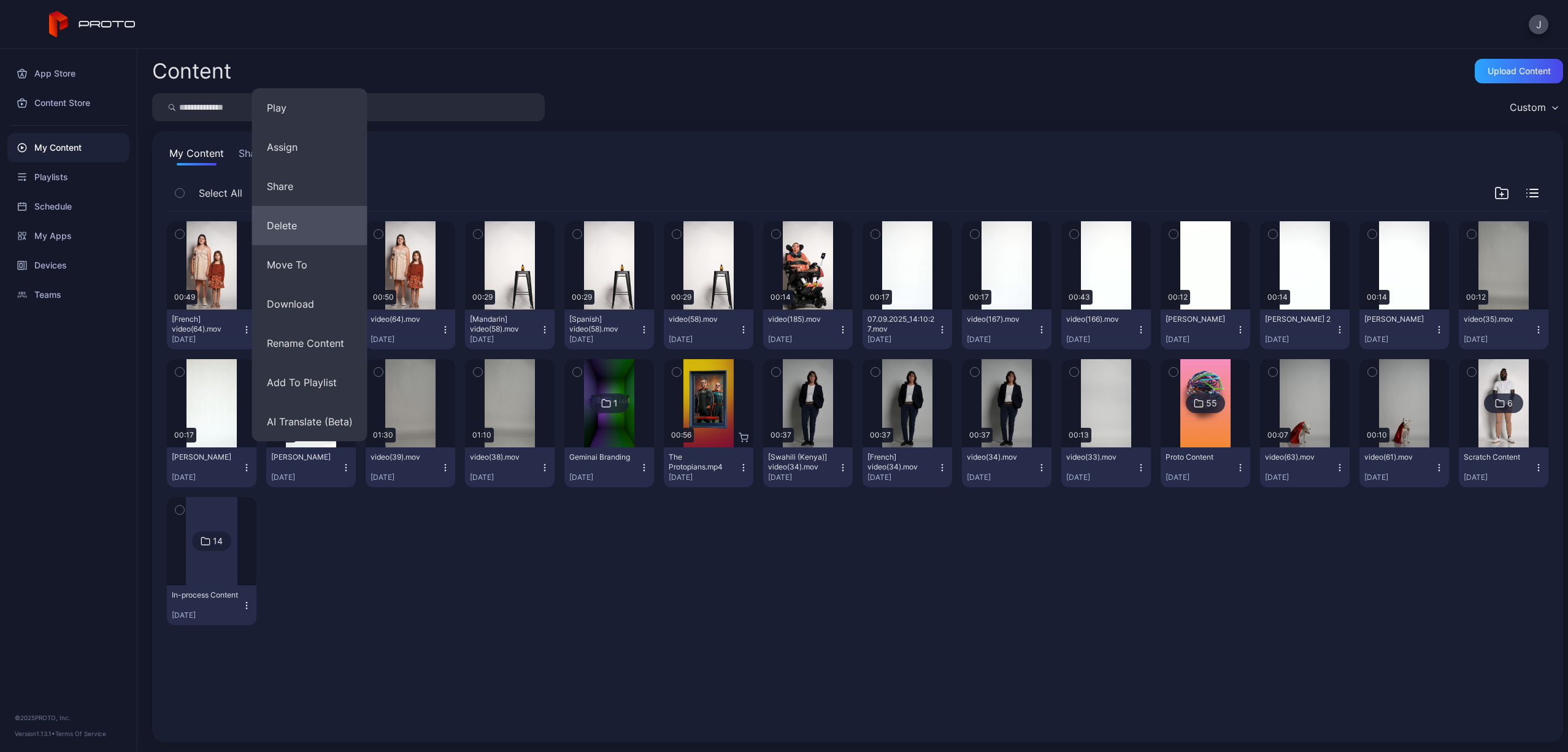
click at [293, 218] on button "Delete" at bounding box center [310, 225] width 115 height 39
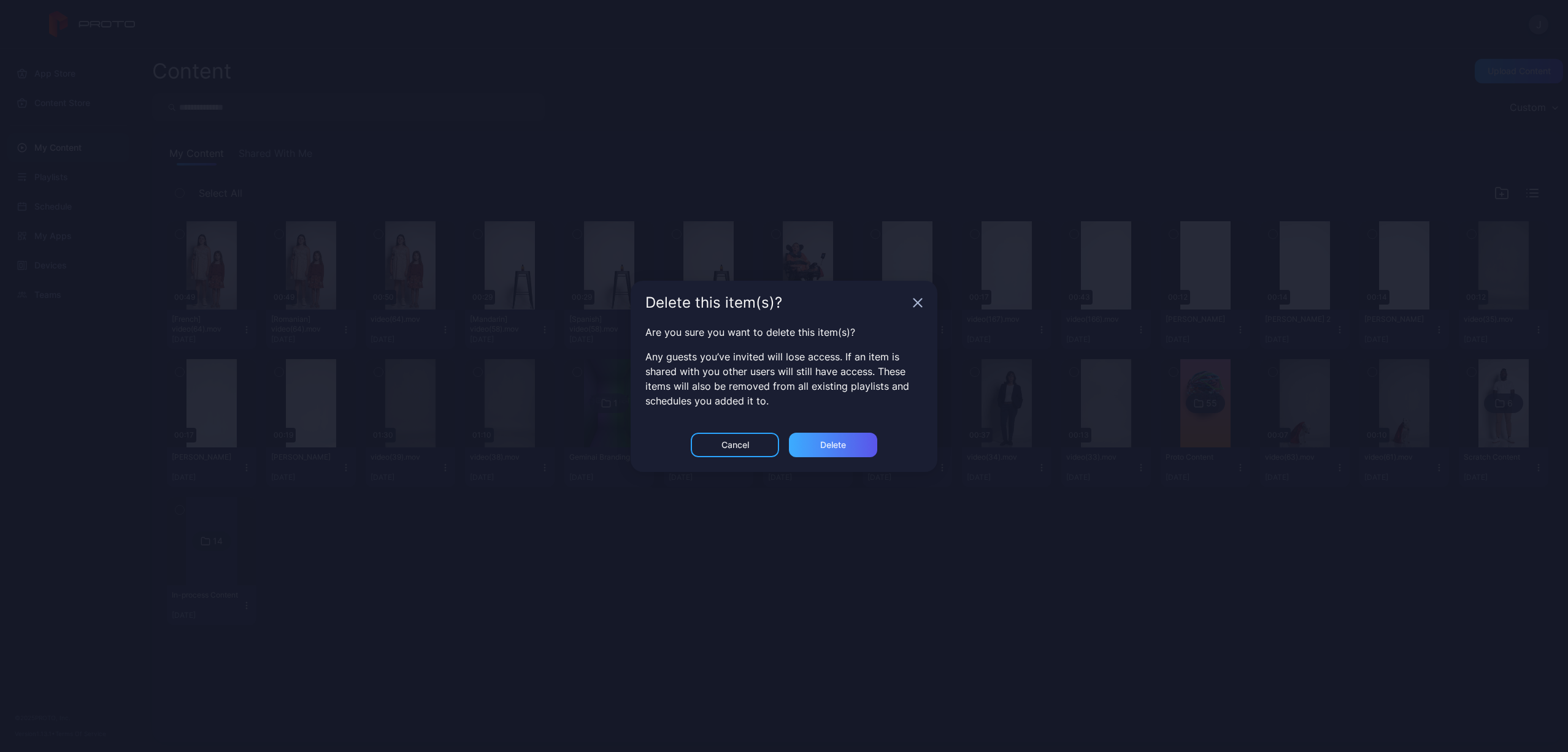
click at [831, 446] on div "Delete" at bounding box center [832, 444] width 26 height 10
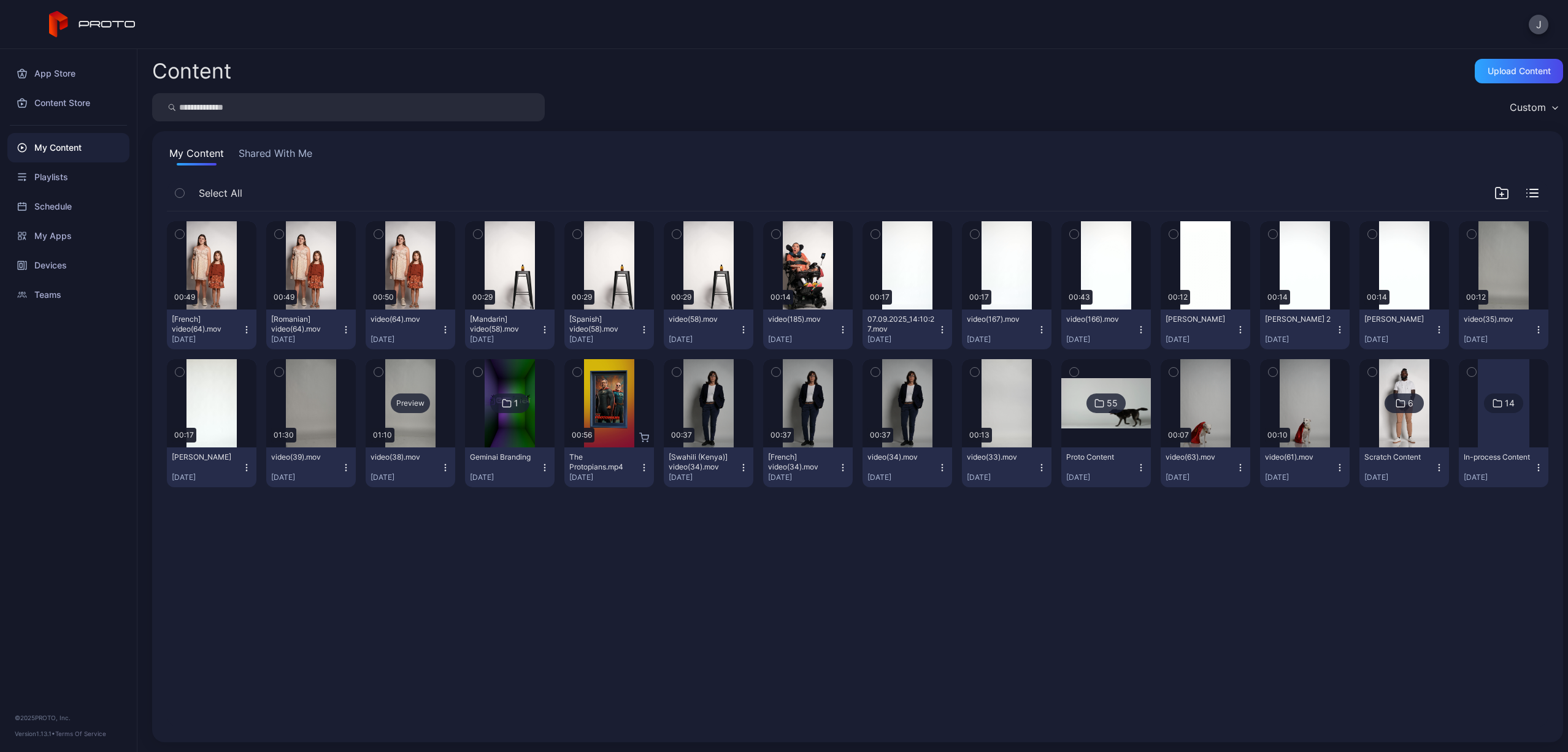
click at [400, 405] on div "Preview" at bounding box center [410, 403] width 39 height 20
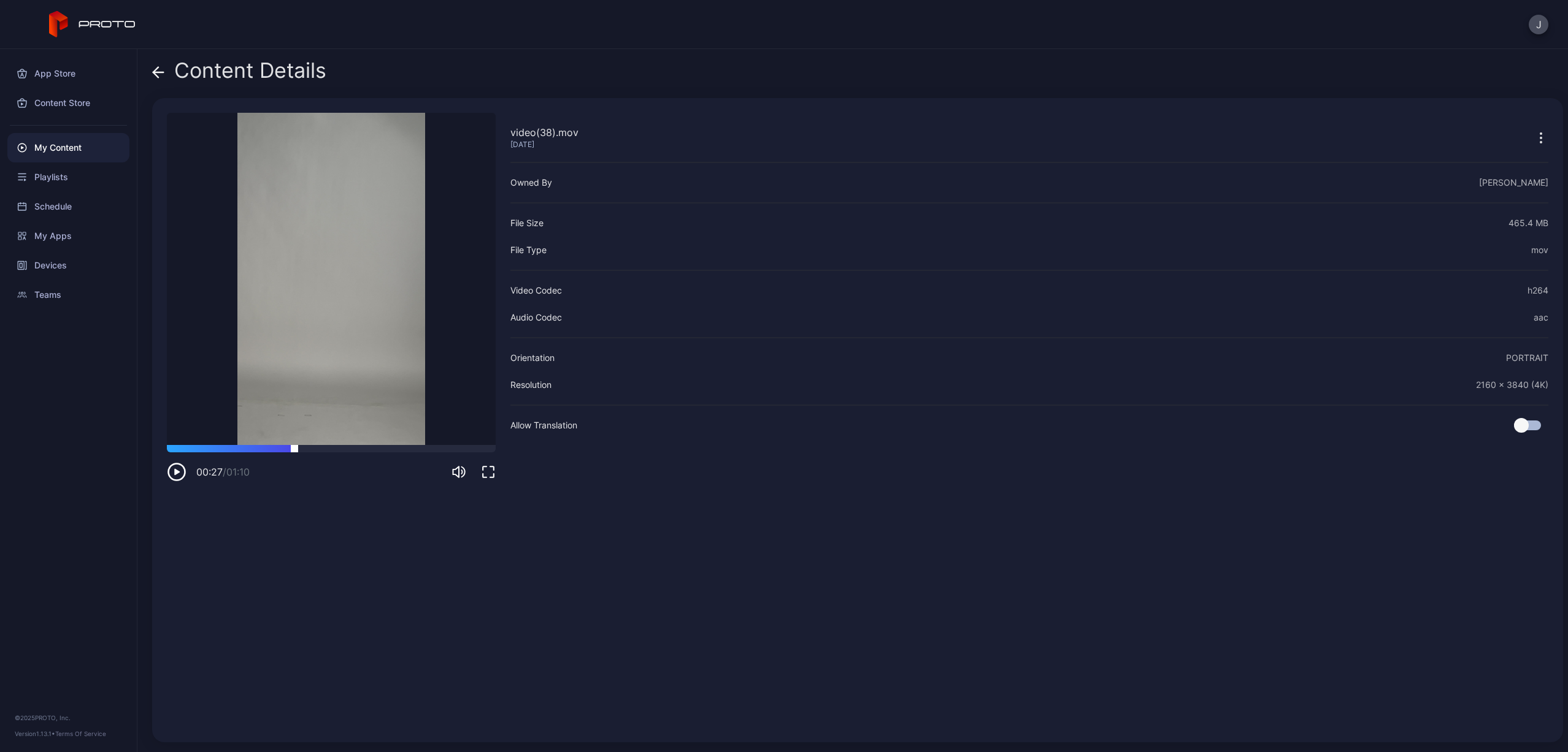
click at [295, 448] on div at bounding box center [331, 449] width 329 height 7
click at [154, 76] on icon at bounding box center [158, 73] width 12 height 12
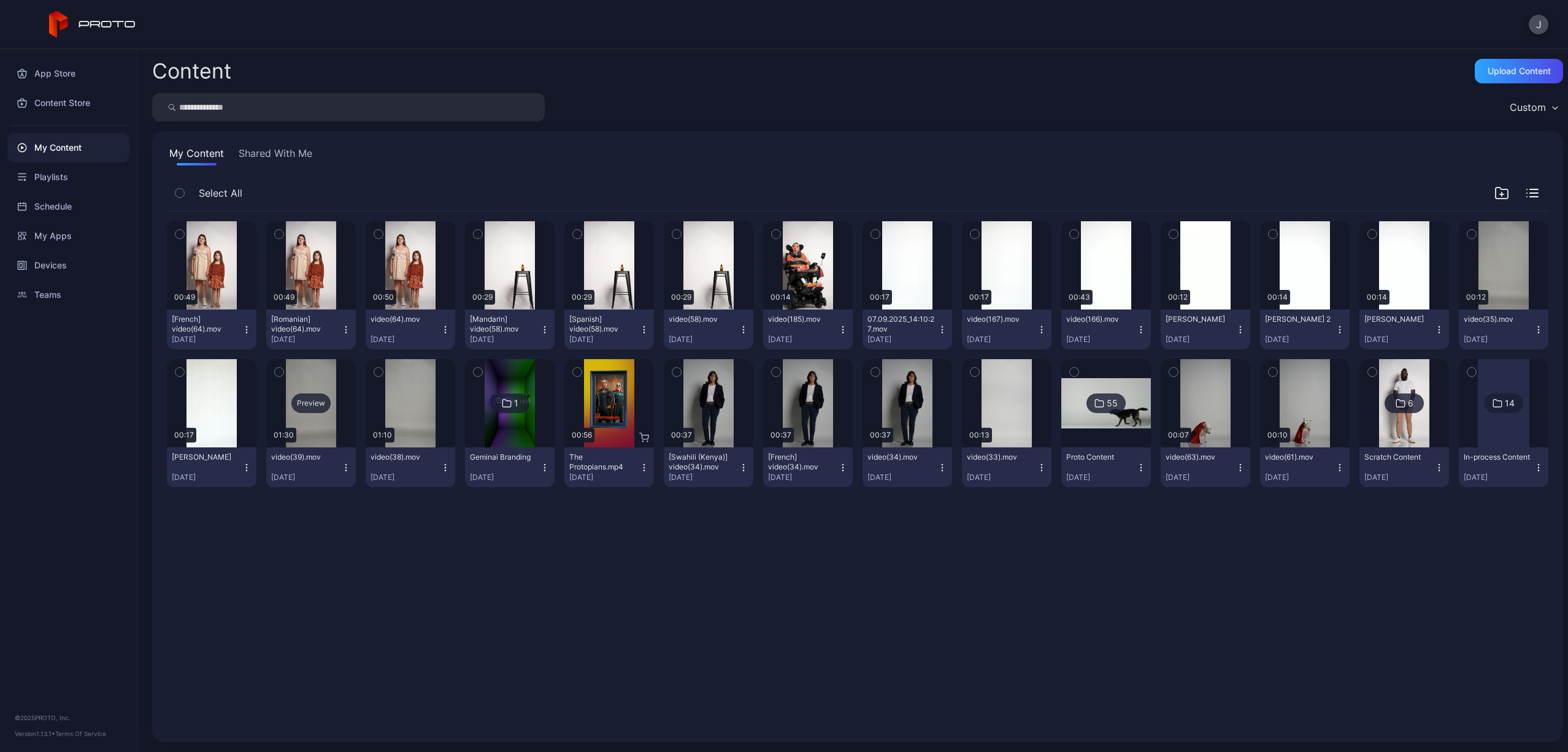
click at [308, 406] on div "Preview" at bounding box center [311, 403] width 39 height 20
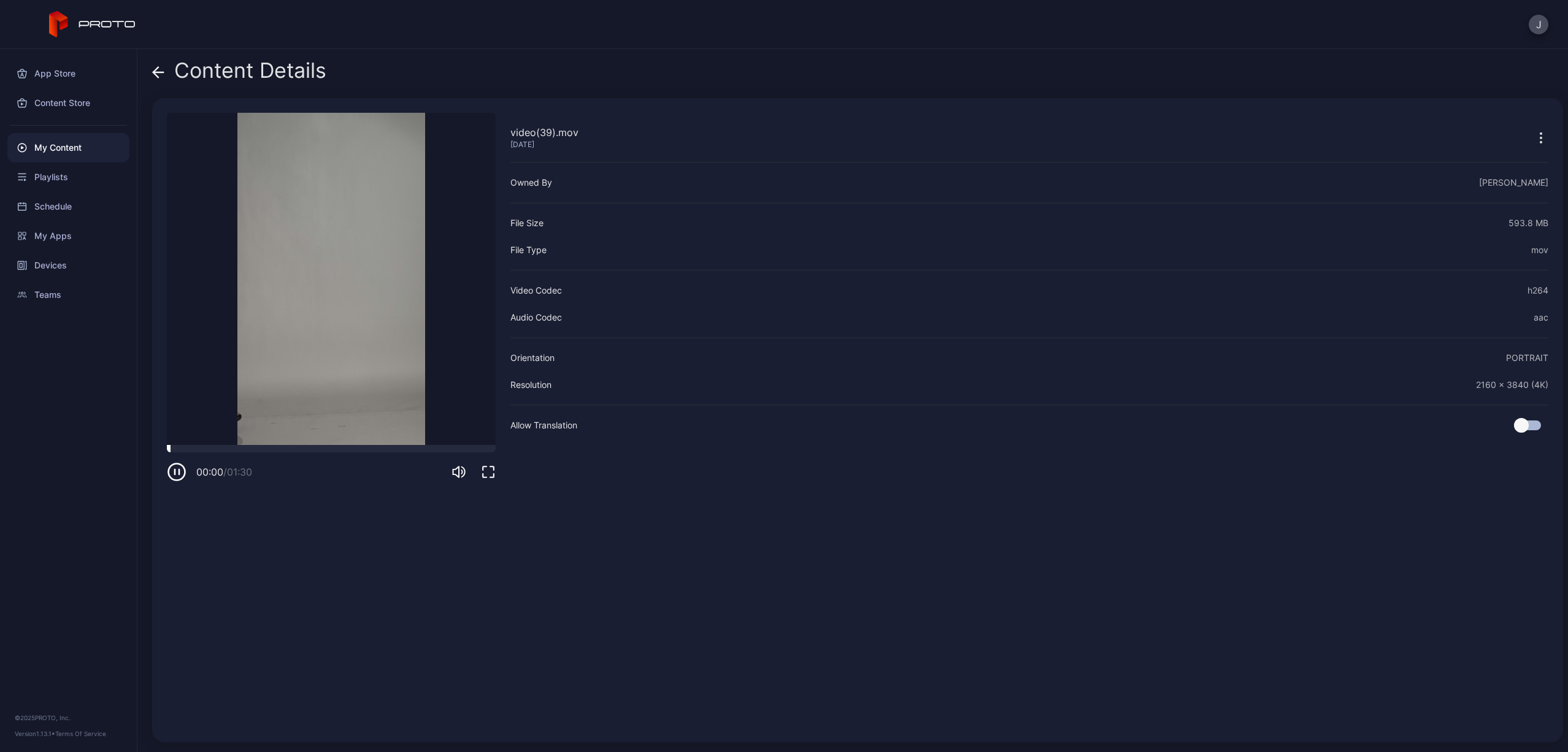
click at [316, 450] on div at bounding box center [331, 449] width 329 height 7
click at [162, 70] on icon at bounding box center [158, 73] width 12 height 12
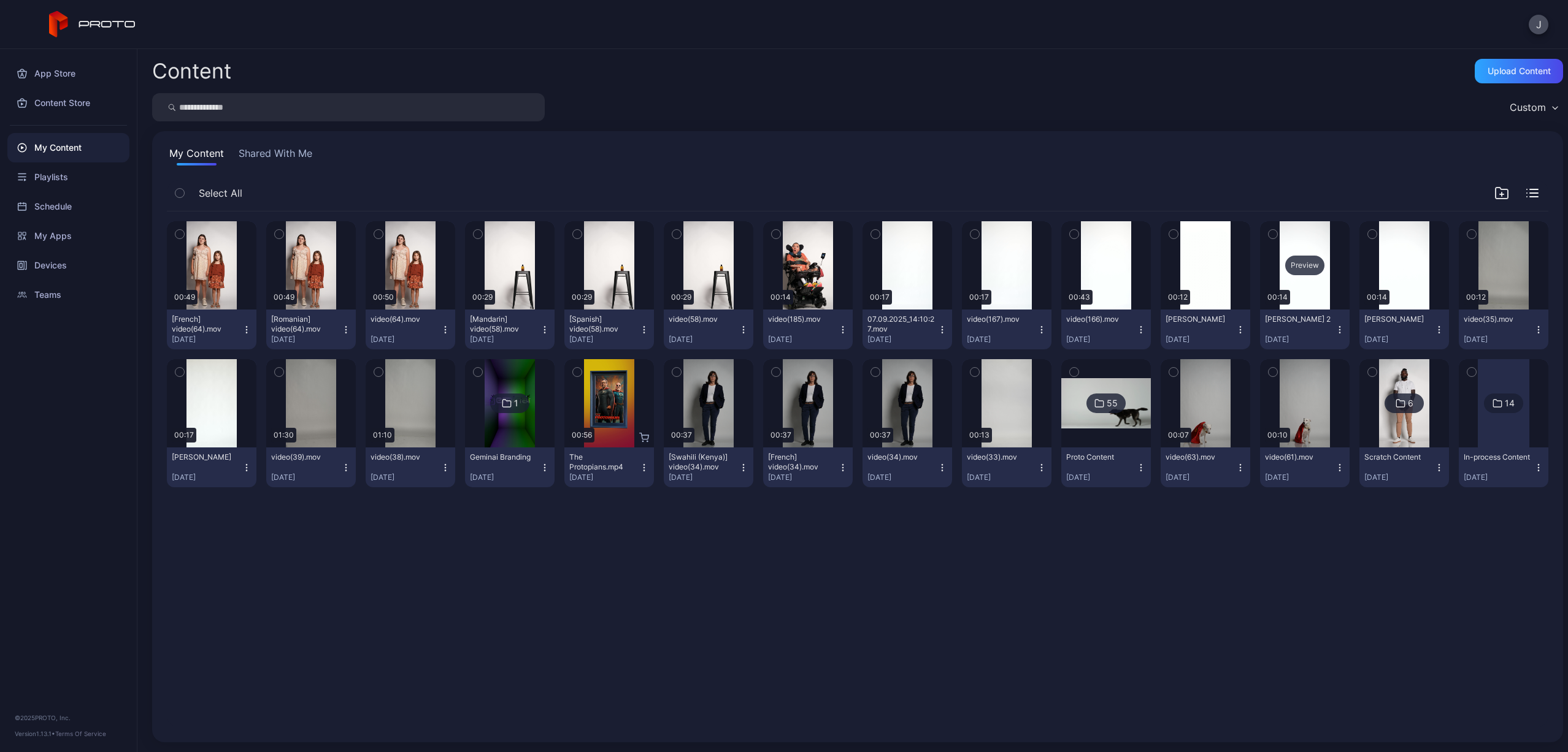
click at [1288, 265] on div "Preview" at bounding box center [1304, 265] width 39 height 20
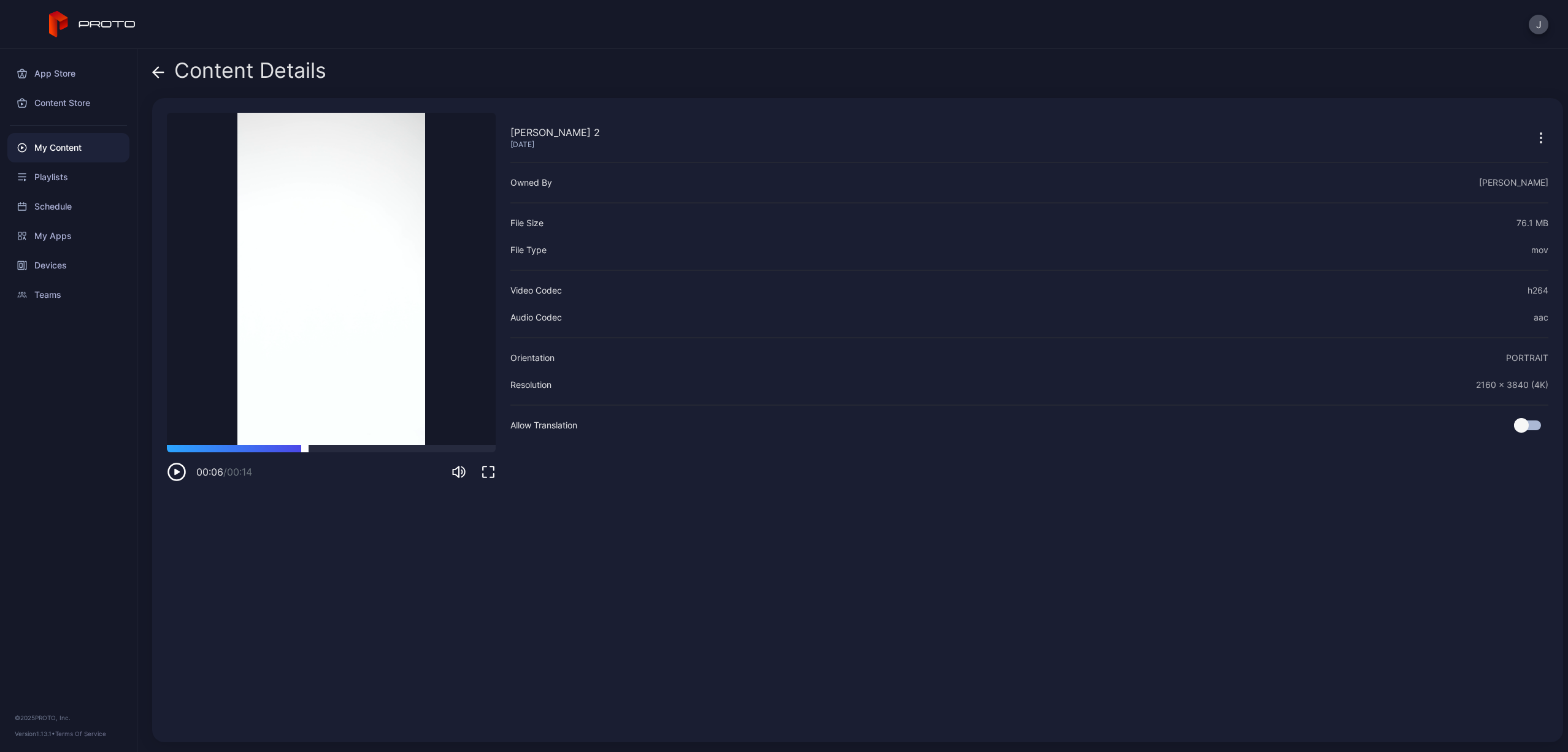
click at [305, 448] on div at bounding box center [331, 449] width 329 height 7
click at [158, 74] on icon at bounding box center [158, 73] width 12 height 12
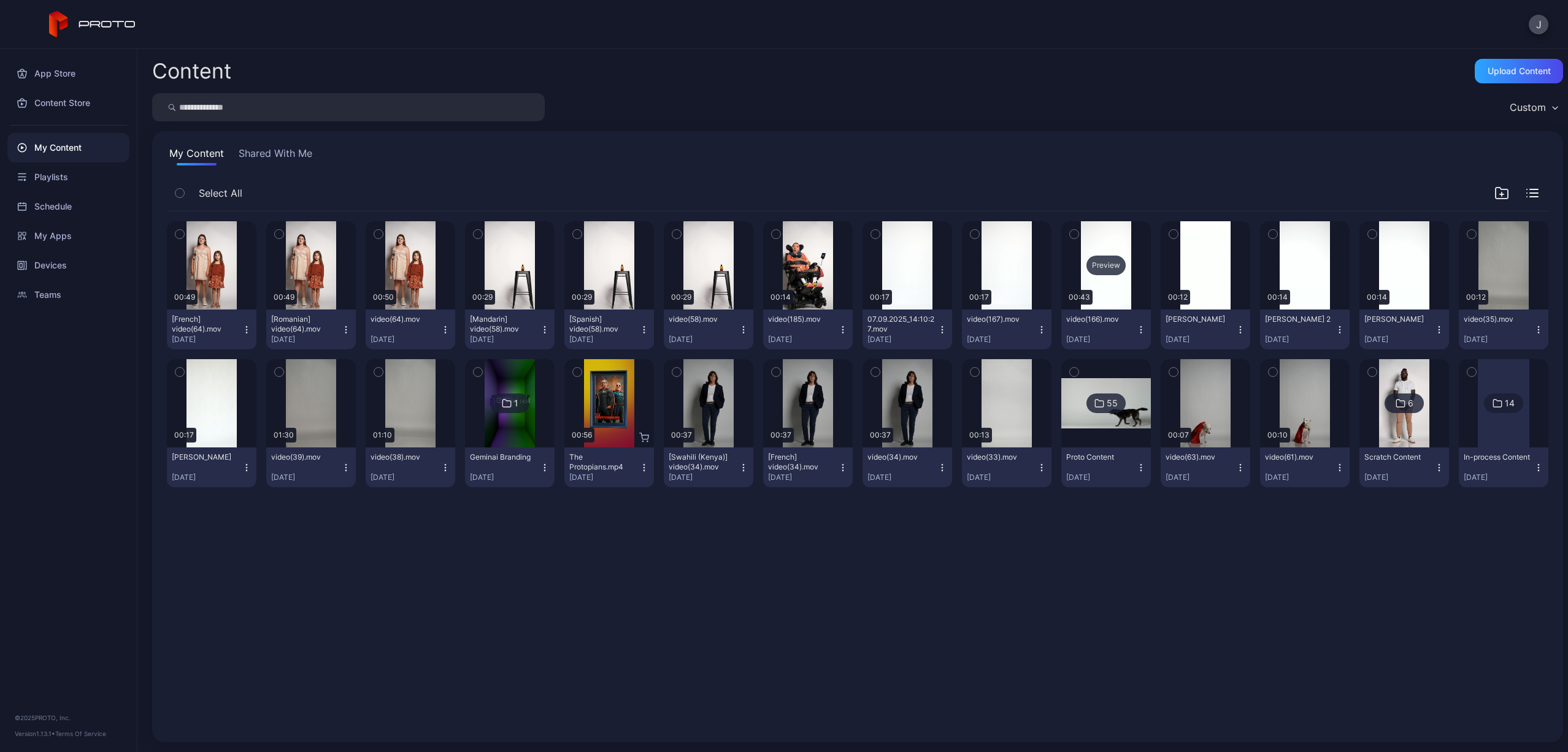
click at [1098, 267] on div "Preview" at bounding box center [1106, 265] width 39 height 20
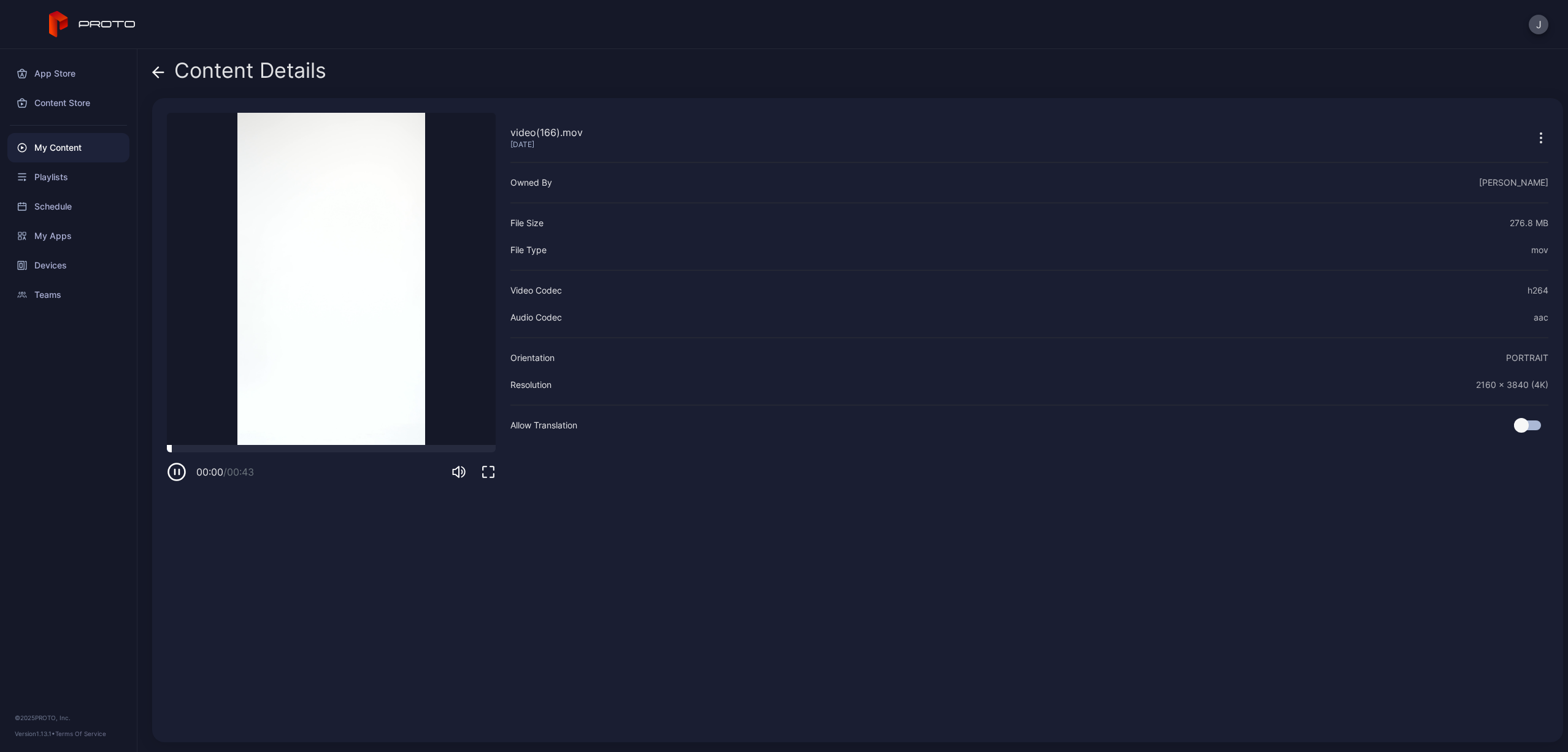
click at [301, 450] on div at bounding box center [331, 449] width 329 height 7
click at [192, 454] on div "00:19 / 00:43" at bounding box center [331, 463] width 329 height 36
click at [186, 450] on div at bounding box center [331, 449] width 329 height 7
click at [174, 476] on icon "button" at bounding box center [177, 472] width 20 height 20
click at [161, 76] on icon at bounding box center [158, 73] width 12 height 12
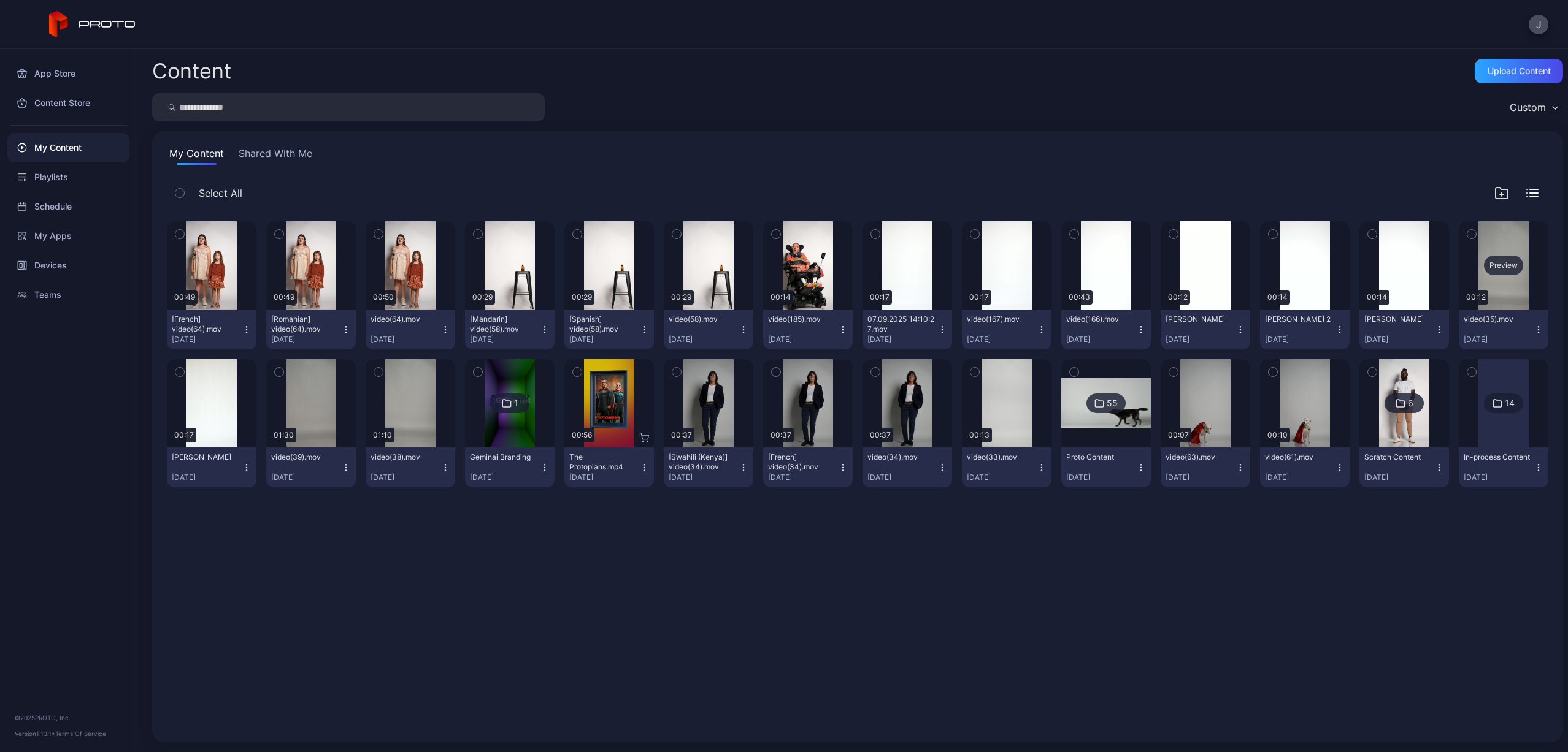
click at [1497, 262] on div "Preview" at bounding box center [1503, 265] width 39 height 20
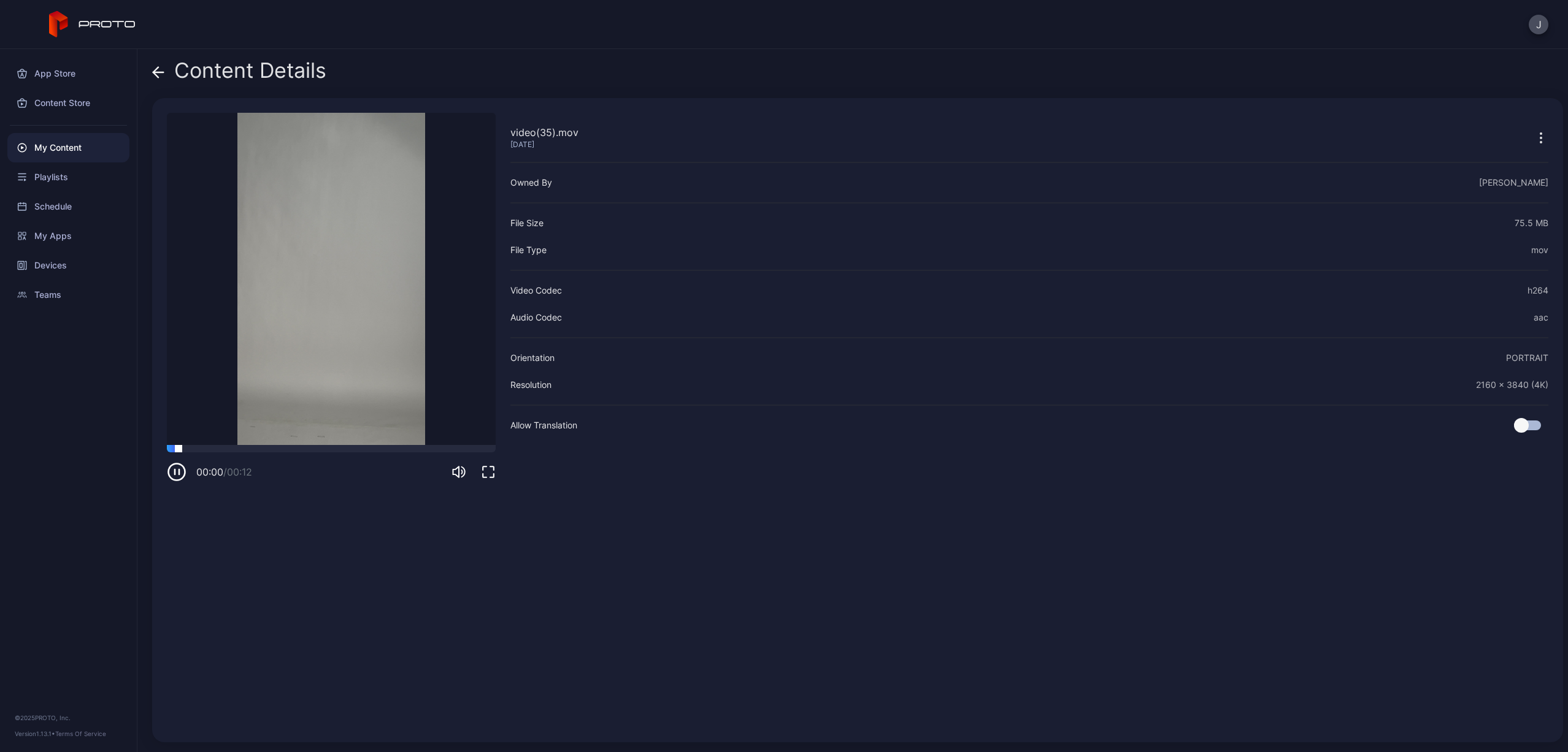
click at [295, 447] on div at bounding box center [331, 449] width 329 height 7
click at [159, 76] on icon at bounding box center [158, 73] width 12 height 12
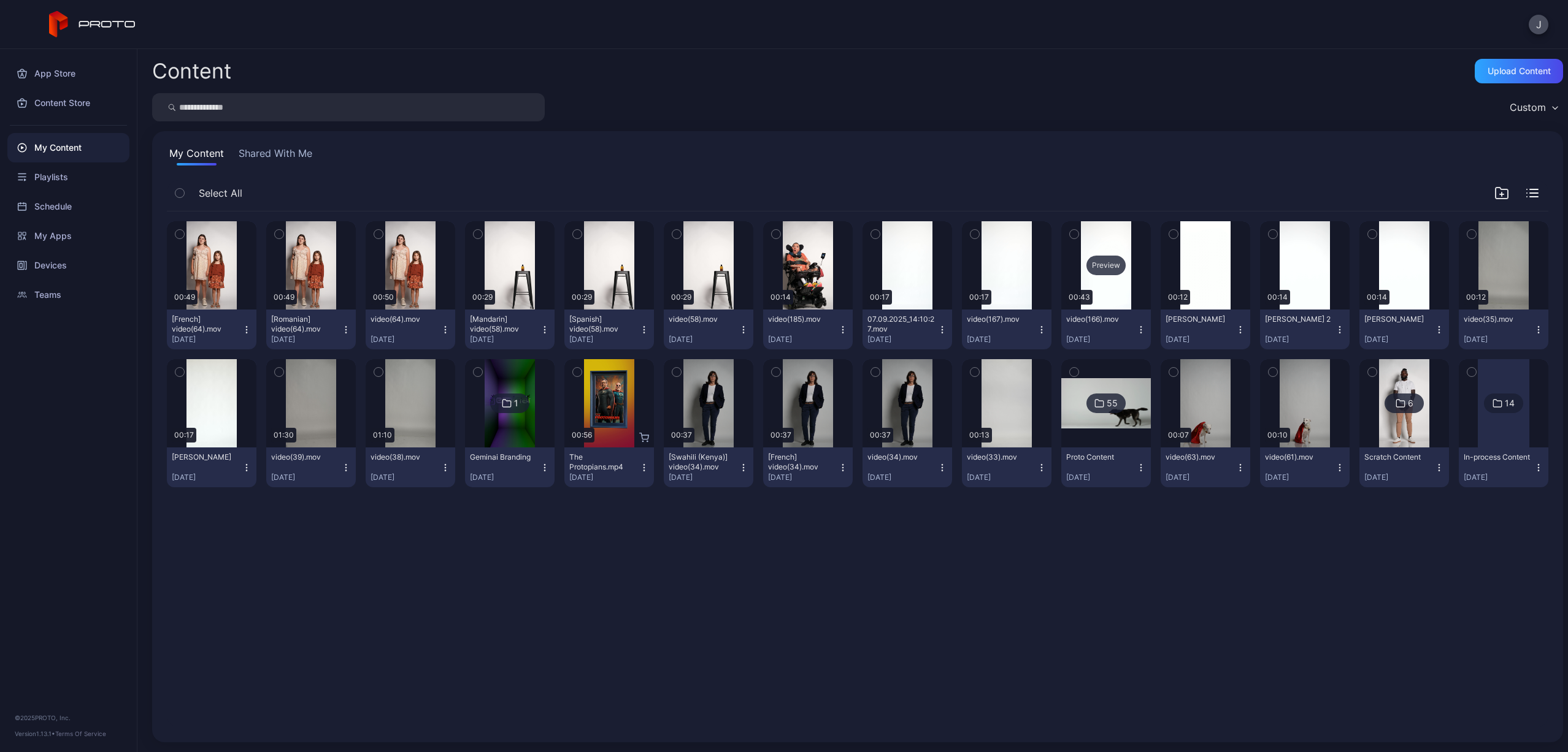
click at [1091, 264] on div "Preview" at bounding box center [1106, 265] width 39 height 20
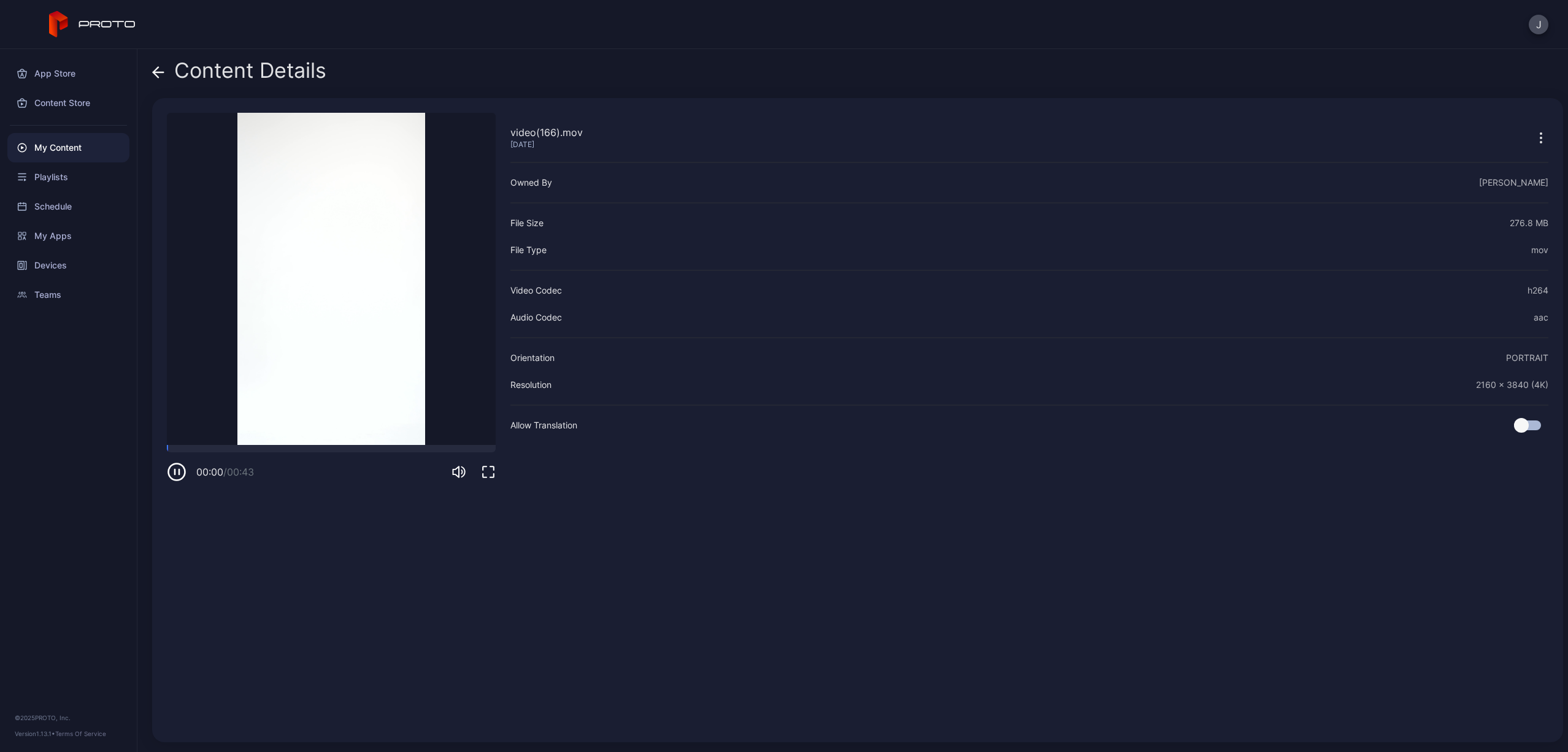
click at [308, 443] on video "Sorry, your browser doesn‘t support embedded videos" at bounding box center [331, 278] width 329 height 333
click at [311, 450] on div at bounding box center [331, 449] width 329 height 7
click at [174, 475] on icon "button" at bounding box center [177, 472] width 20 height 20
click at [1533, 133] on icon "button" at bounding box center [1540, 137] width 15 height 15
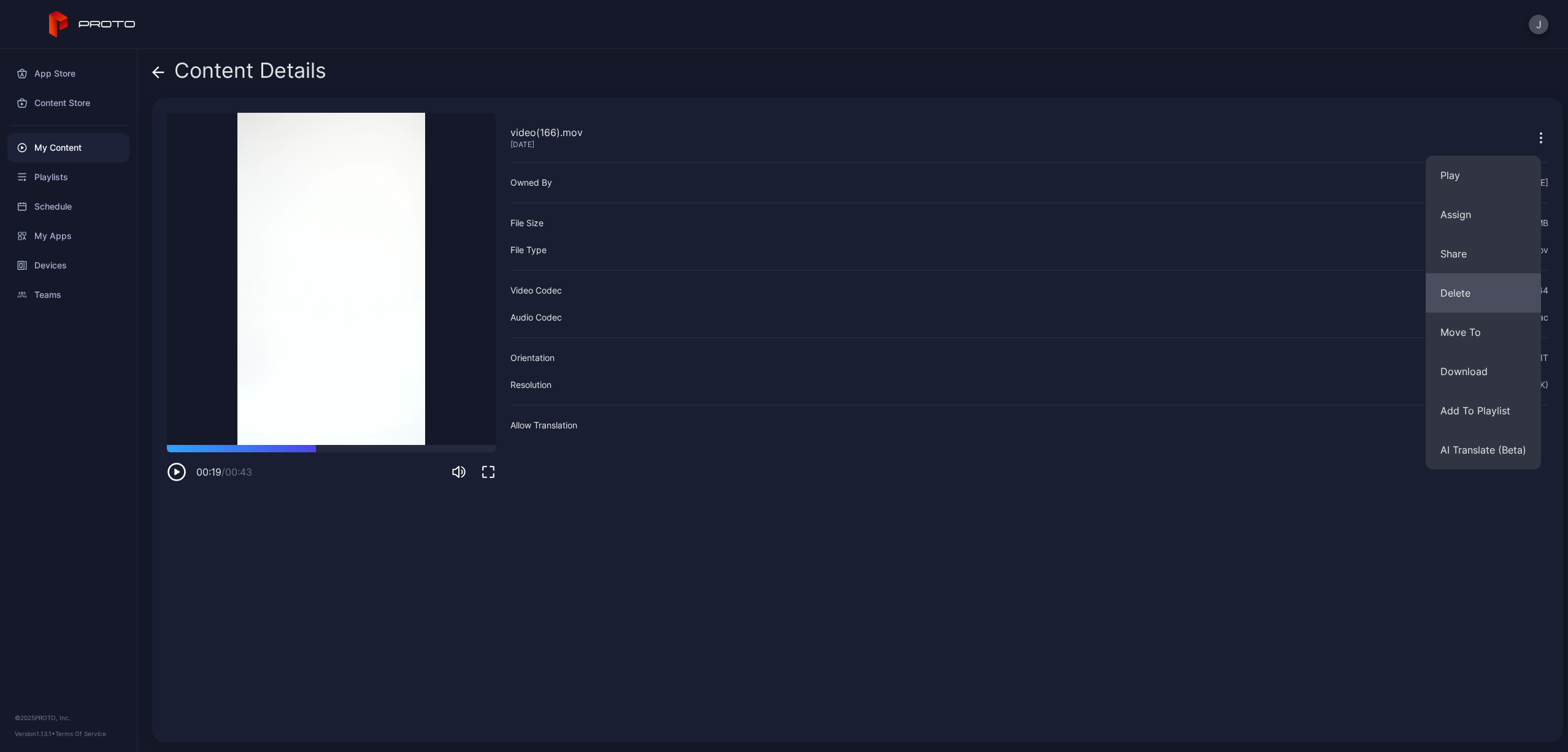
click at [1477, 291] on button "Delete" at bounding box center [1484, 293] width 115 height 39
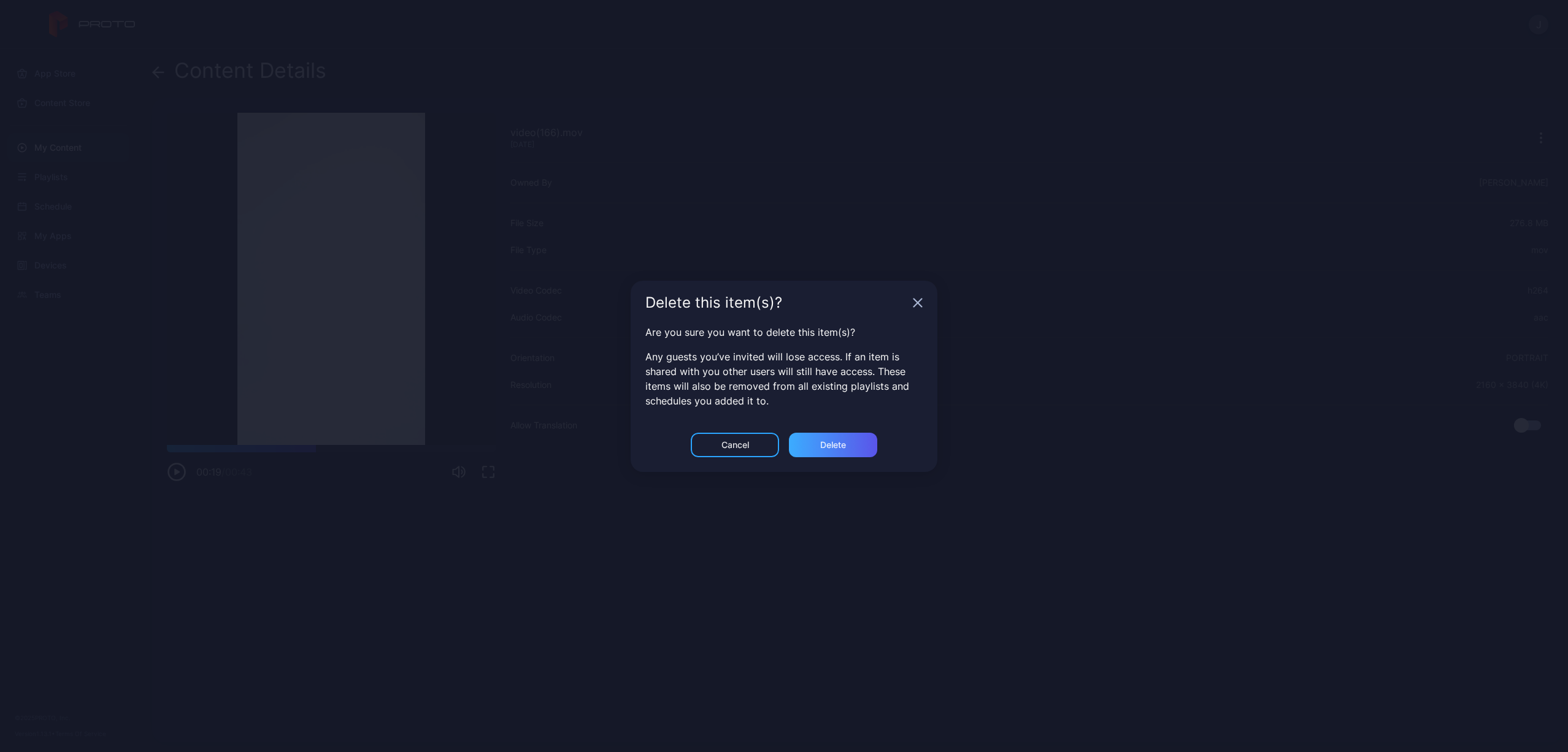
click at [844, 450] on div "Delete" at bounding box center [833, 445] width 89 height 25
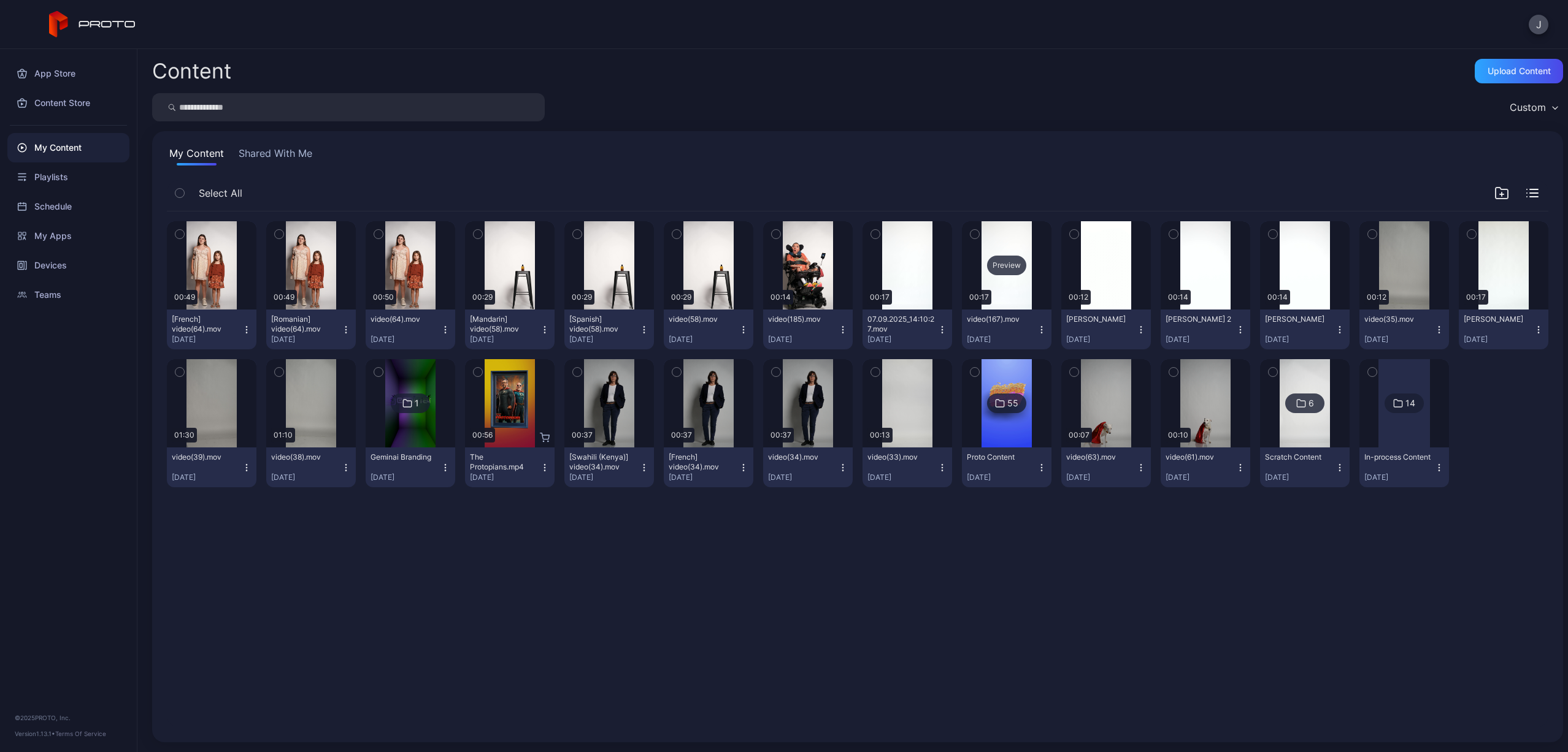
click at [996, 269] on div "Preview" at bounding box center [1006, 265] width 39 height 20
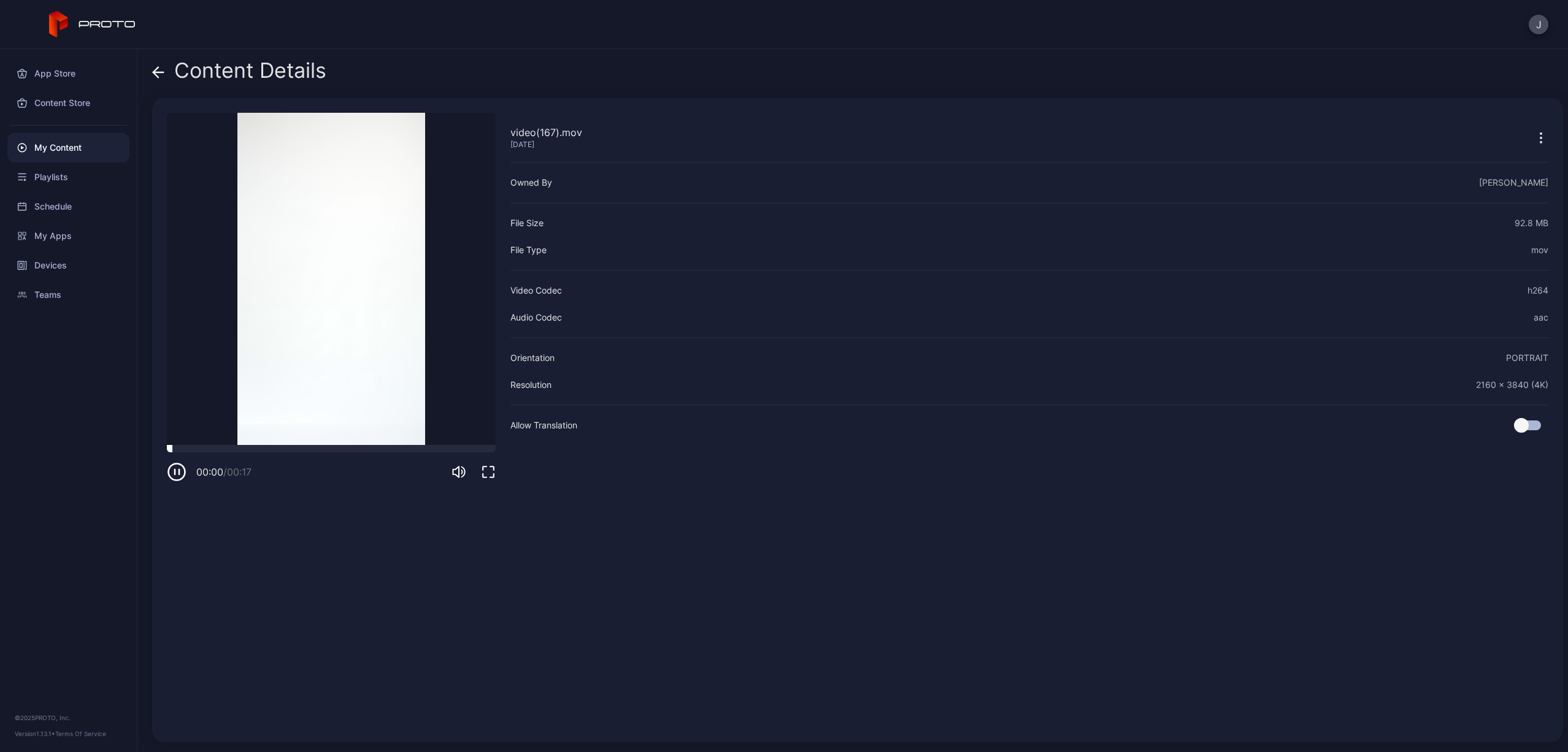
click at [324, 449] on div at bounding box center [331, 449] width 329 height 7
click at [196, 450] on div at bounding box center [331, 449] width 329 height 7
click at [176, 473] on icon "button" at bounding box center [177, 472] width 20 height 20
click at [155, 69] on icon at bounding box center [156, 72] width 5 height 11
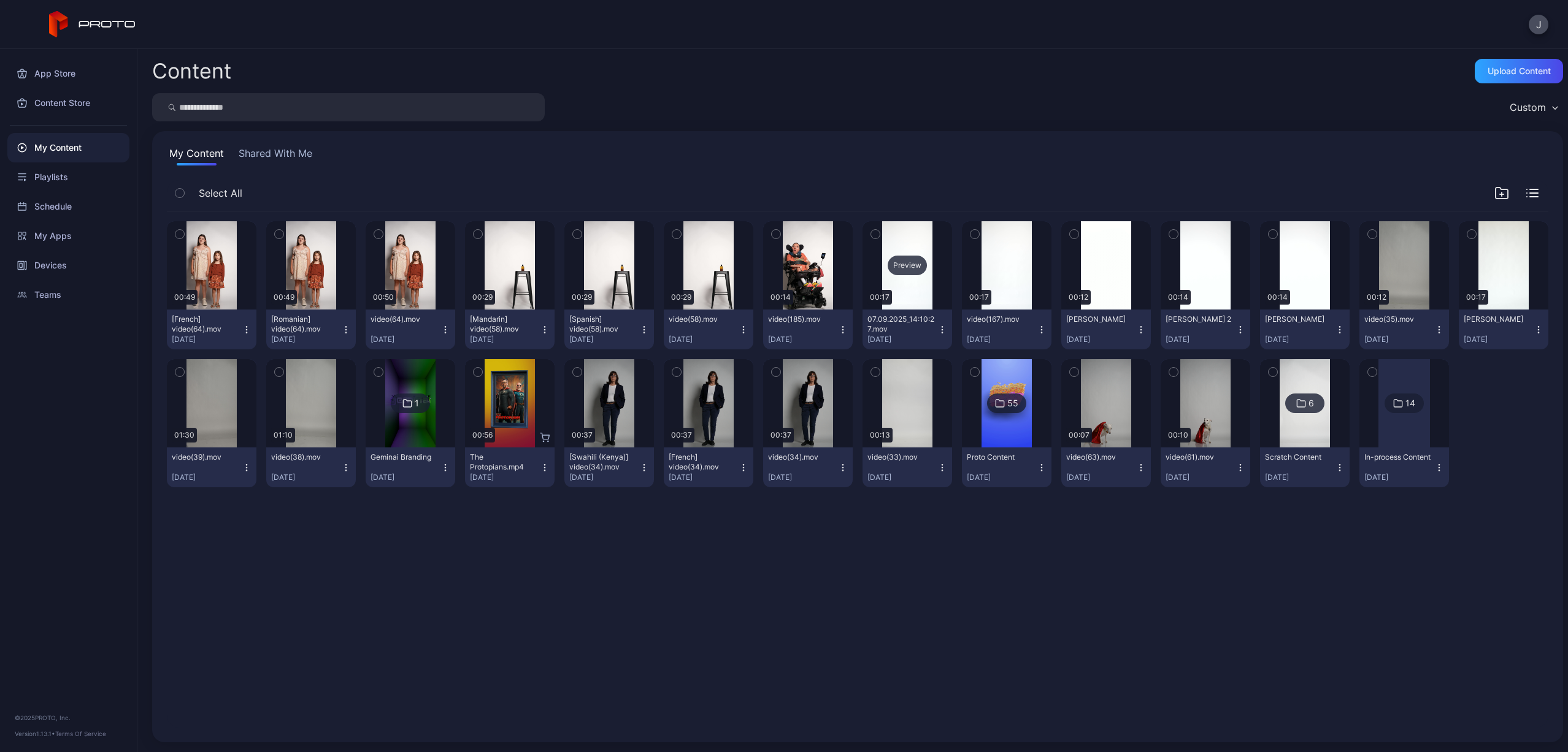
click at [895, 264] on div "Preview" at bounding box center [907, 265] width 39 height 20
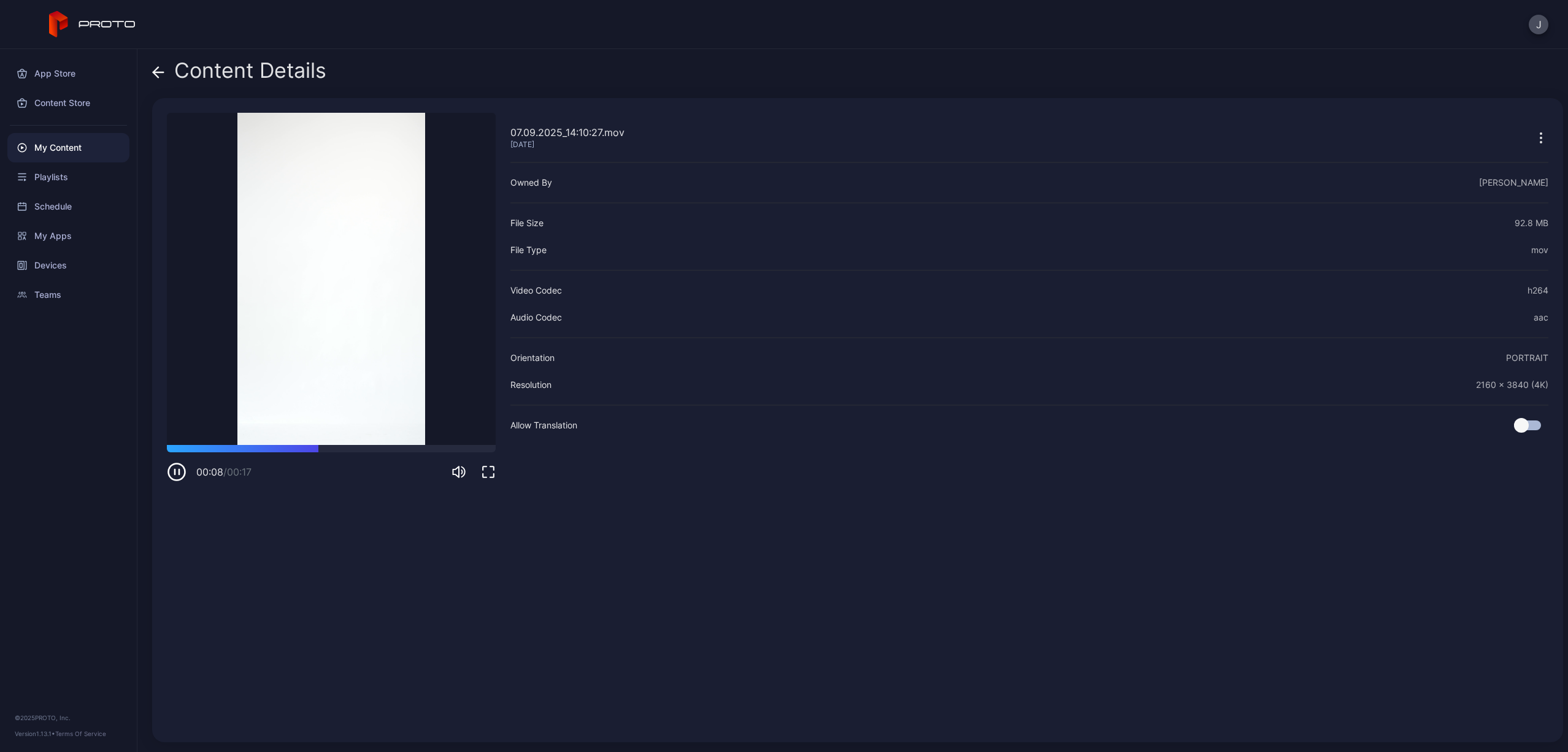
click at [189, 475] on div "00:08 / 00:17" at bounding box center [217, 472] width 99 height 20
click at [158, 73] on icon at bounding box center [159, 73] width 11 height 0
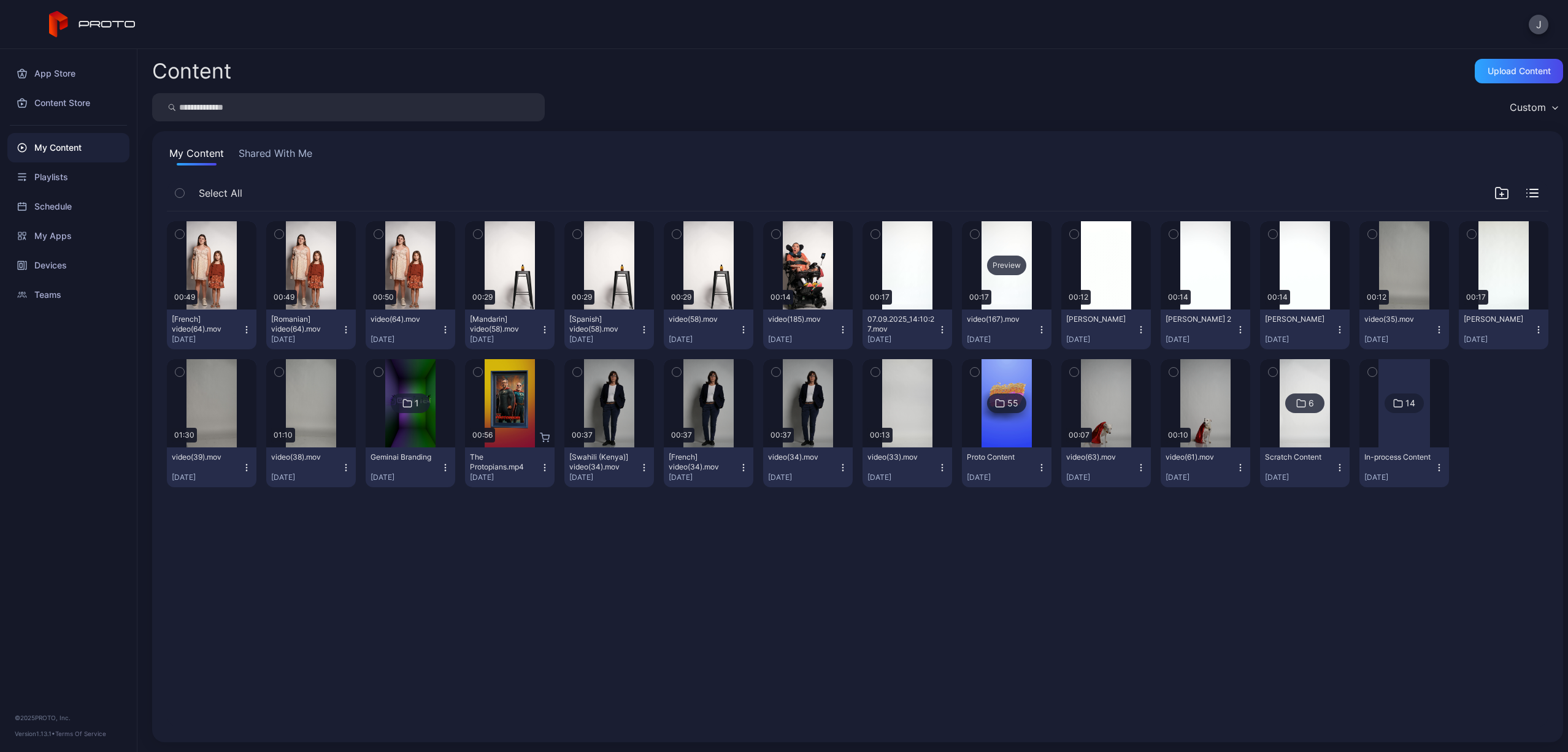
click at [1001, 263] on div "Preview" at bounding box center [1006, 265] width 39 height 20
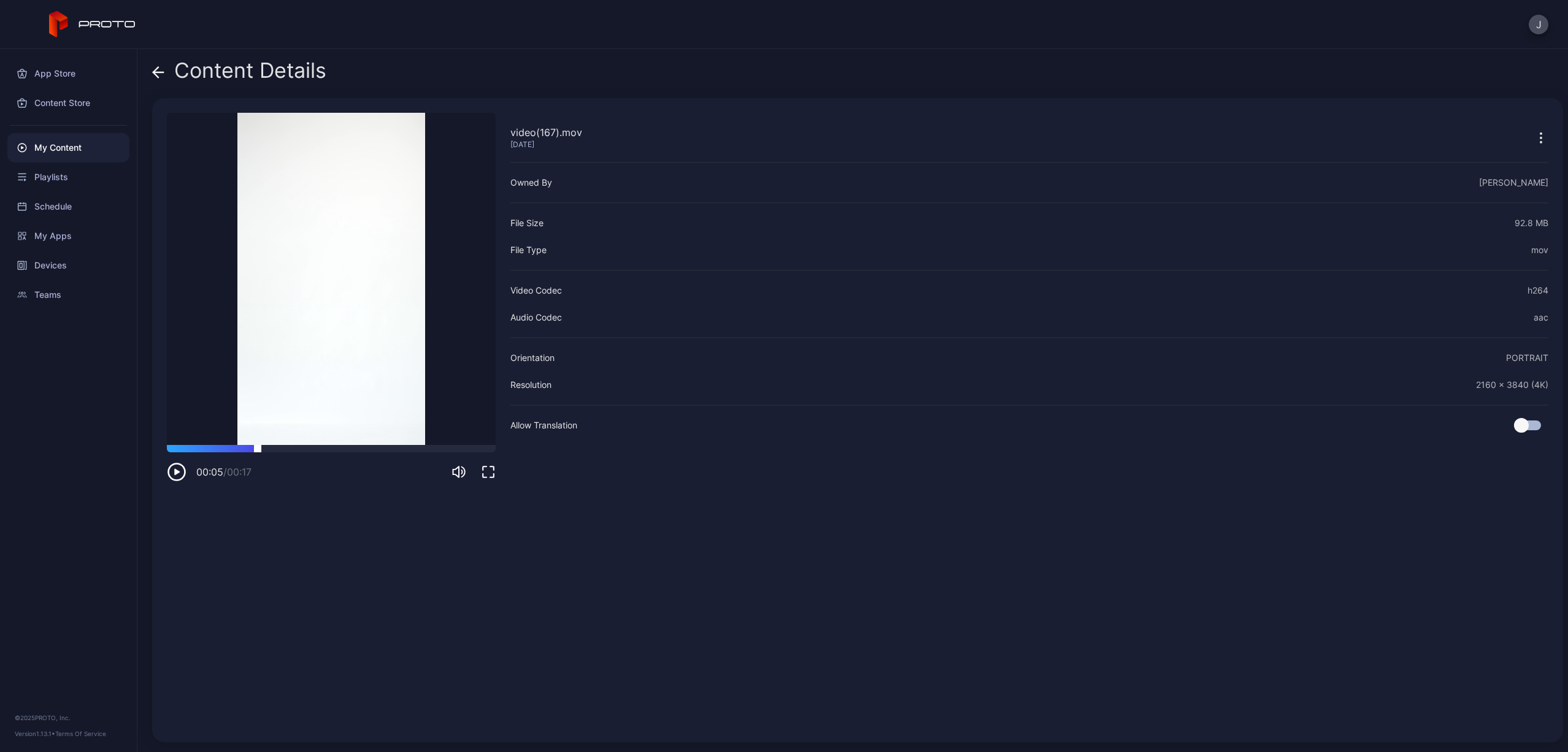
click at [257, 448] on div at bounding box center [331, 449] width 329 height 7
click at [174, 475] on icon "button" at bounding box center [177, 472] width 20 height 20
